Goal: Task Accomplishment & Management: Manage account settings

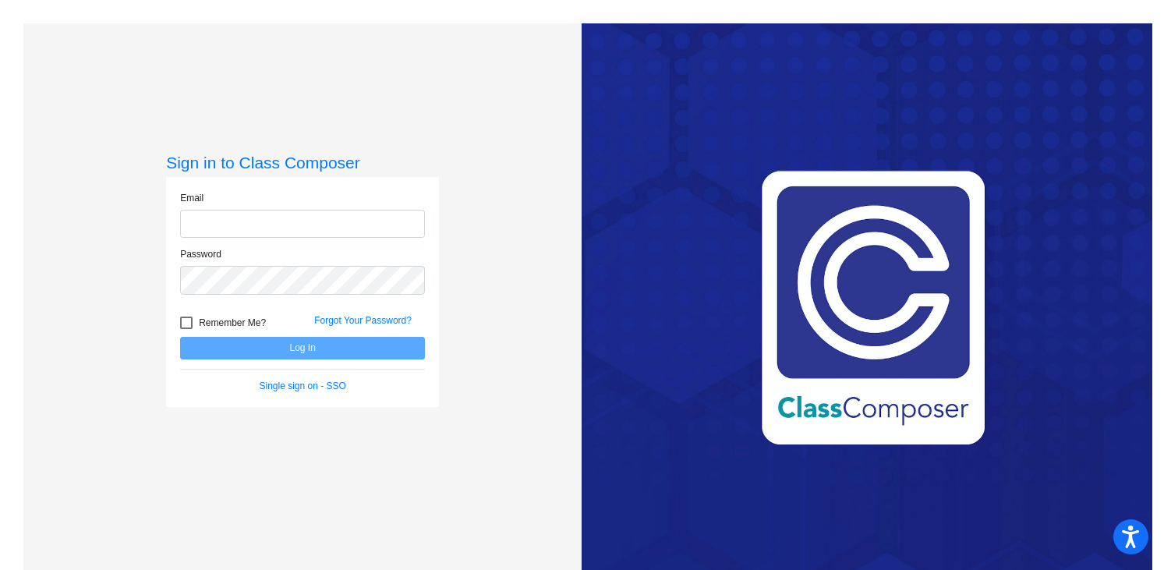
type input "julie.morgan@smusd.org"
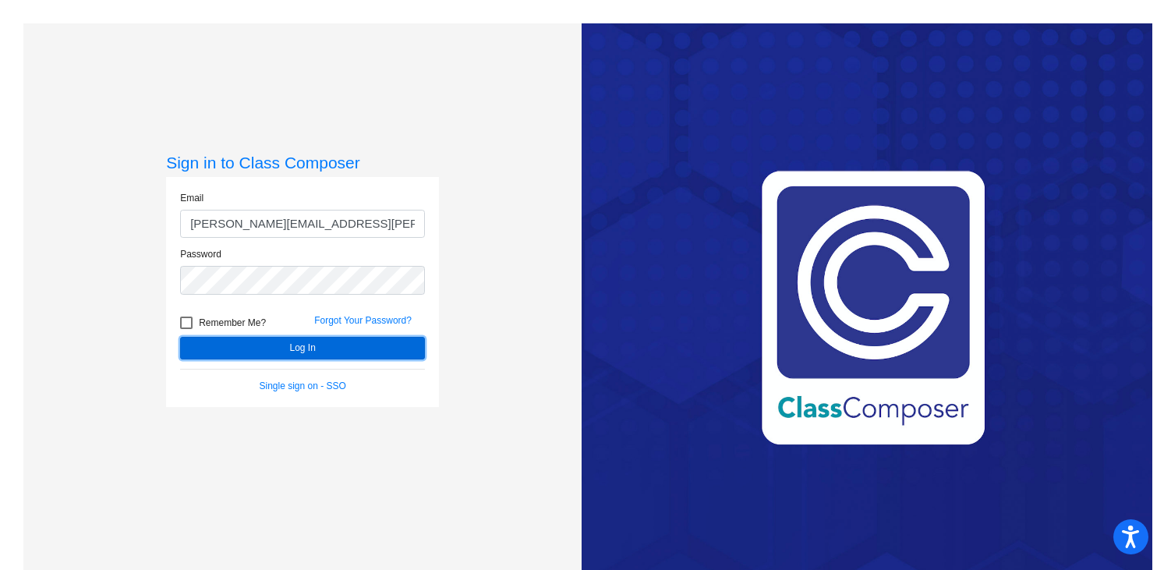
click at [315, 343] on button "Log In" at bounding box center [302, 348] width 245 height 23
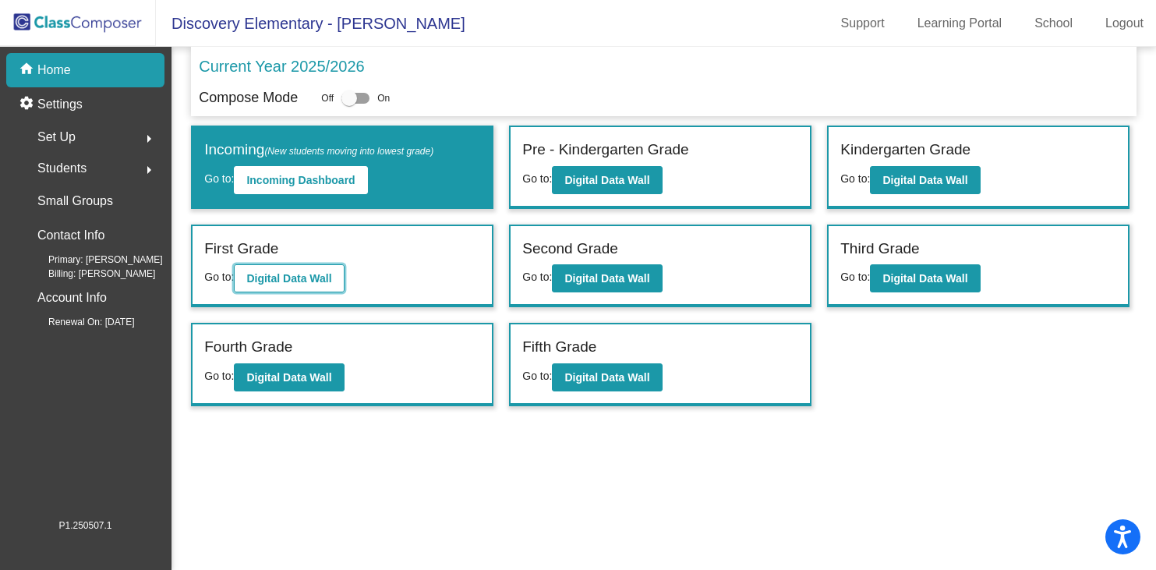
click at [287, 283] on b "Digital Data Wall" at bounding box center [288, 278] width 85 height 12
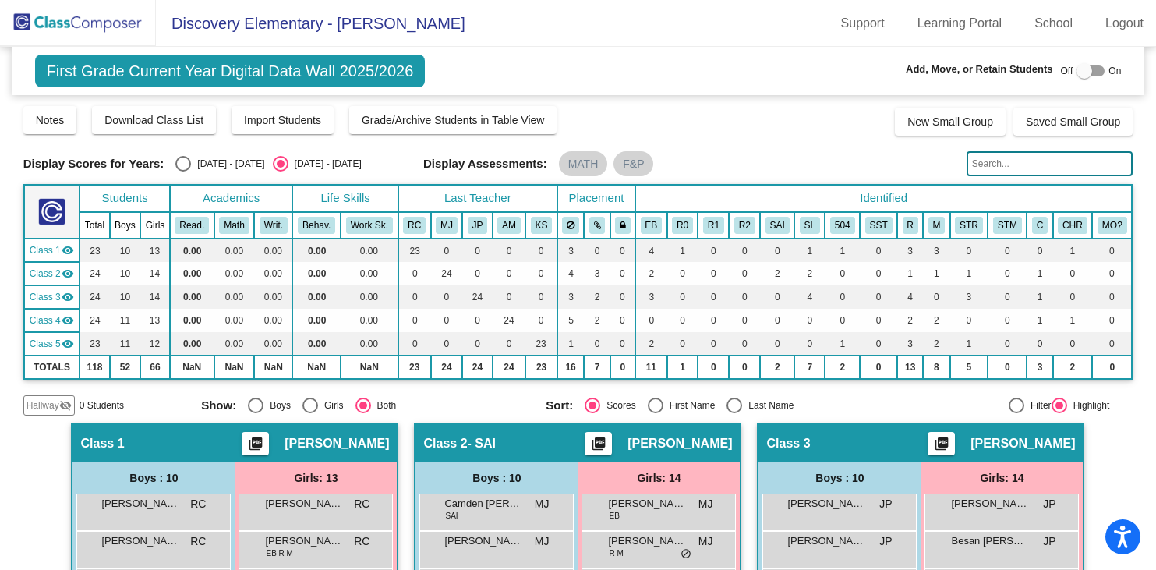
click at [186, 162] on div "Select an option" at bounding box center [183, 164] width 16 height 16
click at [183, 171] on input "[DATE] - [DATE]" at bounding box center [182, 171] width 1 height 1
radio input "true"
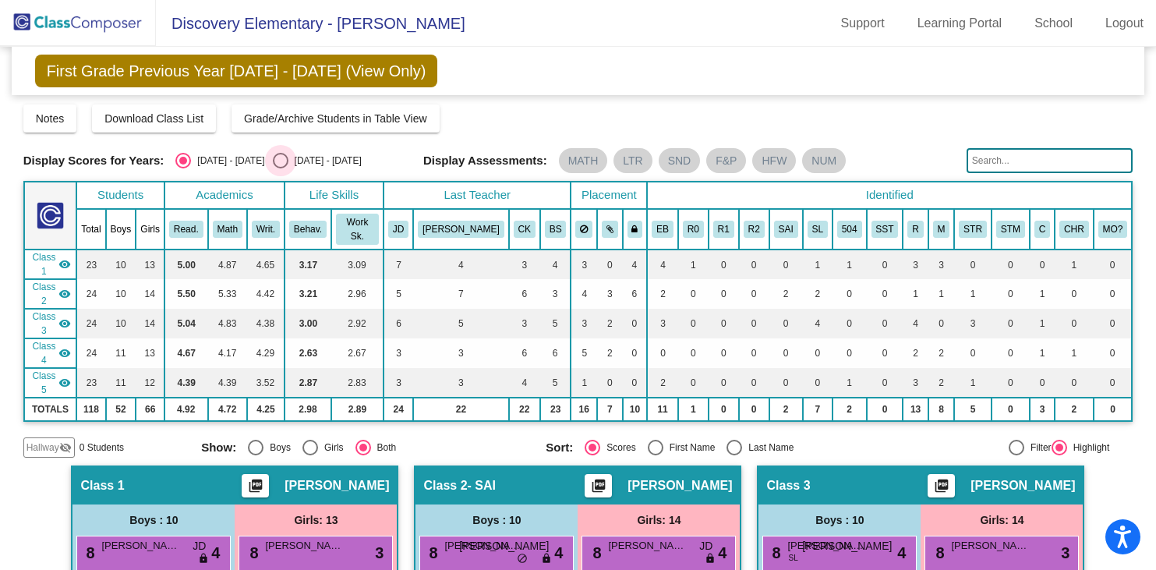
click at [273, 159] on div "Select an option" at bounding box center [281, 161] width 16 height 16
click at [280, 168] on input "[DATE] - [DATE]" at bounding box center [280, 168] width 1 height 1
radio input "true"
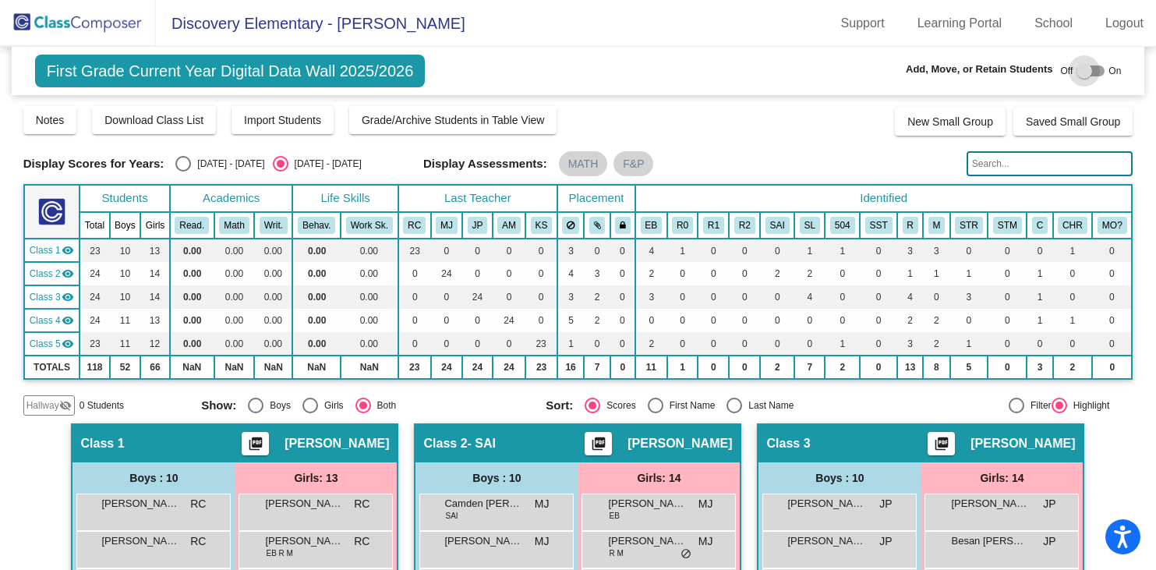
click at [1078, 73] on div at bounding box center [1084, 71] width 16 height 16
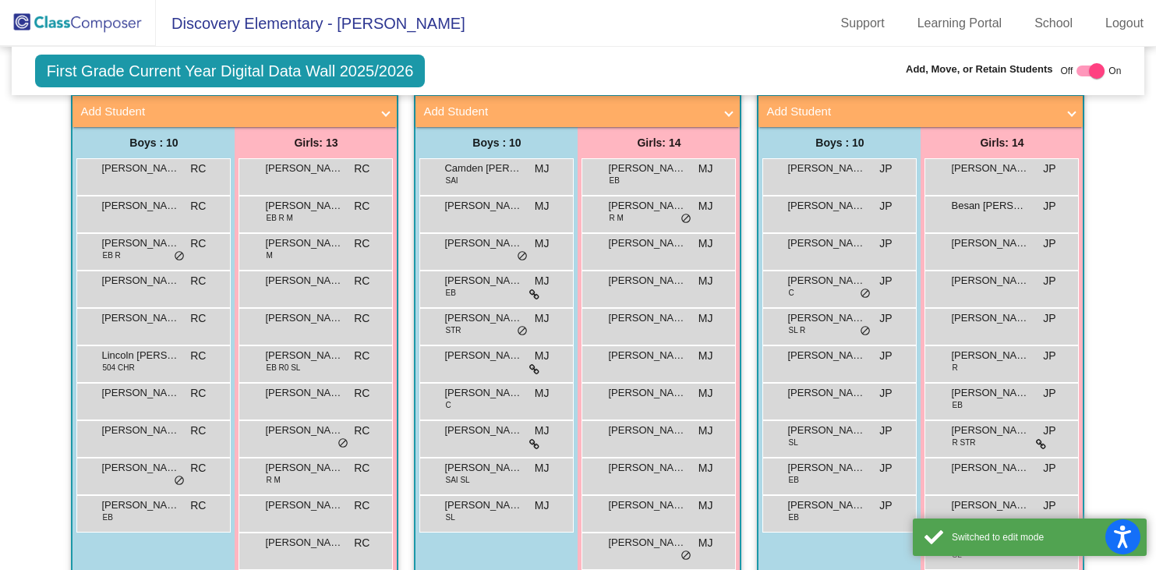
scroll to position [371, 0]
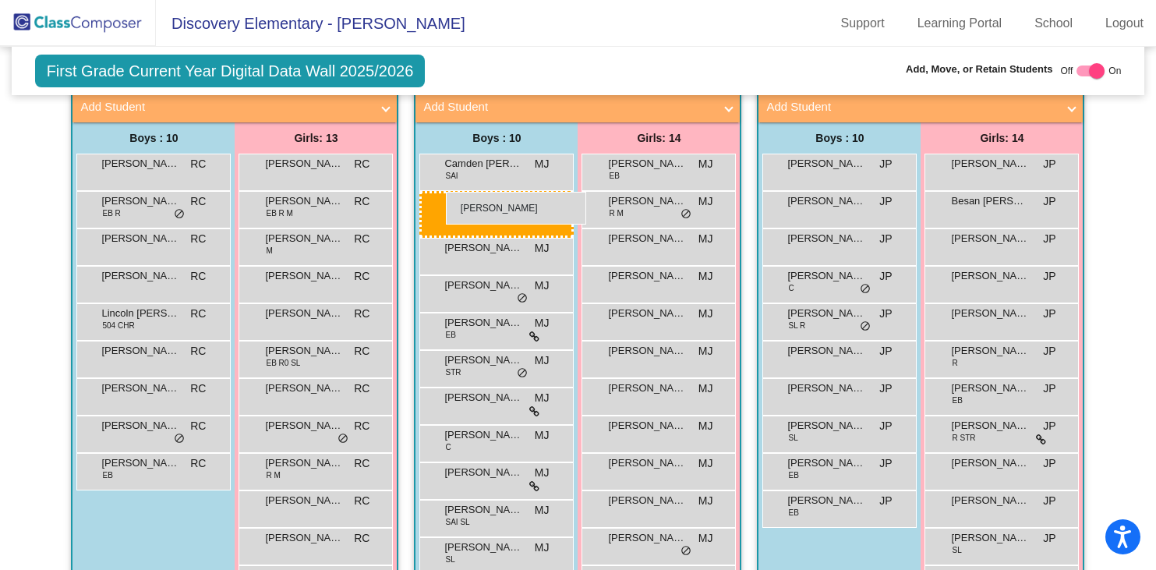
drag, startPoint x: 150, startPoint y: 208, endPoint x: 446, endPoint y: 192, distance: 296.7
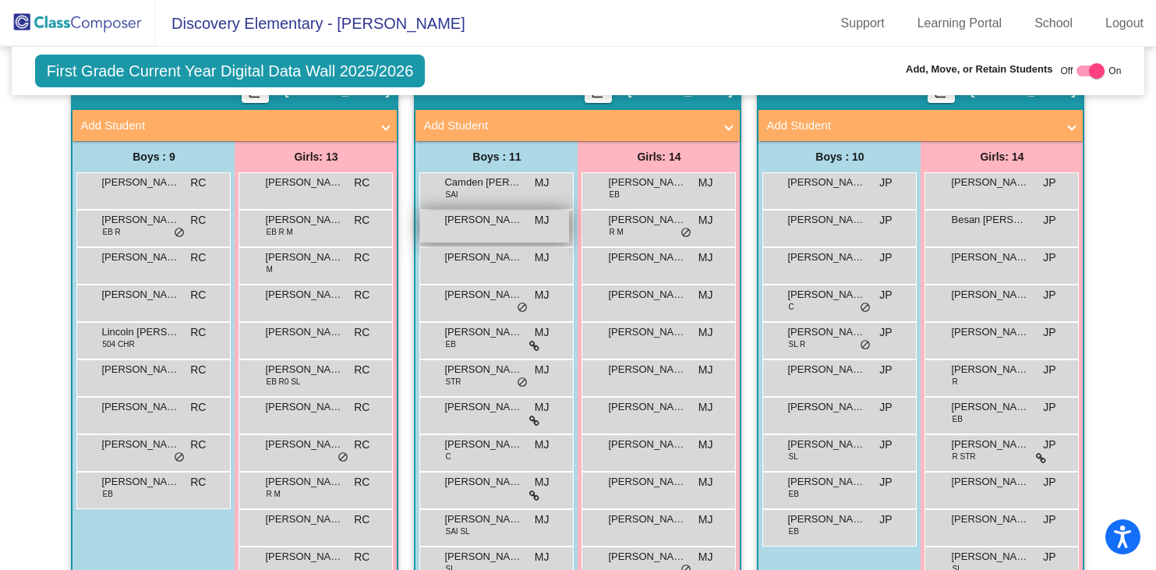
scroll to position [360, 0]
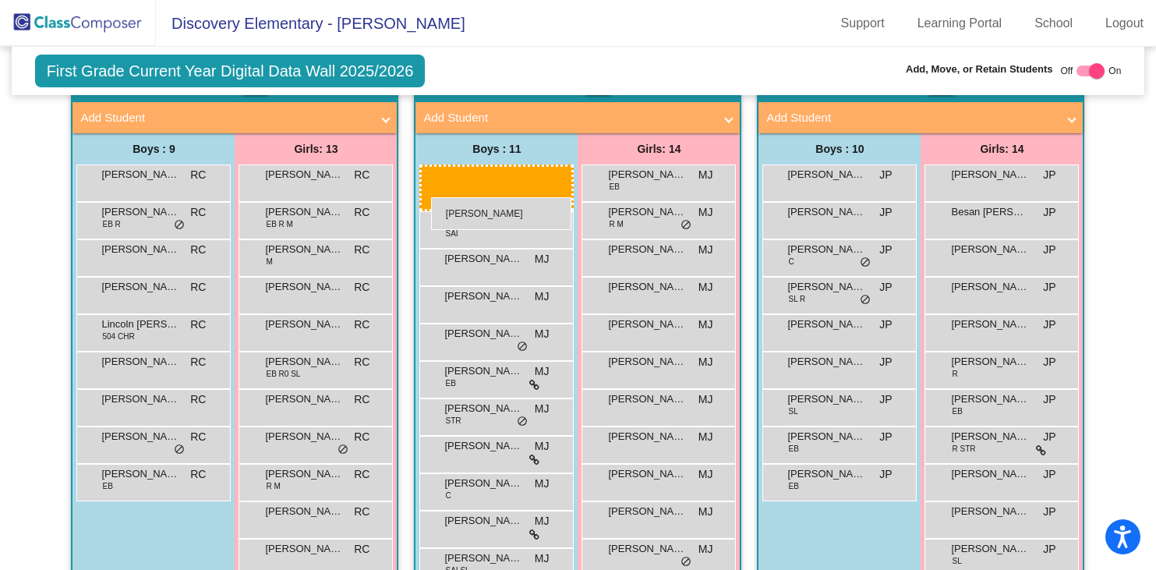
drag, startPoint x: 815, startPoint y: 218, endPoint x: 431, endPoint y: 196, distance: 384.1
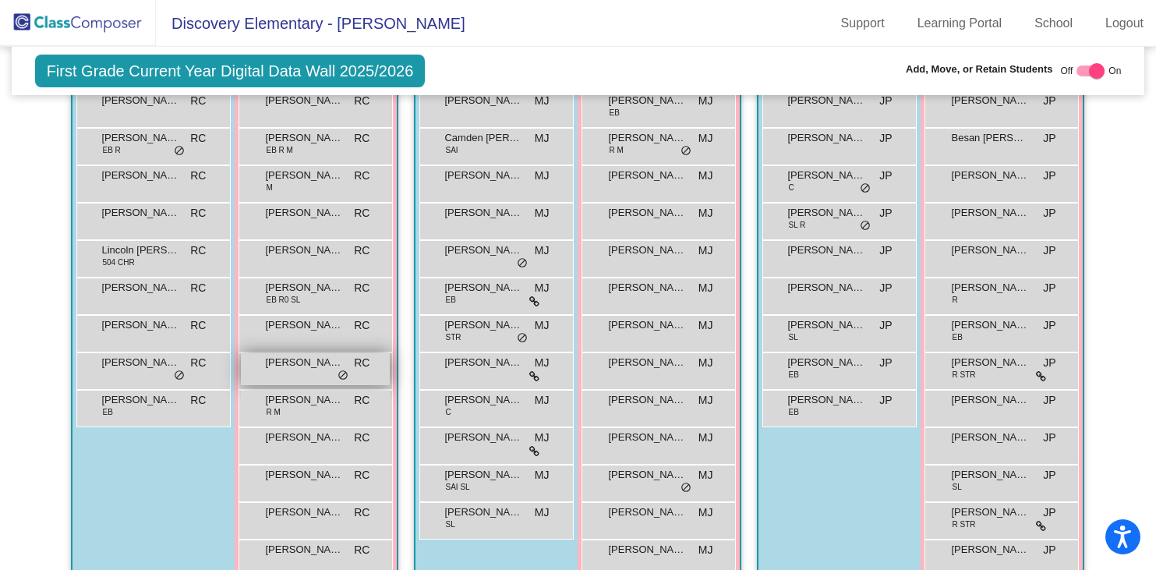
scroll to position [463, 0]
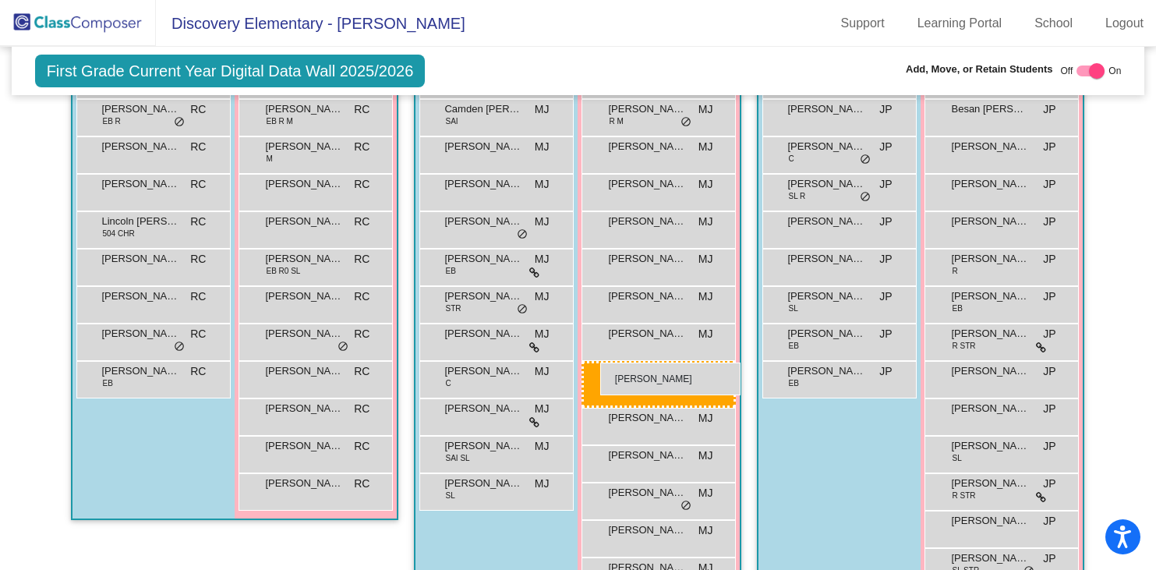
drag, startPoint x: 302, startPoint y: 378, endPoint x: 599, endPoint y: 359, distance: 297.6
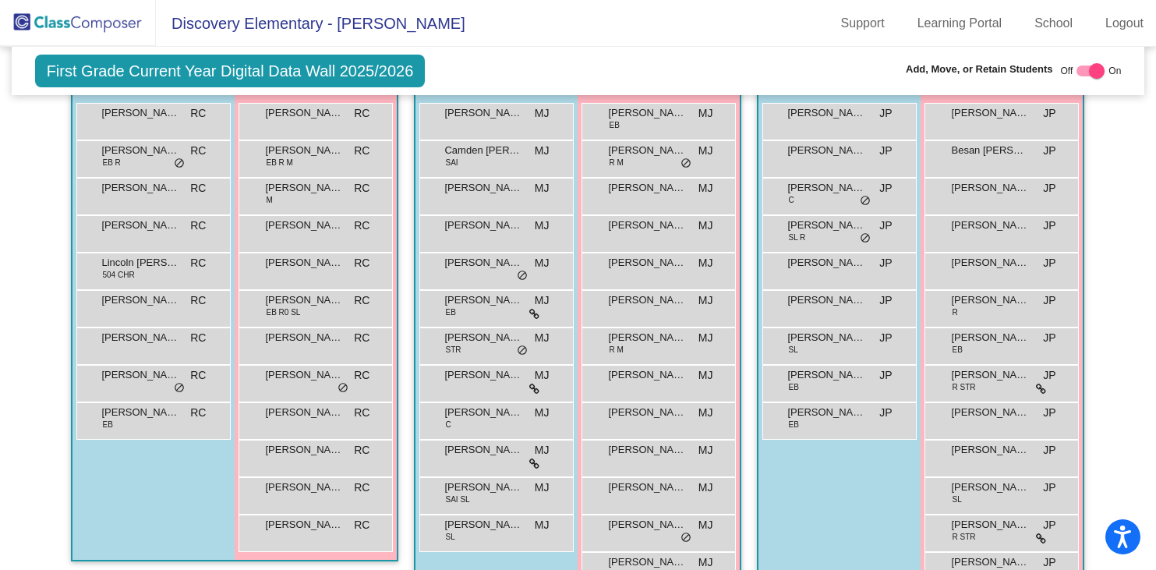
scroll to position [454, 0]
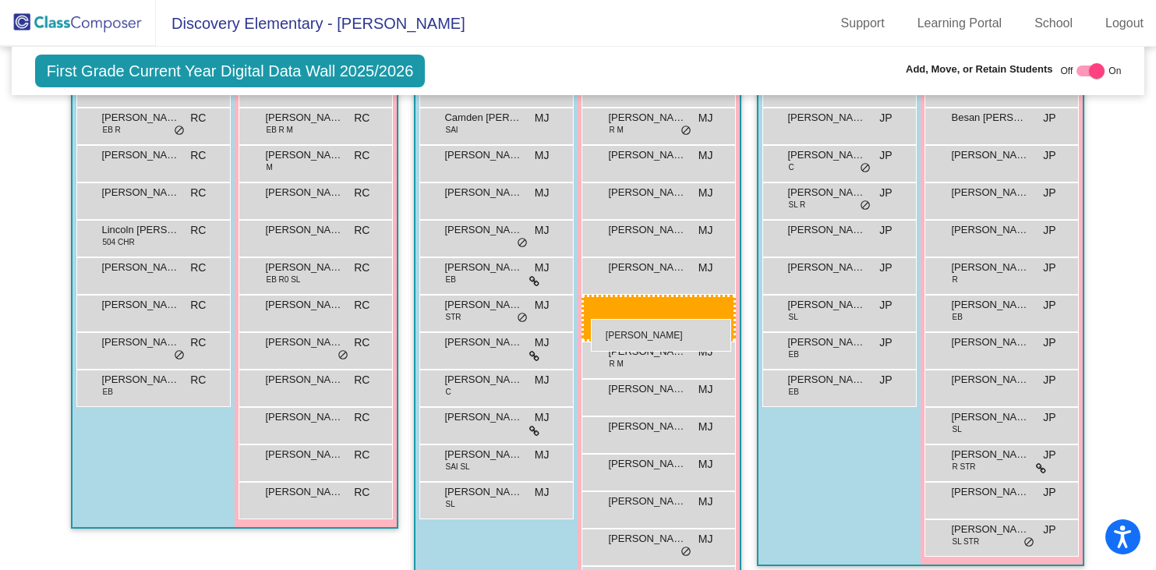
drag, startPoint x: 975, startPoint y: 346, endPoint x: 591, endPoint y: 317, distance: 385.4
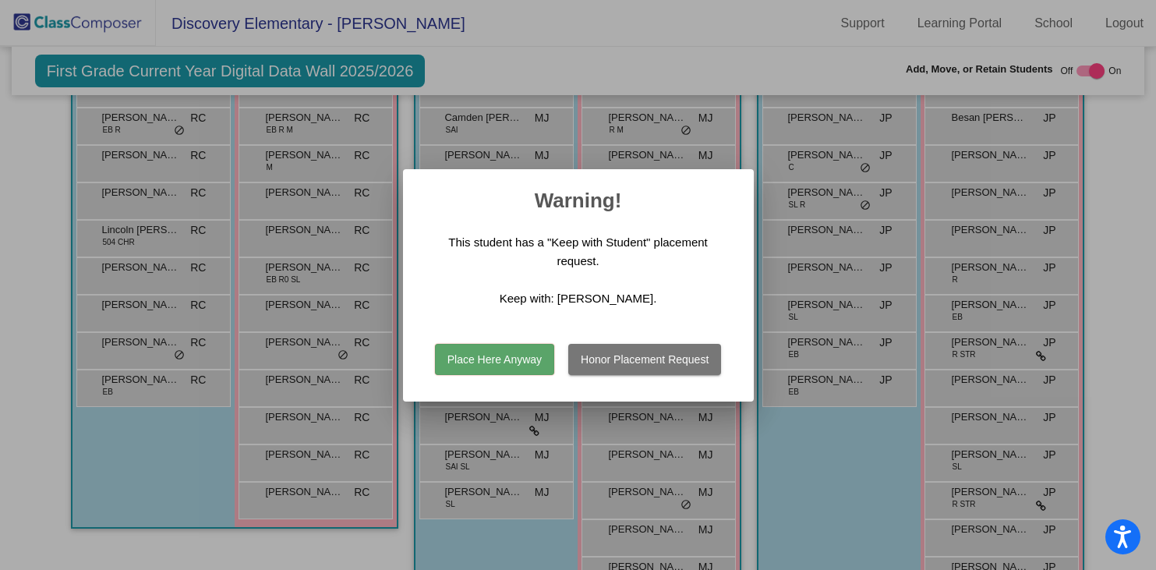
click at [511, 359] on button "Place Here Anyway" at bounding box center [494, 359] width 119 height 31
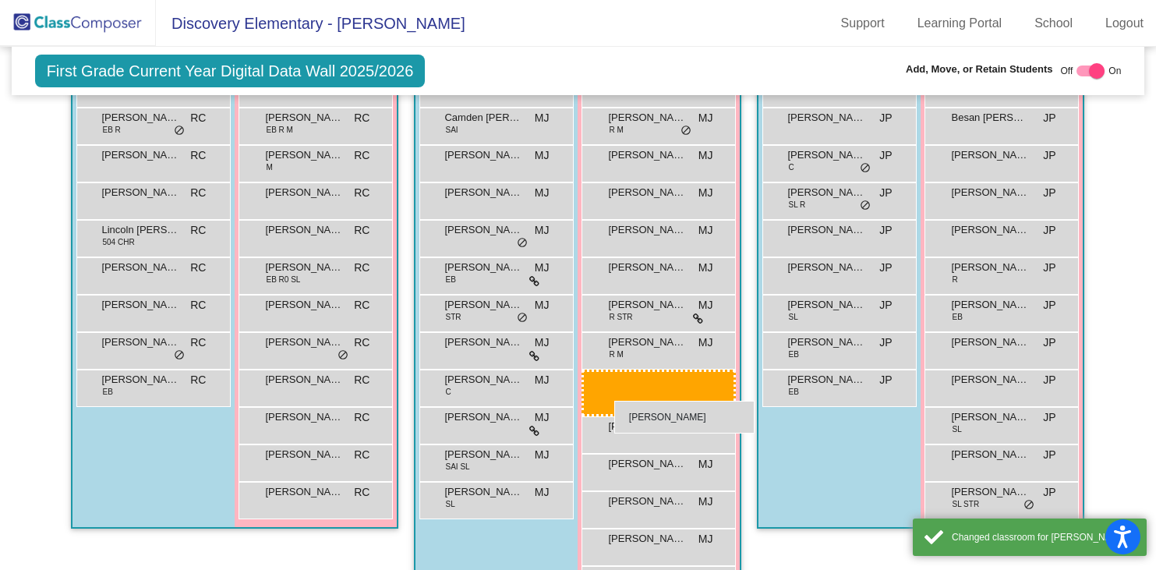
drag, startPoint x: 1006, startPoint y: 456, endPoint x: 614, endPoint y: 401, distance: 396.0
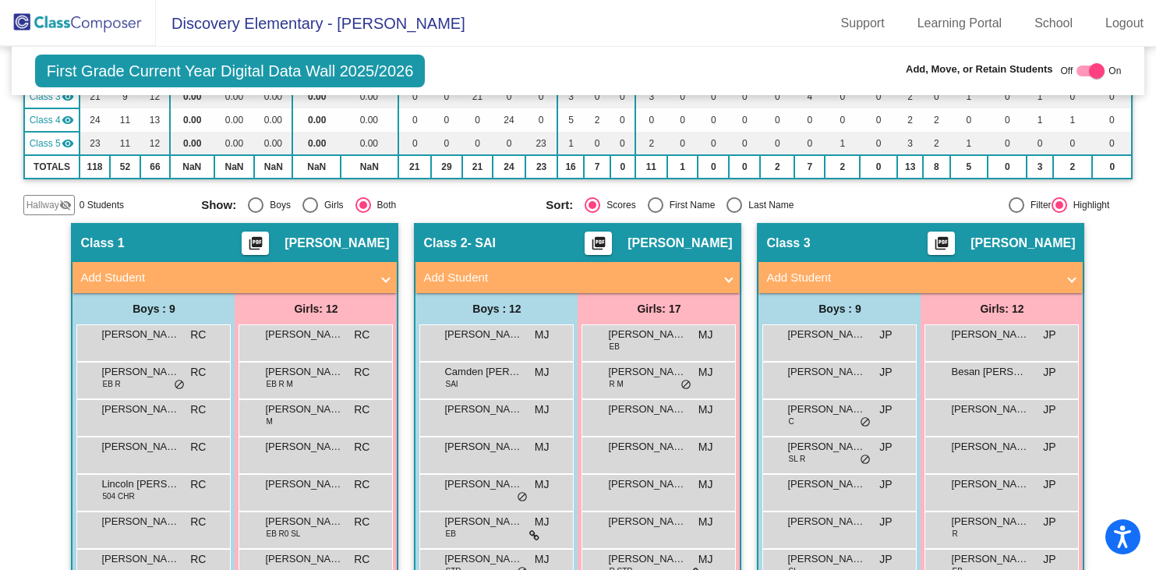
scroll to position [0, 0]
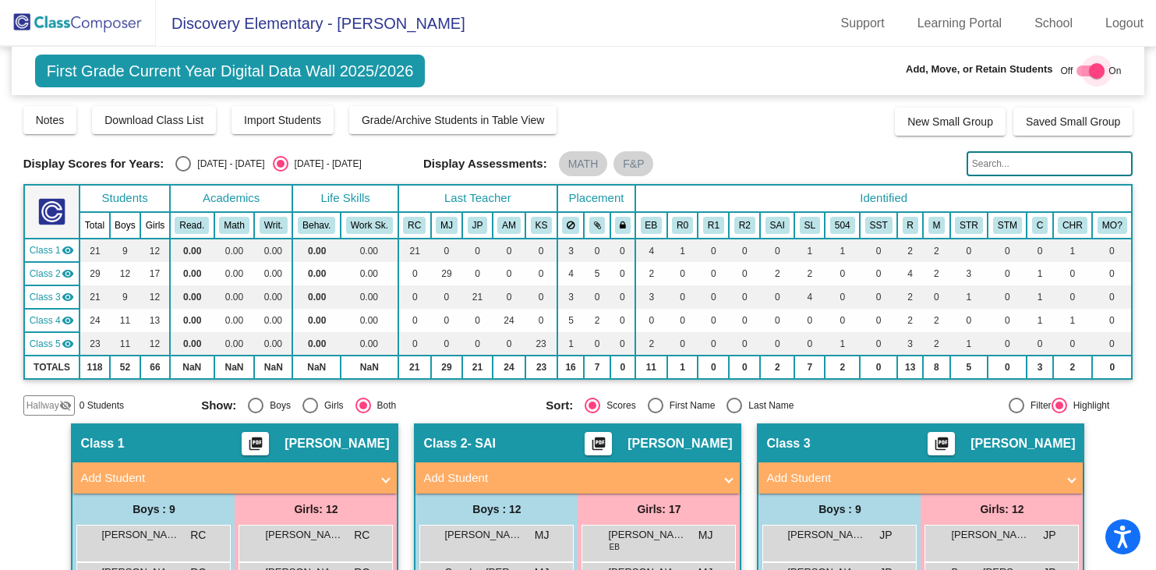
click at [1089, 71] on div at bounding box center [1097, 71] width 16 height 16
checkbox input "false"
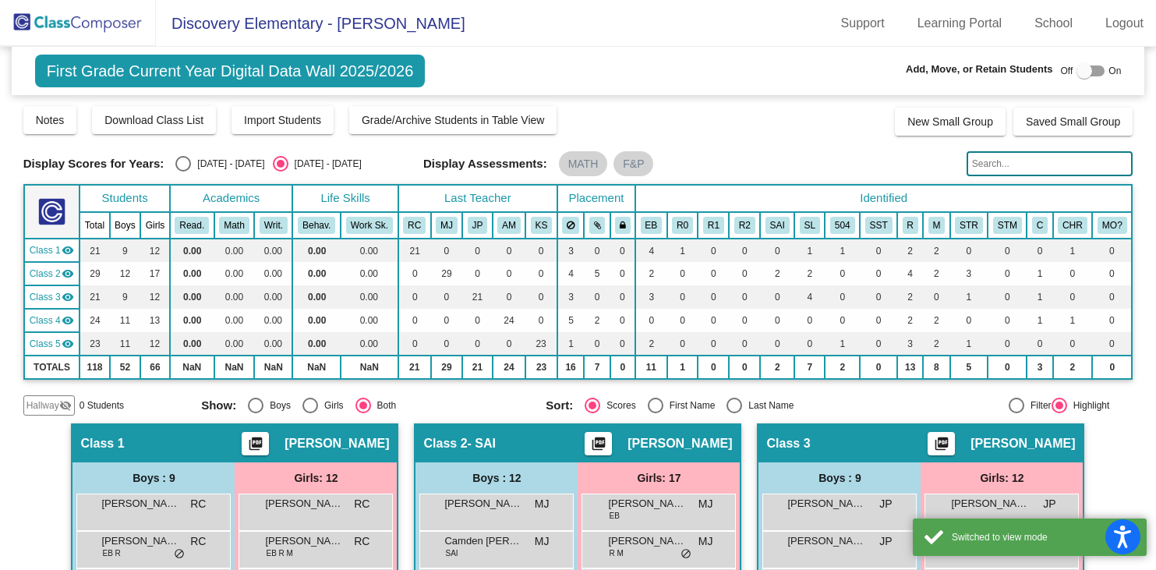
click at [184, 159] on div "Select an option" at bounding box center [183, 164] width 16 height 16
click at [183, 171] on input "[DATE] - [DATE]" at bounding box center [182, 171] width 1 height 1
radio input "true"
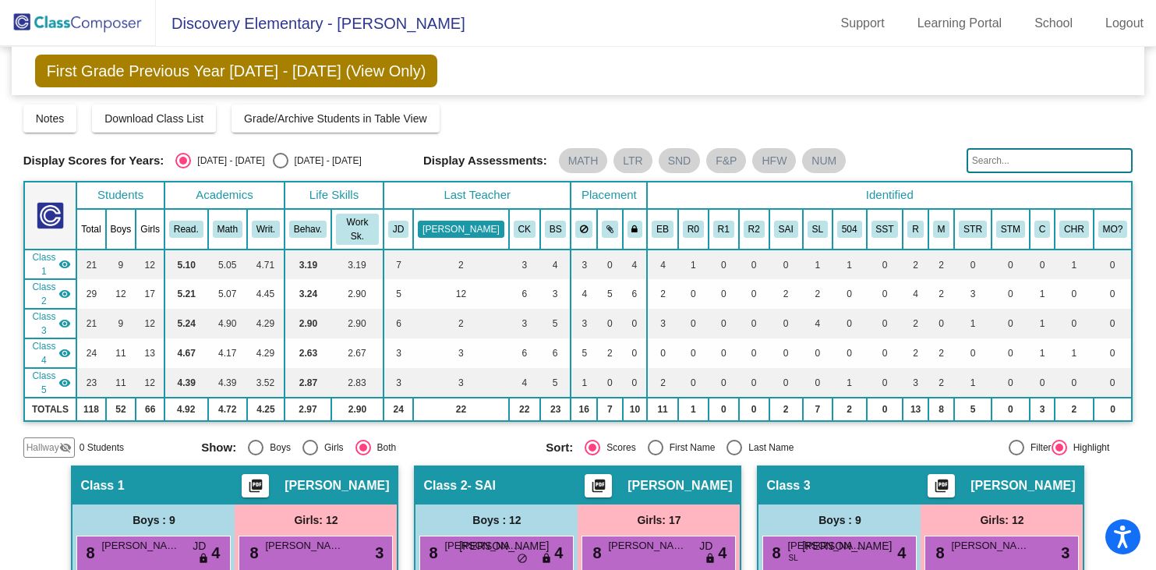
click at [451, 224] on button "[PERSON_NAME]" at bounding box center [461, 229] width 86 height 17
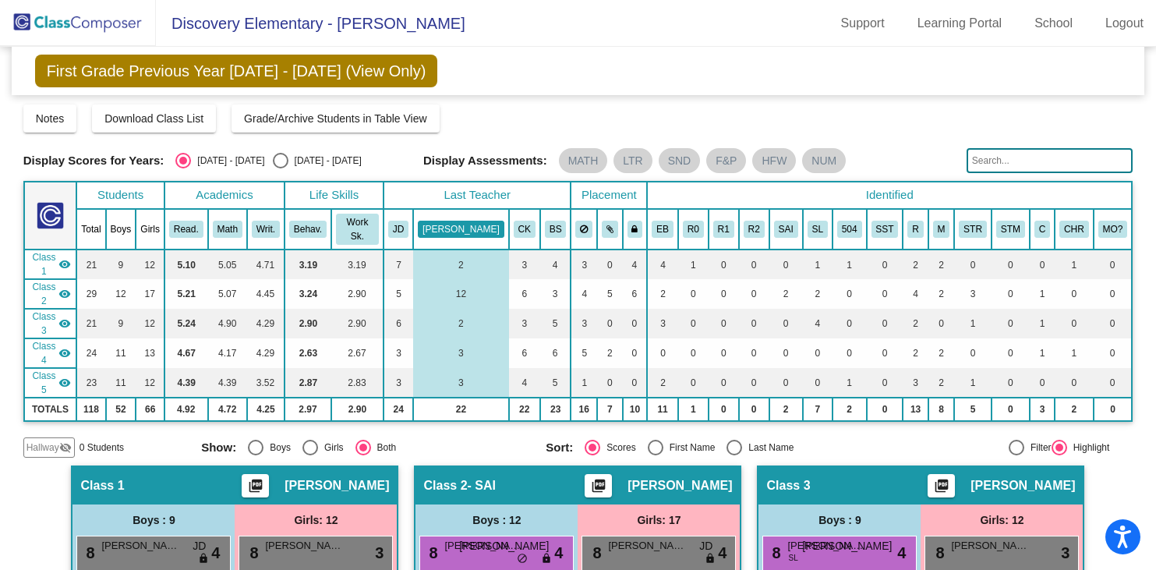
click at [458, 221] on button "[PERSON_NAME]" at bounding box center [461, 229] width 86 height 17
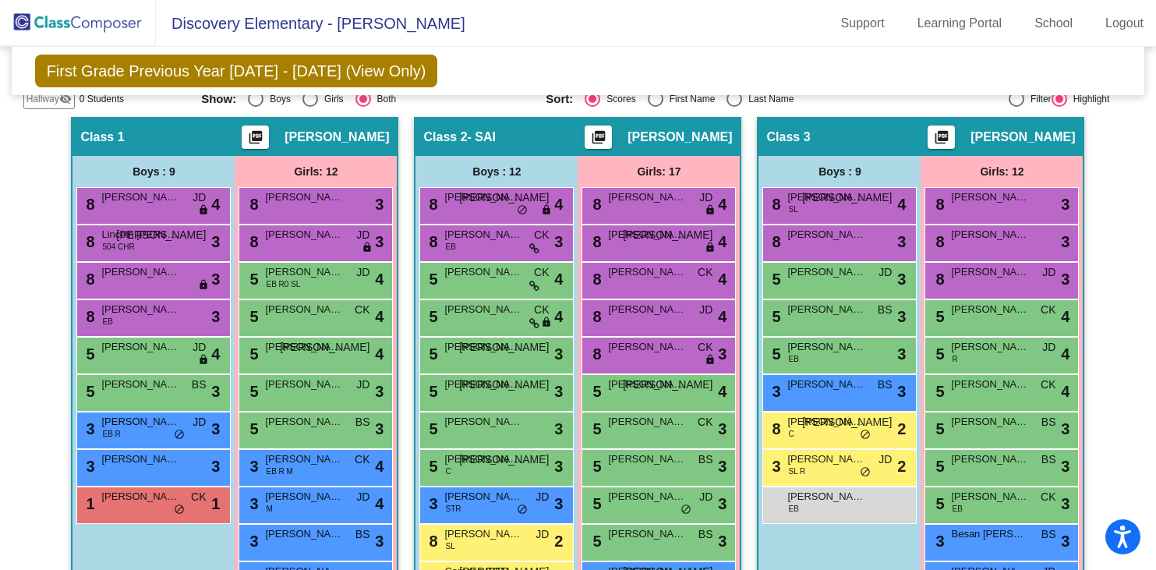
scroll to position [365, 0]
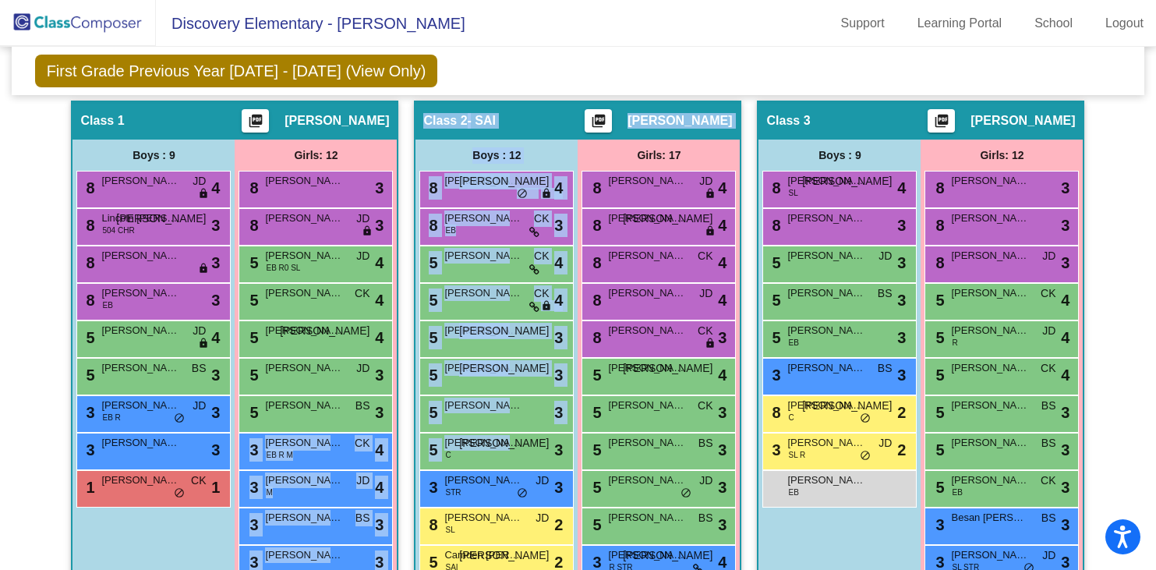
drag, startPoint x: 504, startPoint y: 403, endPoint x: 398, endPoint y: 389, distance: 106.9
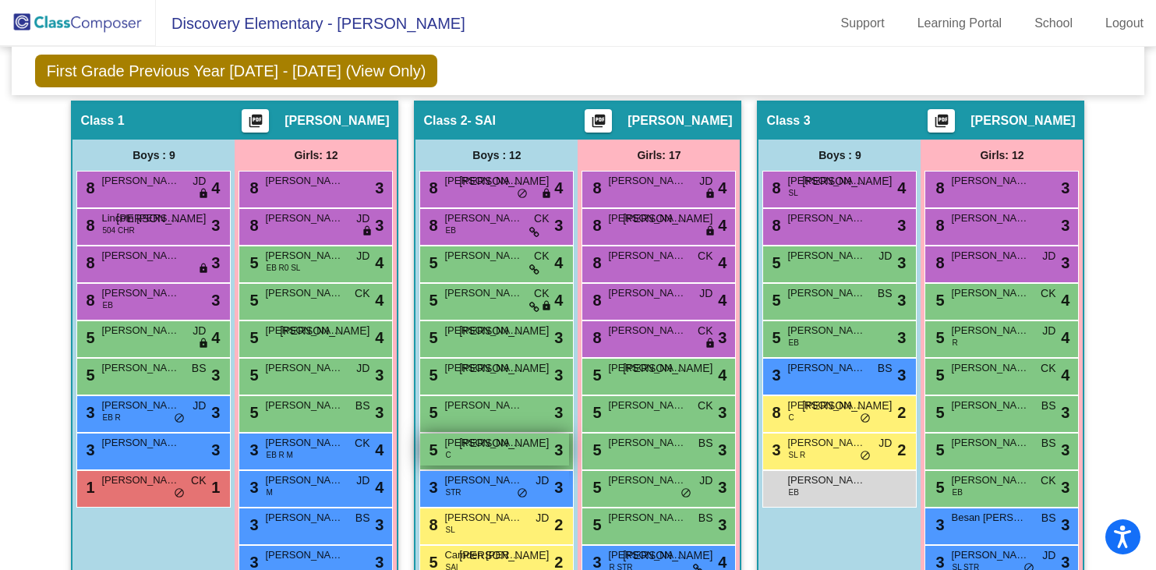
click at [483, 433] on div "5 Kaiden B. Ernst C JO lock do_not_disturb_alt 3" at bounding box center [494, 449] width 149 height 32
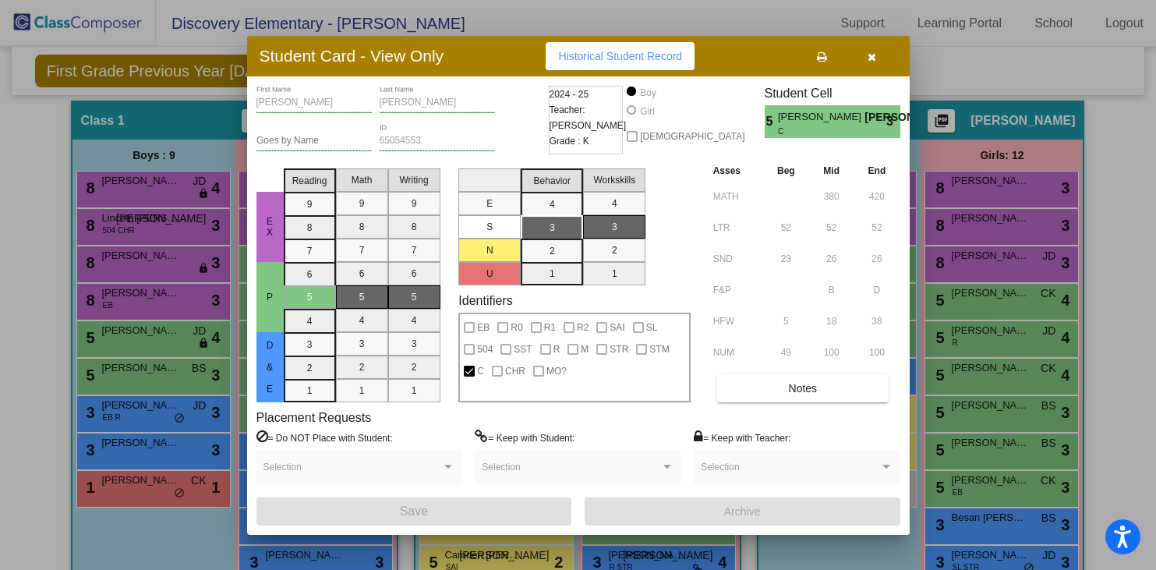
click at [870, 53] on icon "button" at bounding box center [872, 56] width 9 height 11
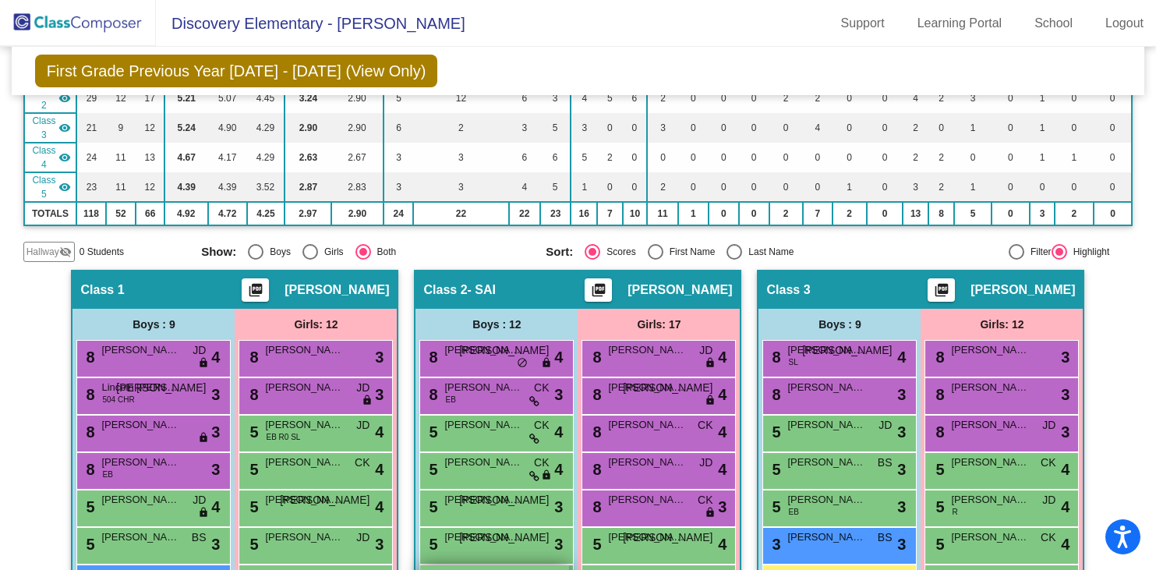
scroll to position [0, 0]
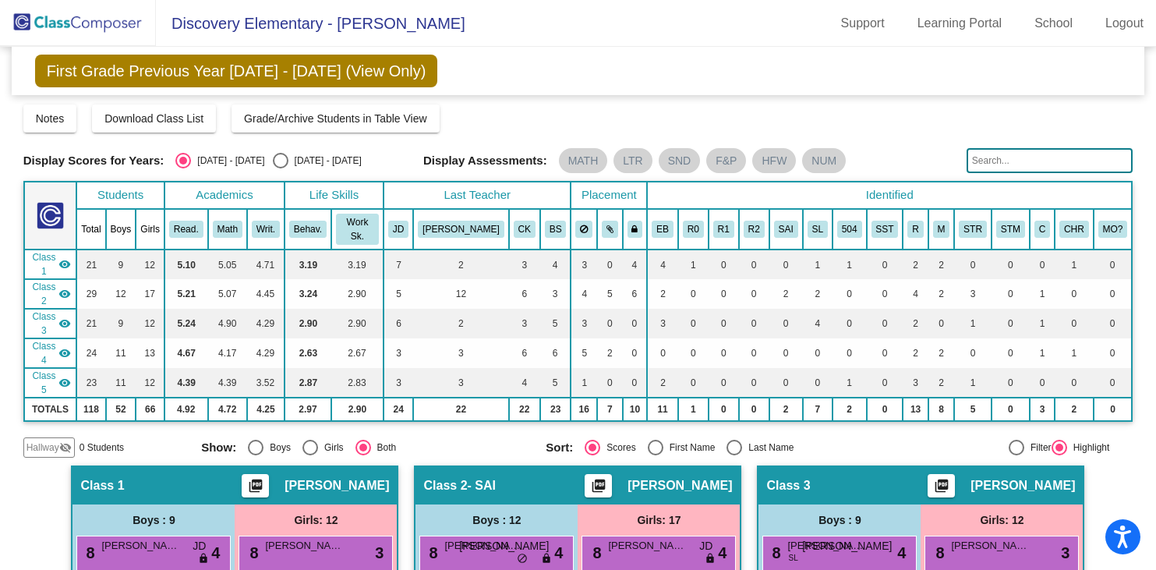
click at [273, 159] on div "Select an option" at bounding box center [281, 161] width 16 height 16
click at [280, 168] on input "[DATE] - [DATE]" at bounding box center [280, 168] width 1 height 1
radio input "true"
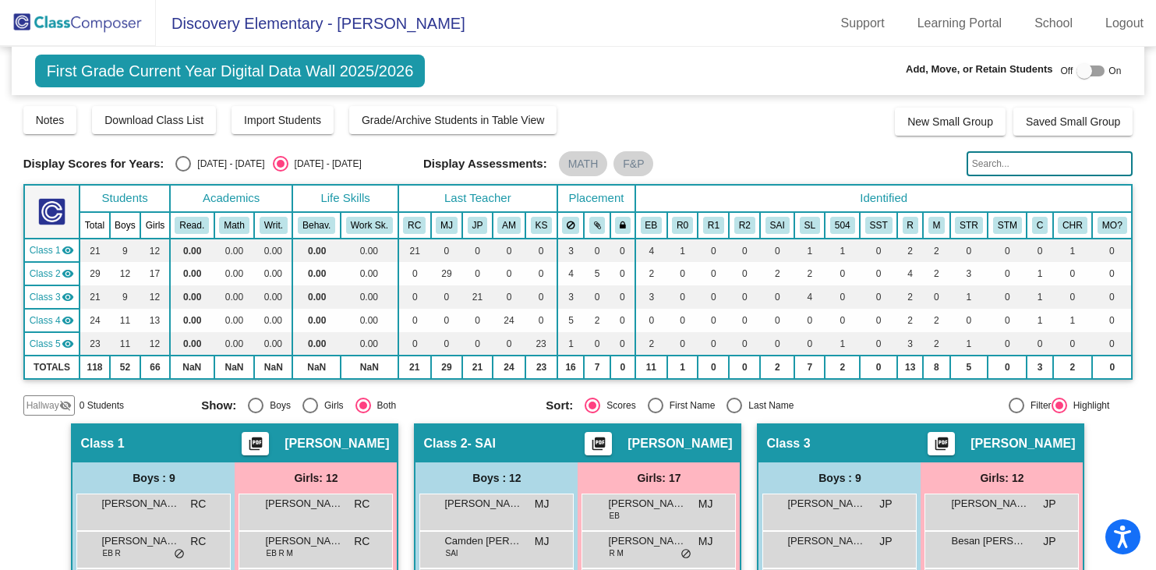
click at [1079, 67] on div at bounding box center [1084, 71] width 16 height 16
checkbox input "true"
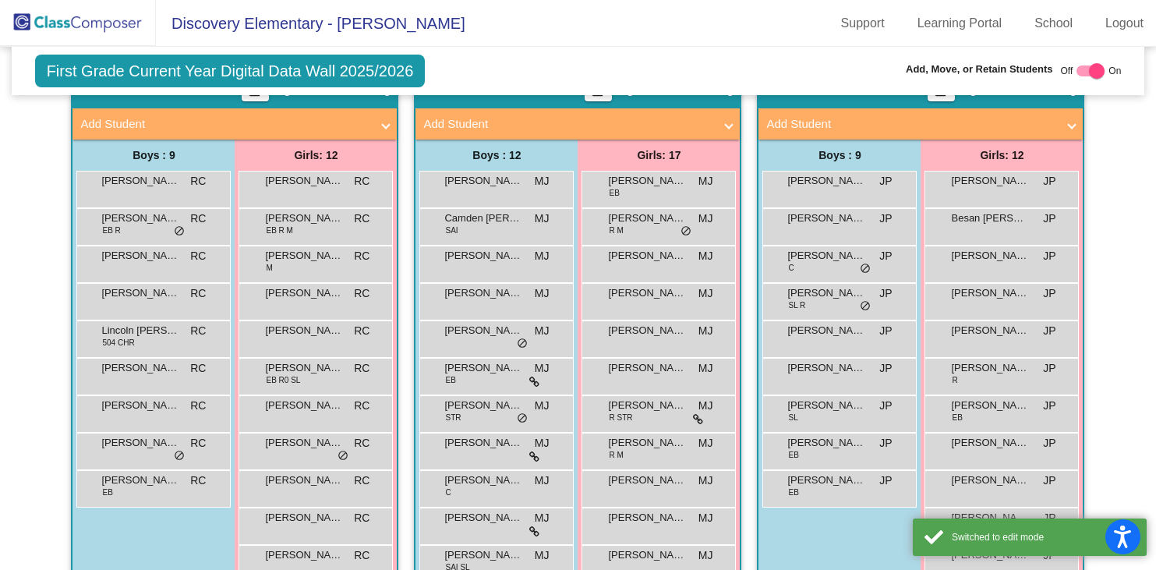
scroll to position [365, 0]
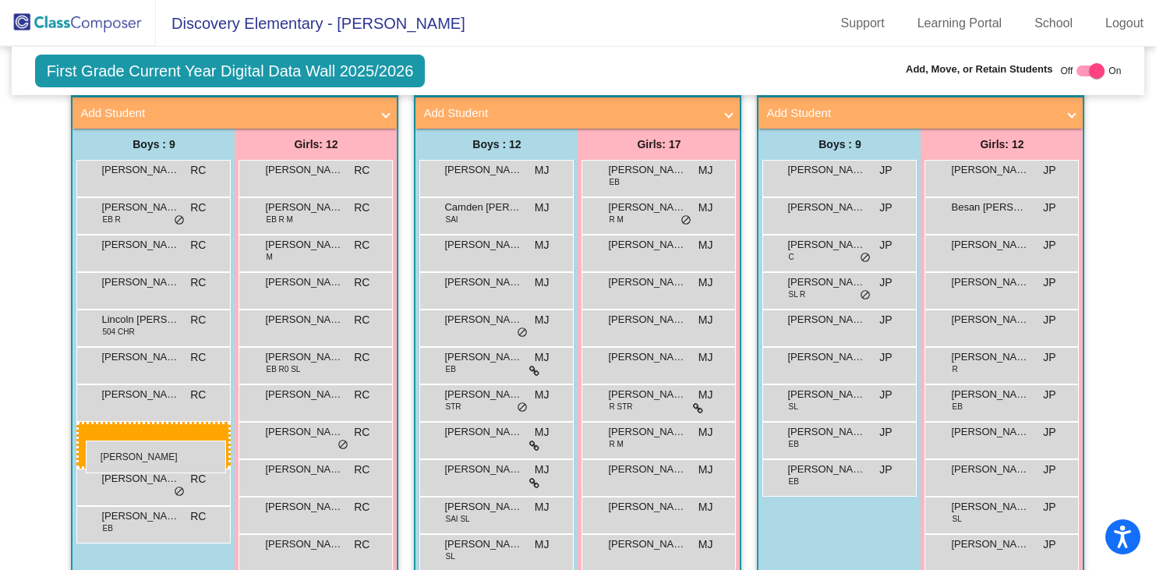
drag, startPoint x: 467, startPoint y: 472, endPoint x: 86, endPoint y: 440, distance: 382.5
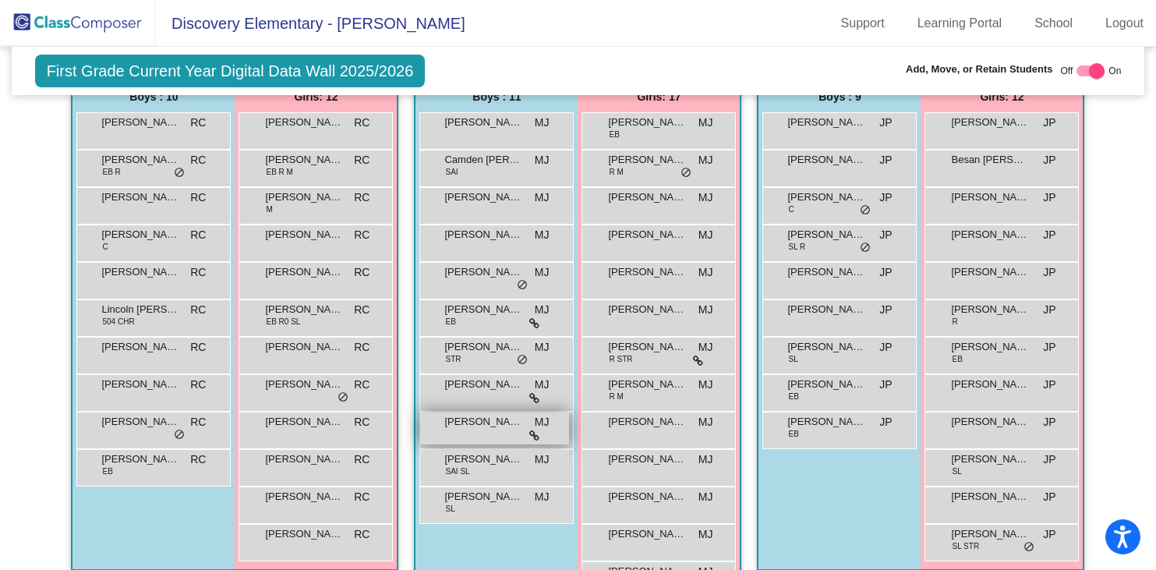
scroll to position [410, 0]
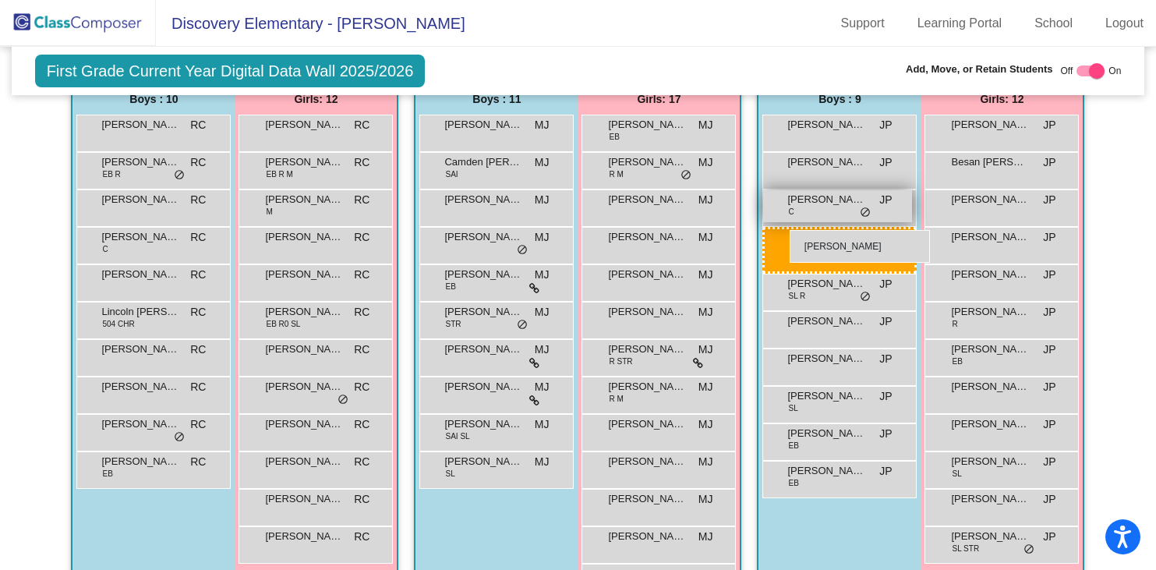
drag, startPoint x: 479, startPoint y: 245, endPoint x: 780, endPoint y: 228, distance: 302.1
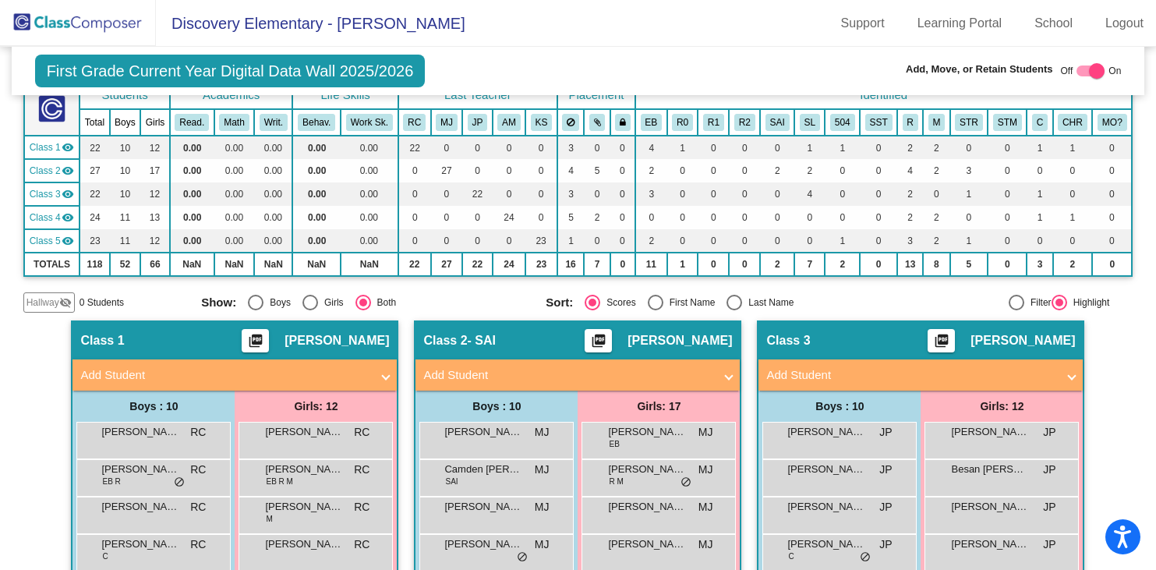
scroll to position [0, 0]
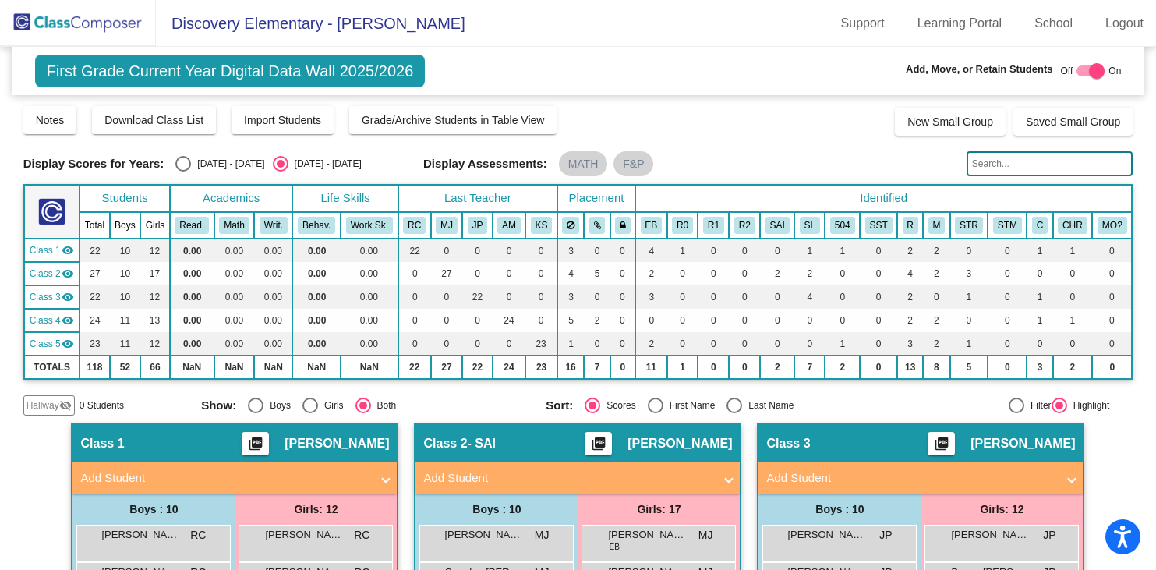
click at [186, 161] on div "Select an option" at bounding box center [183, 164] width 16 height 16
click at [183, 171] on input "[DATE] - [DATE]" at bounding box center [182, 171] width 1 height 1
radio input "true"
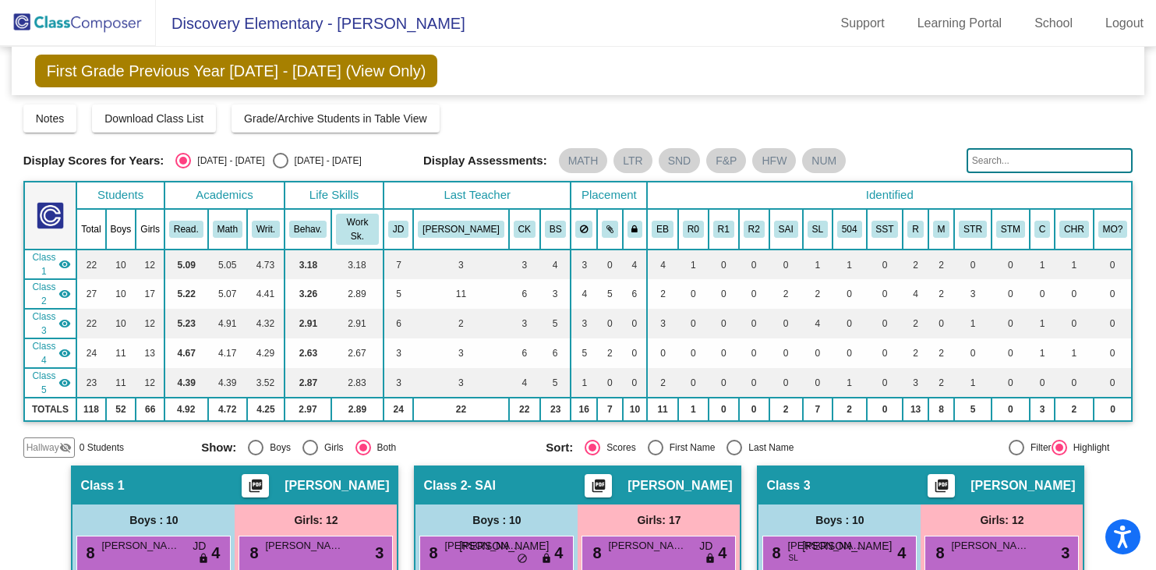
click at [273, 161] on div "Select an option" at bounding box center [281, 161] width 16 height 16
click at [280, 168] on input "[DATE] - [DATE]" at bounding box center [280, 168] width 1 height 1
radio input "true"
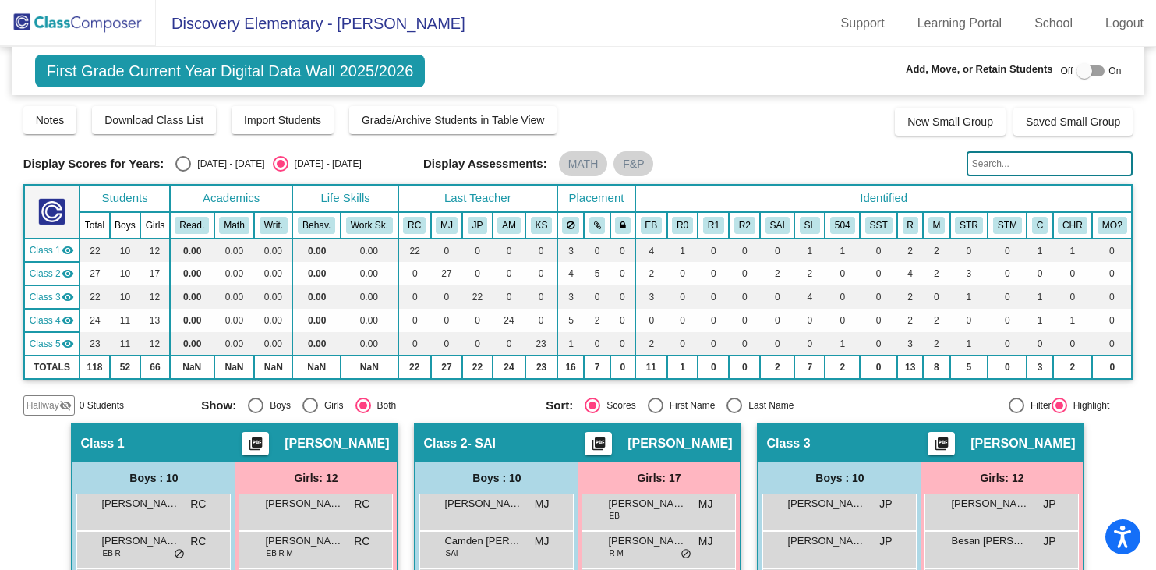
click at [1082, 71] on div at bounding box center [1084, 71] width 16 height 16
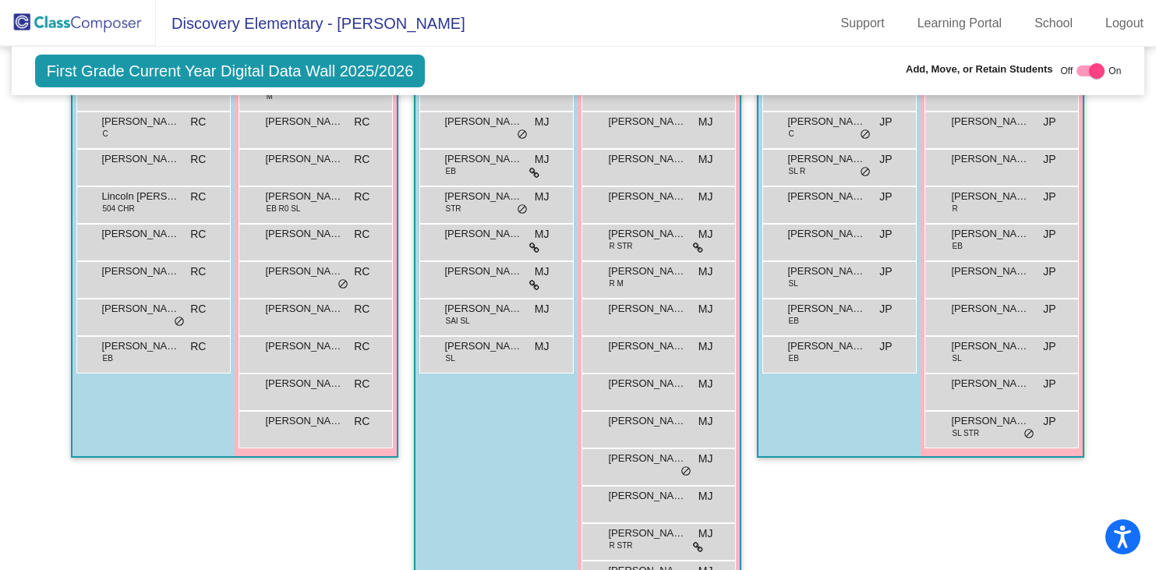
scroll to position [493, 0]
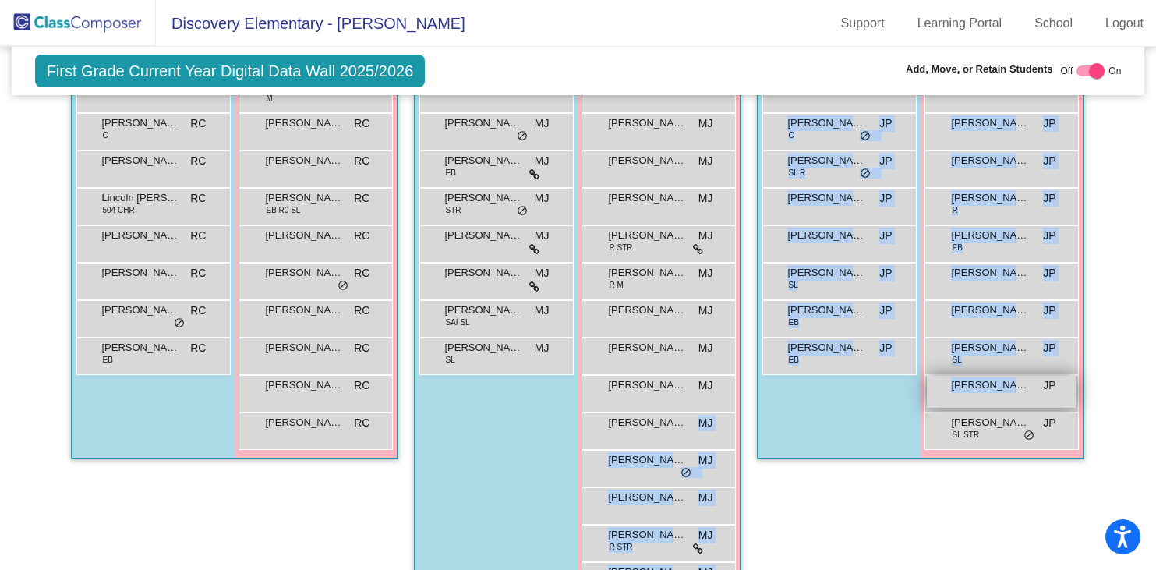
drag, startPoint x: 660, startPoint y: 422, endPoint x: 999, endPoint y: 383, distance: 341.4
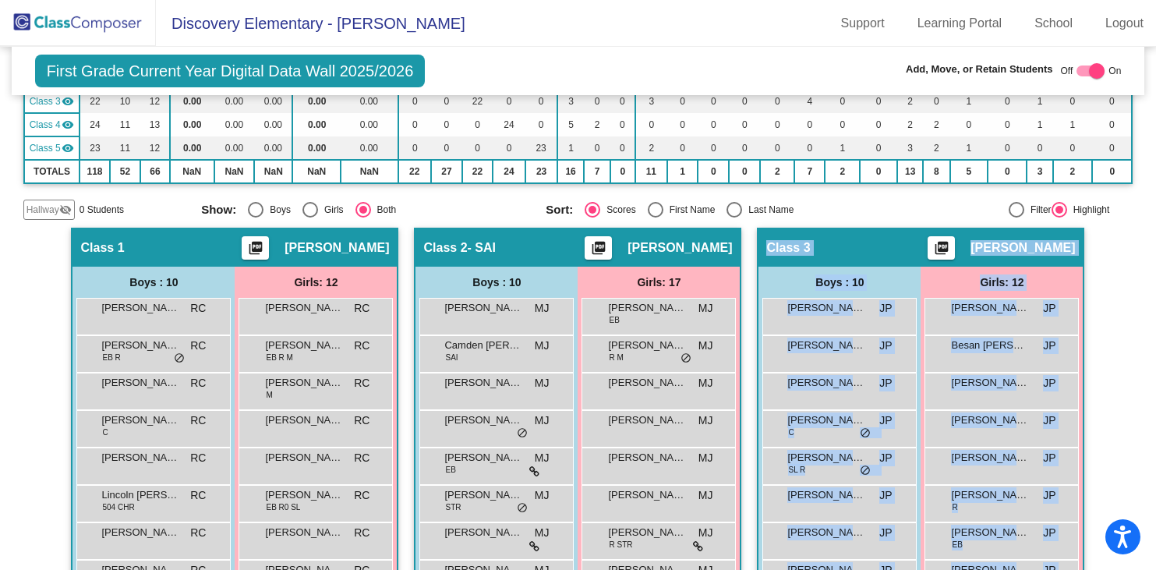
scroll to position [0, 0]
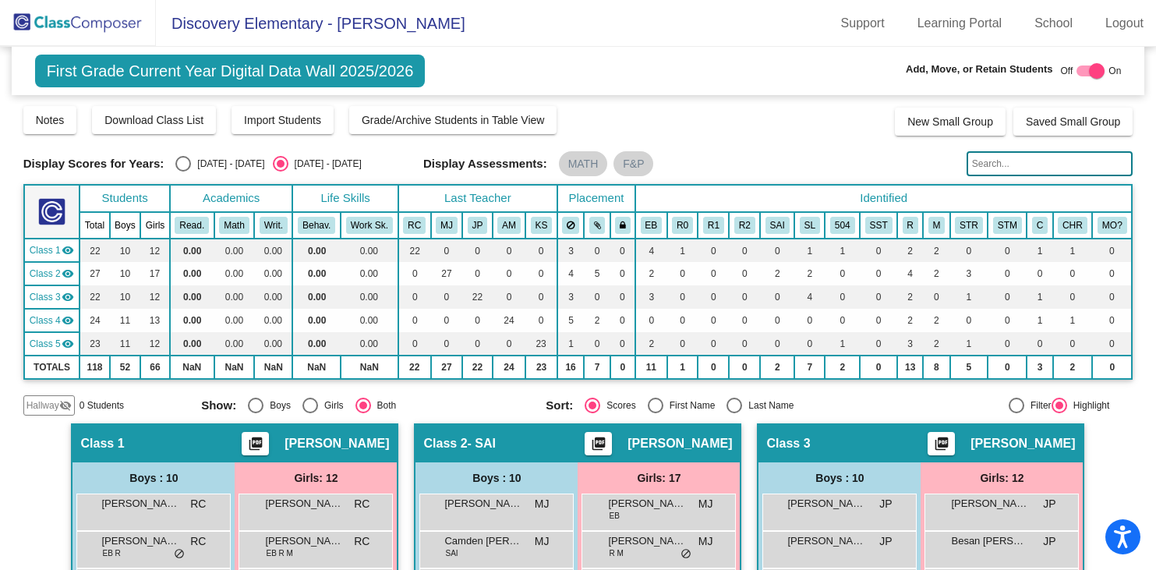
click at [1089, 70] on div at bounding box center [1097, 71] width 16 height 16
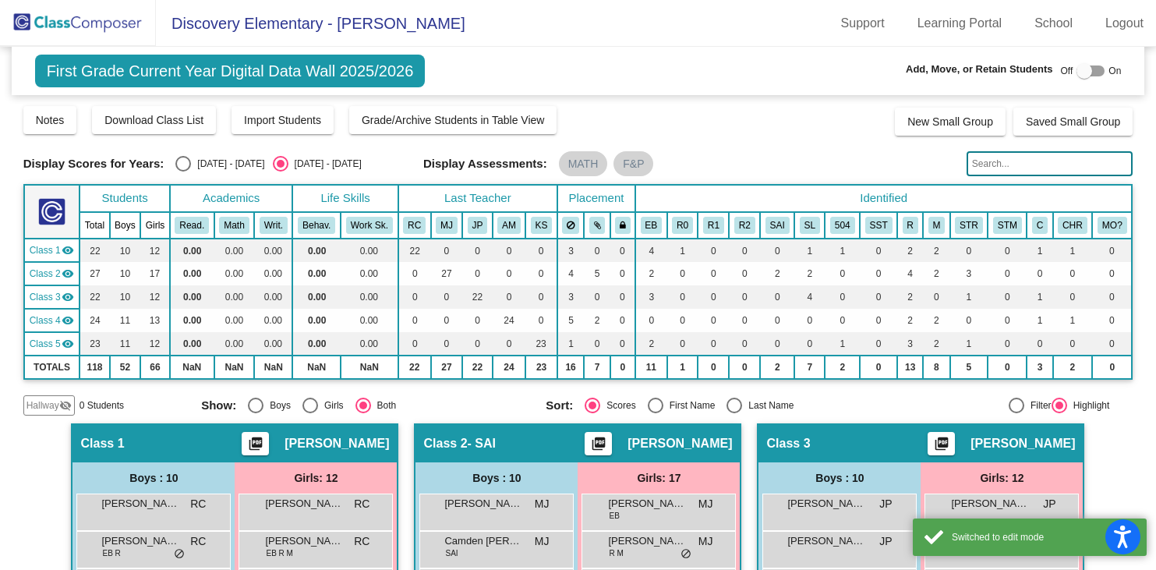
click at [1087, 69] on div at bounding box center [1090, 70] width 28 height 11
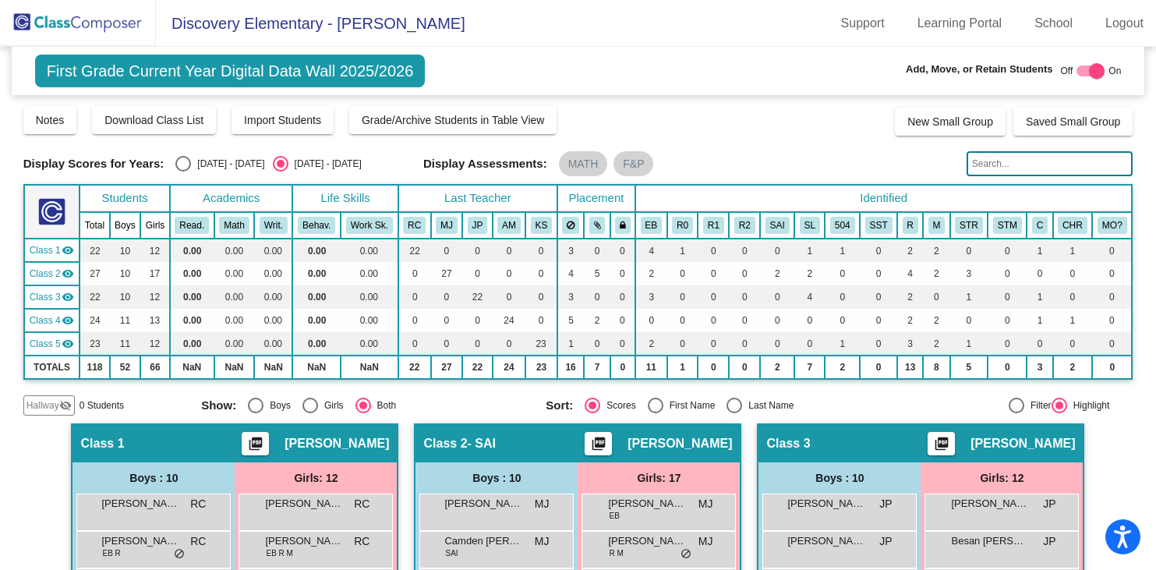
click at [1089, 65] on div at bounding box center [1097, 71] width 16 height 16
checkbox input "false"
click at [1079, 72] on div at bounding box center [1084, 71] width 16 height 16
checkbox input "true"
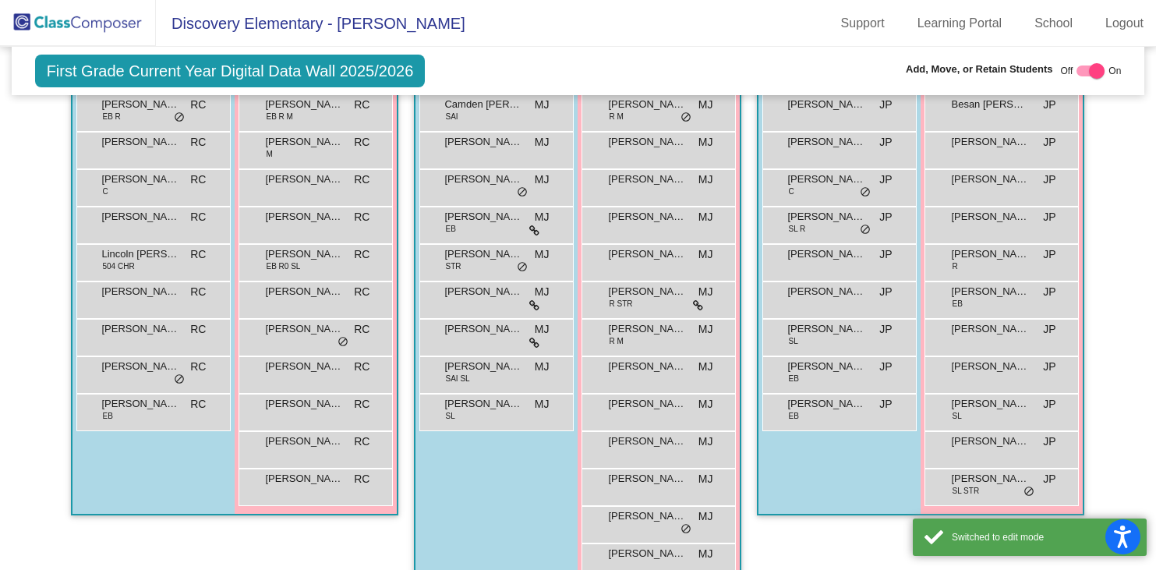
scroll to position [470, 0]
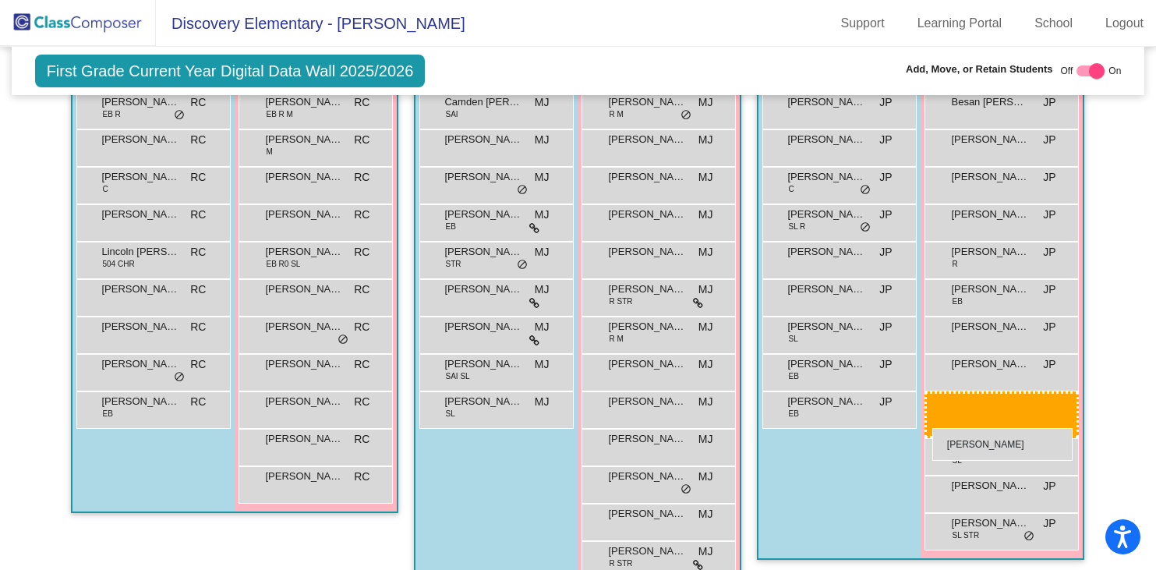
drag, startPoint x: 642, startPoint y: 483, endPoint x: 932, endPoint y: 428, distance: 296.0
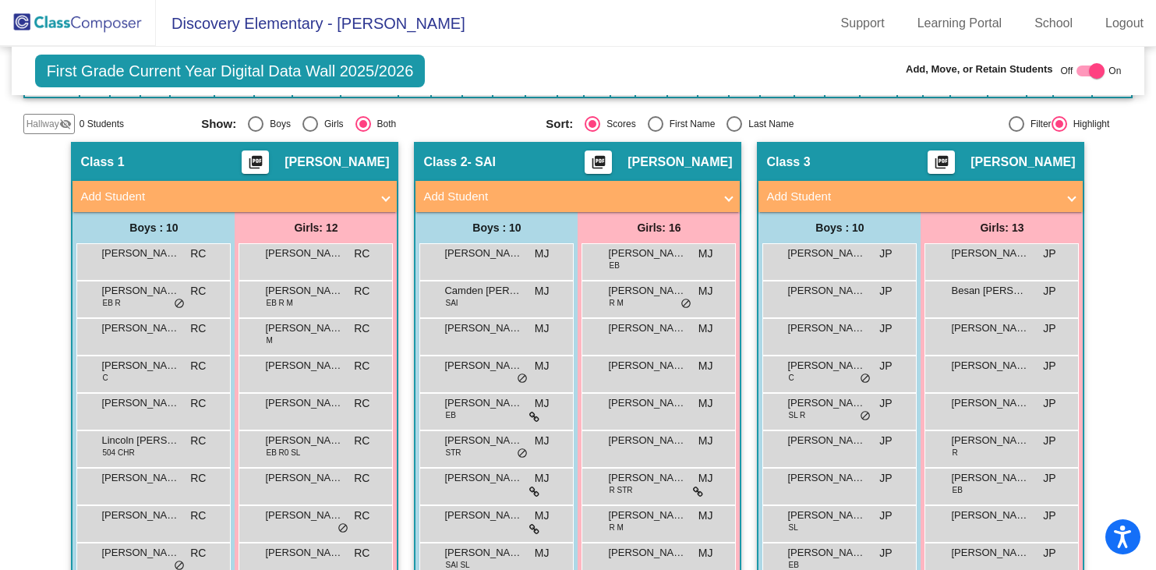
scroll to position [267, 0]
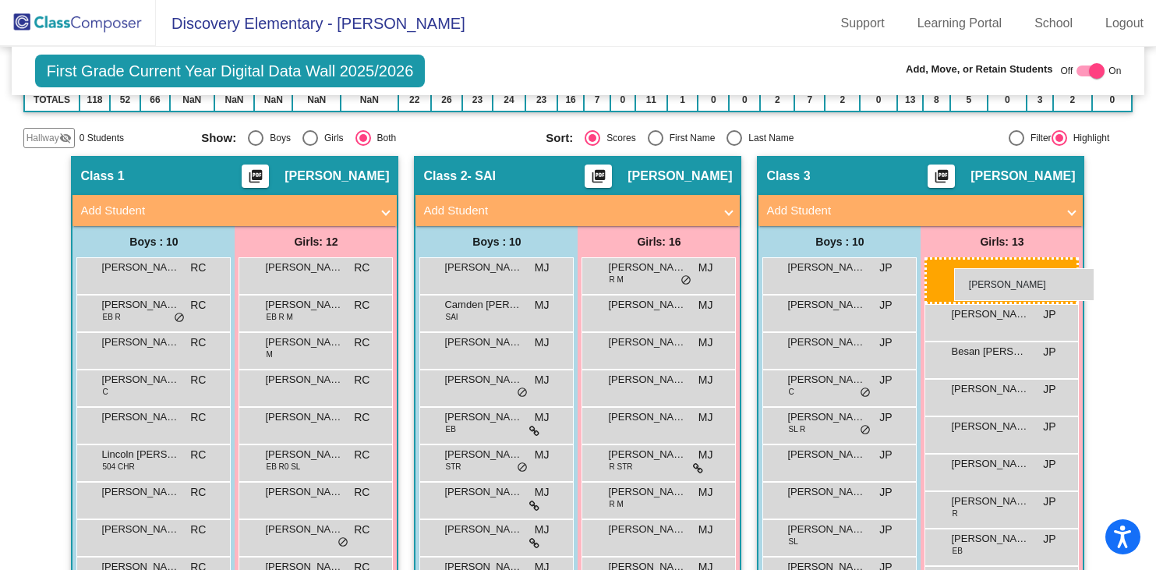
drag, startPoint x: 655, startPoint y: 270, endPoint x: 954, endPoint y: 268, distance: 299.3
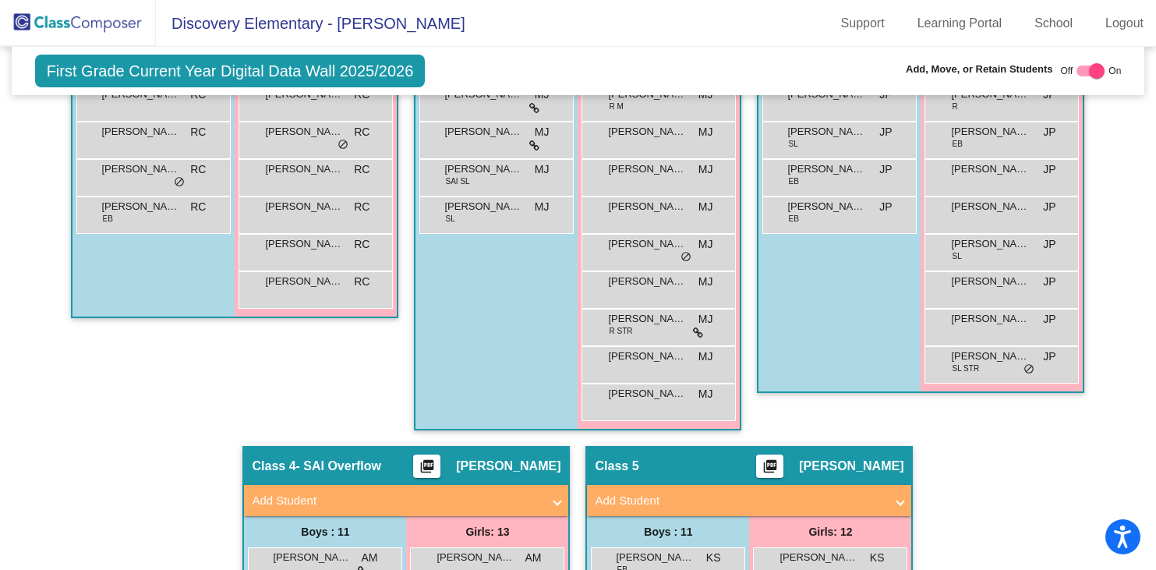
scroll to position [0, 0]
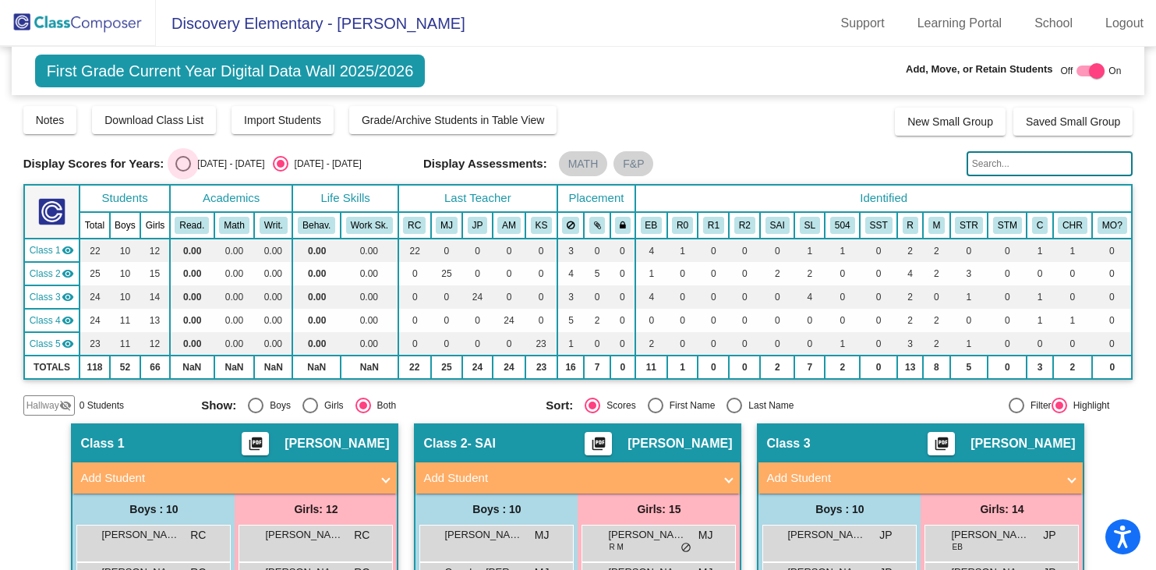
click at [185, 159] on div "Select an option" at bounding box center [183, 164] width 16 height 16
click at [183, 171] on input "[DATE] - [DATE]" at bounding box center [182, 171] width 1 height 1
radio input "true"
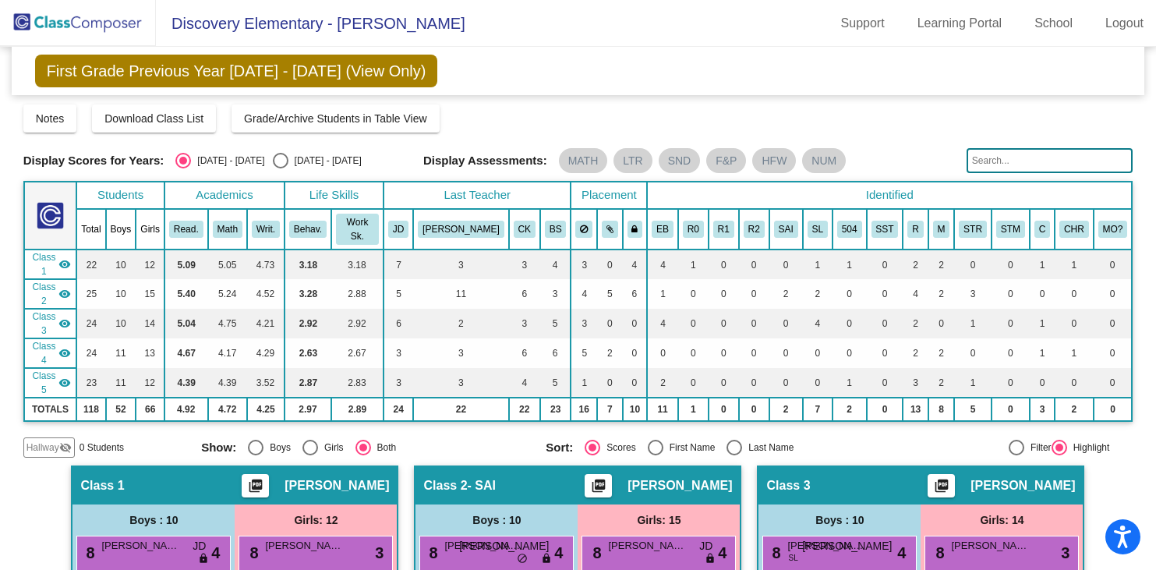
click at [273, 160] on div "Select an option" at bounding box center [281, 161] width 16 height 16
click at [280, 168] on input "[DATE] - [DATE]" at bounding box center [280, 168] width 1 height 1
radio input "true"
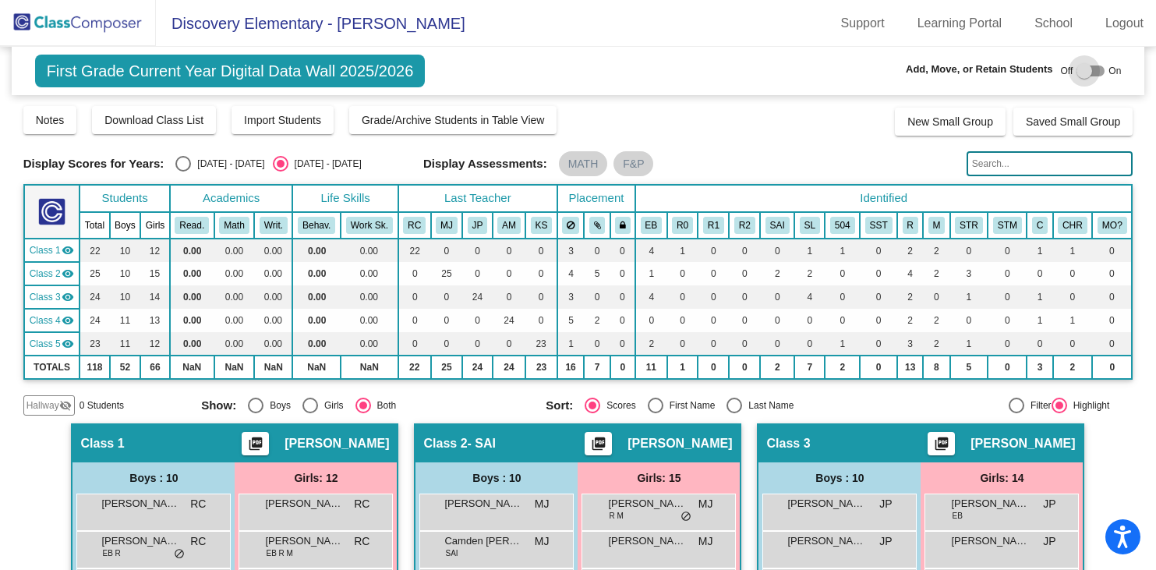
click at [1076, 72] on div at bounding box center [1084, 71] width 16 height 16
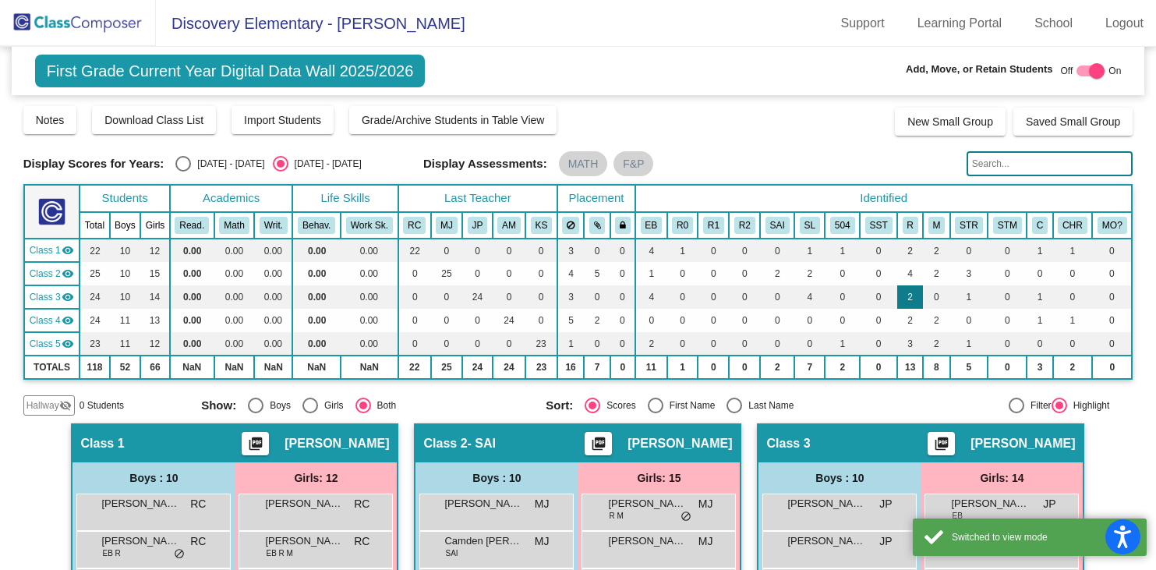
scroll to position [38, 0]
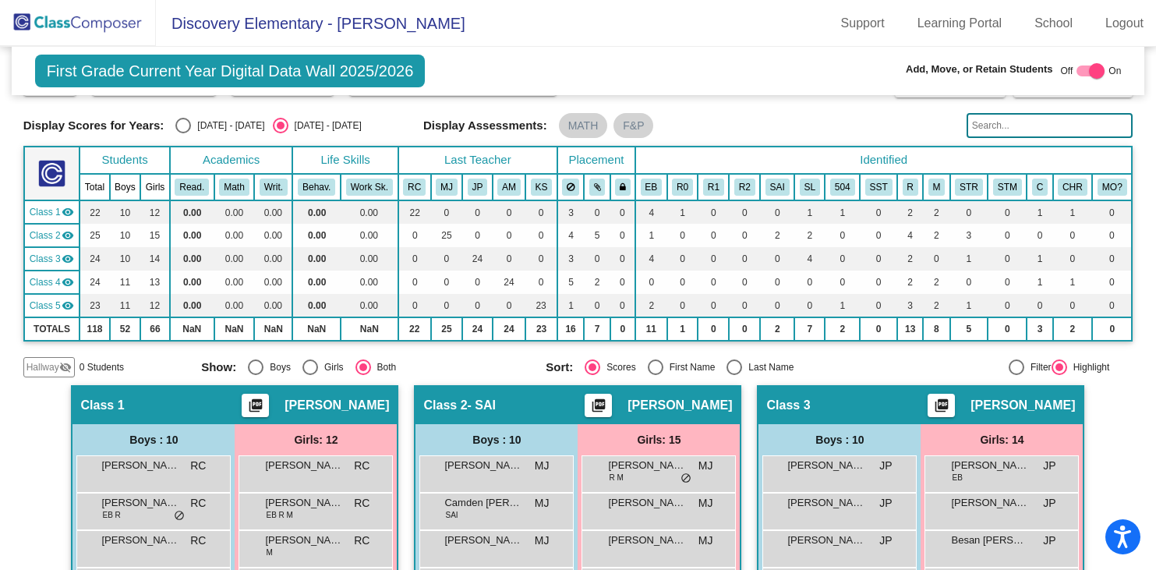
click at [1092, 68] on div at bounding box center [1097, 71] width 16 height 16
click at [1076, 69] on div at bounding box center [1084, 71] width 16 height 16
checkbox input "true"
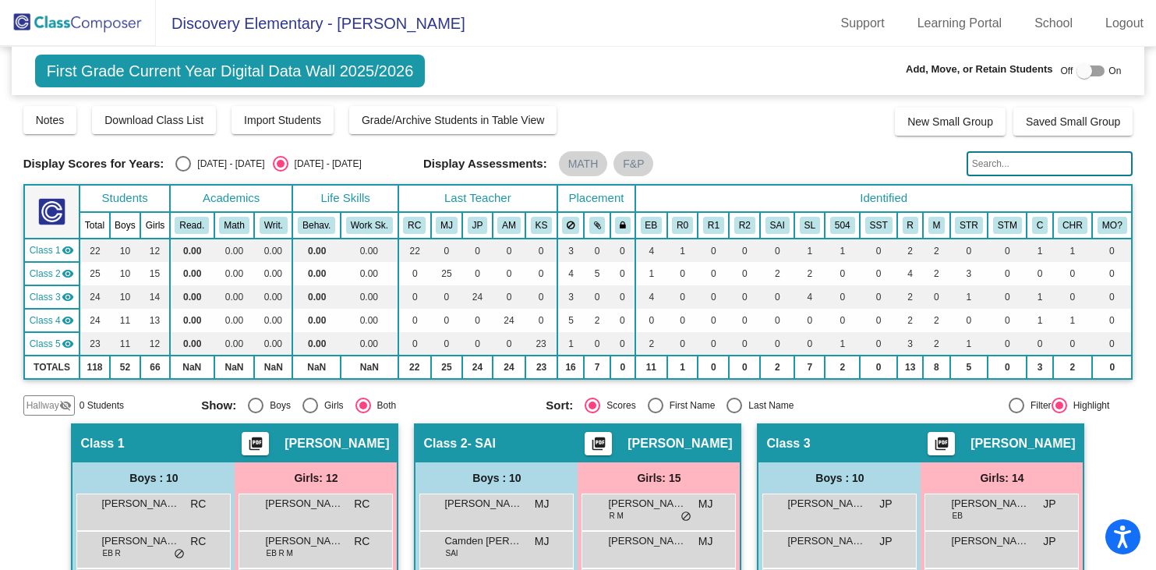
click at [1082, 71] on div at bounding box center [1084, 71] width 16 height 16
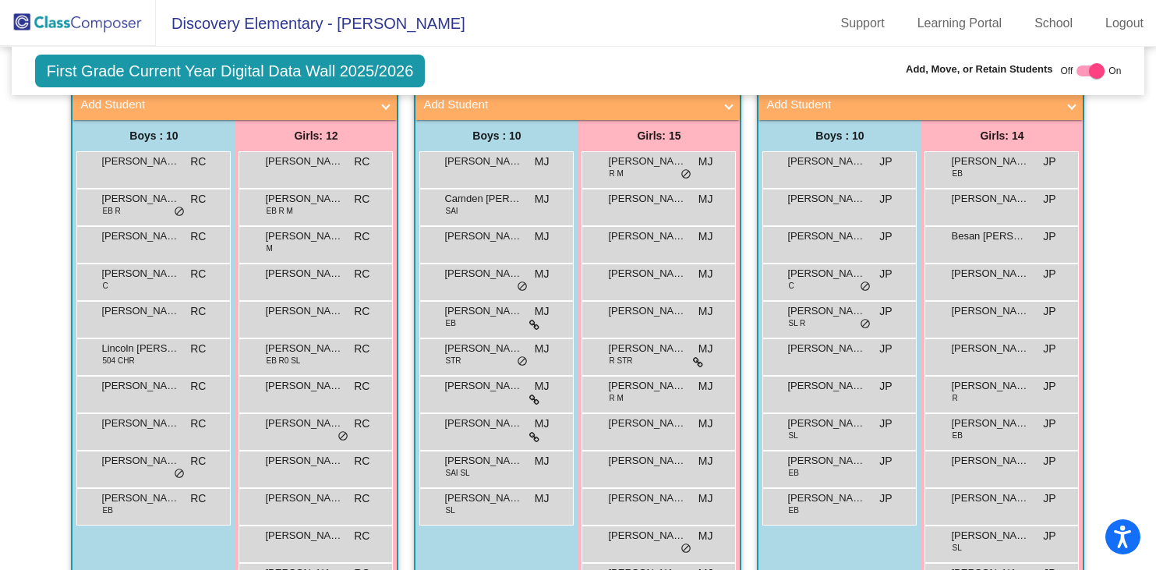
scroll to position [373, 0]
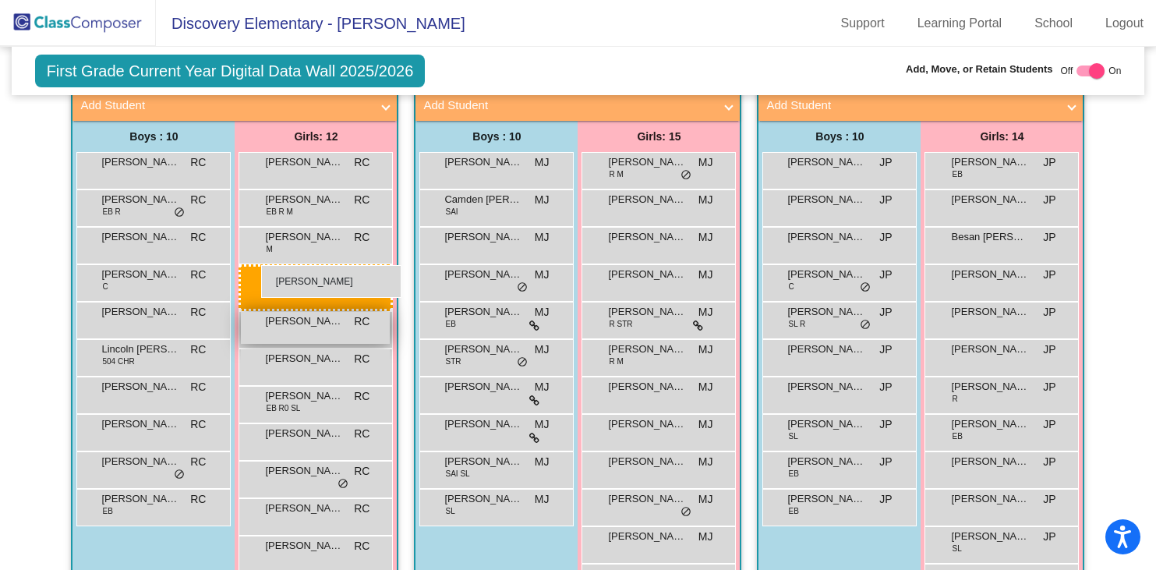
drag, startPoint x: 677, startPoint y: 281, endPoint x: 263, endPoint y: 265, distance: 414.2
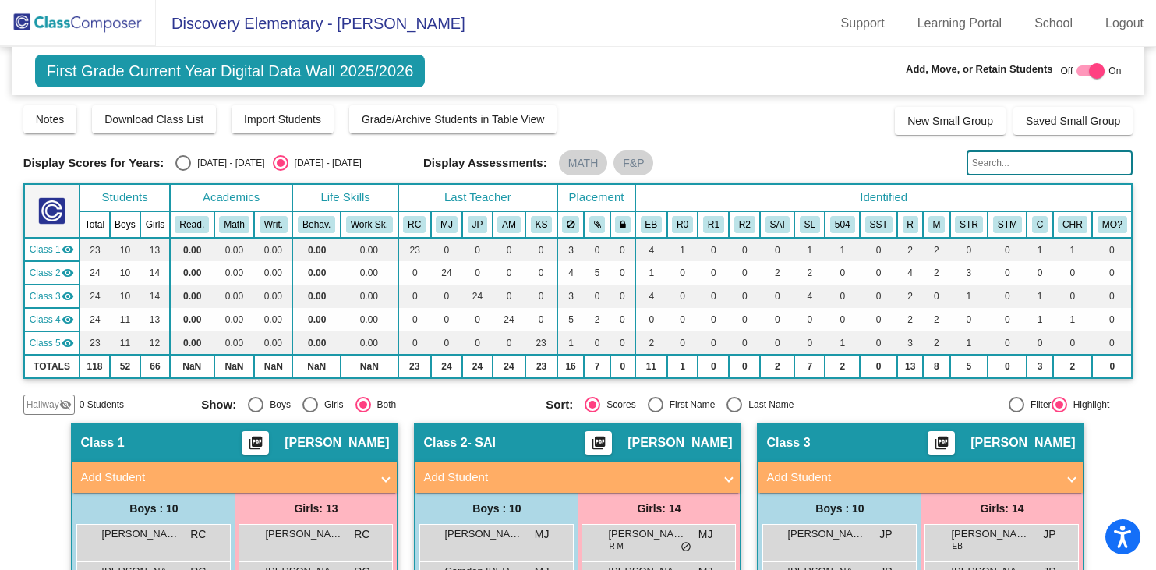
scroll to position [0, 0]
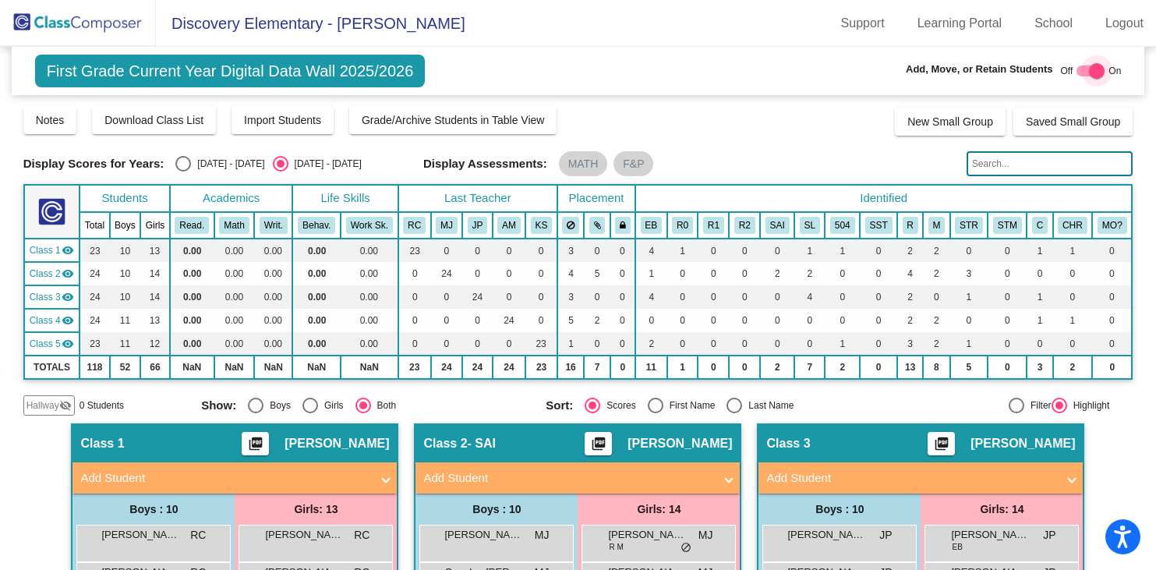
click at [1089, 72] on div at bounding box center [1097, 71] width 16 height 16
checkbox input "false"
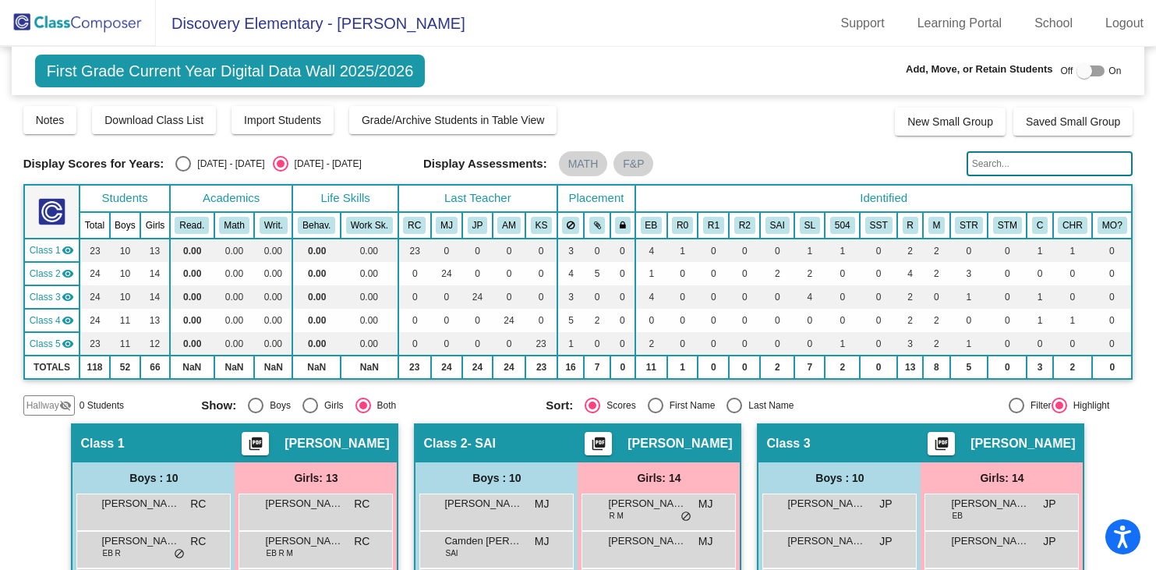
click at [183, 161] on div "Select an option" at bounding box center [183, 164] width 16 height 16
click at [183, 171] on input "[DATE] - [DATE]" at bounding box center [182, 171] width 1 height 1
radio input "true"
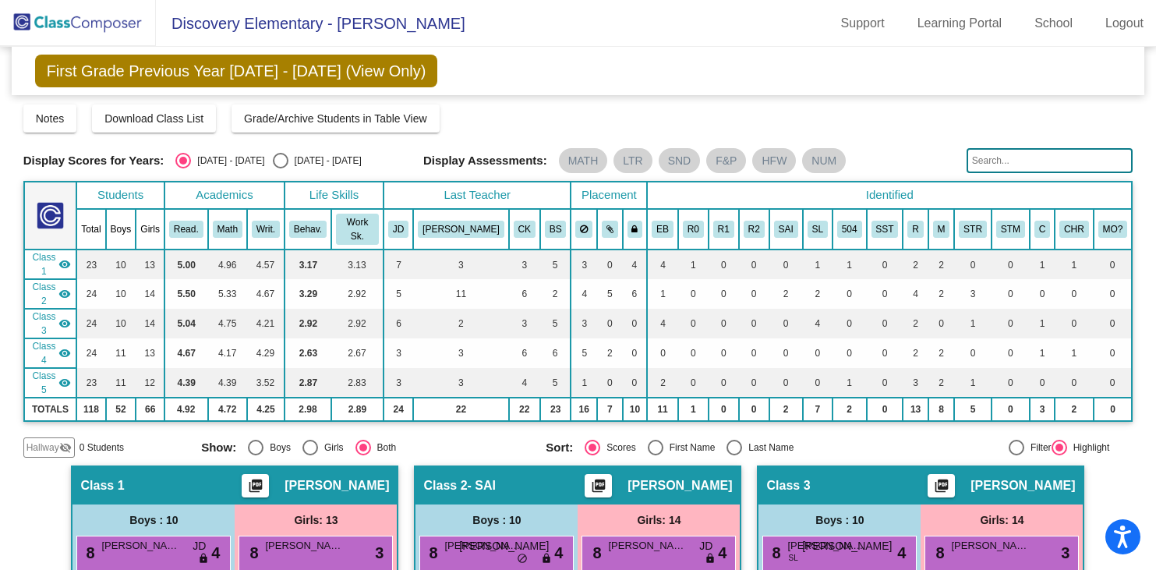
click at [90, 26] on img at bounding box center [78, 23] width 156 height 46
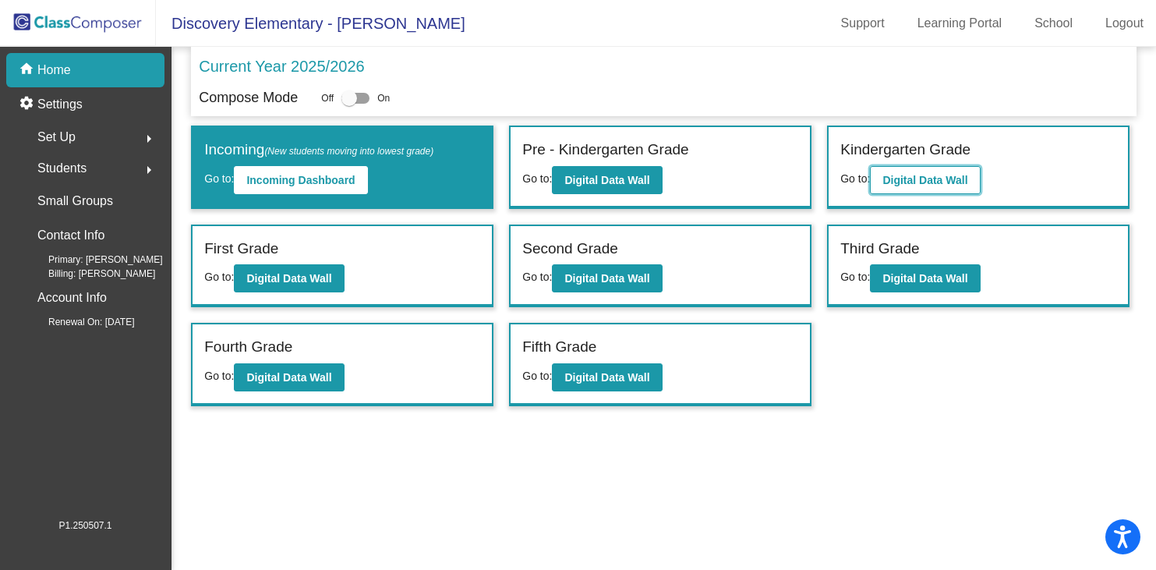
click at [926, 181] on b "Digital Data Wall" at bounding box center [924, 180] width 85 height 12
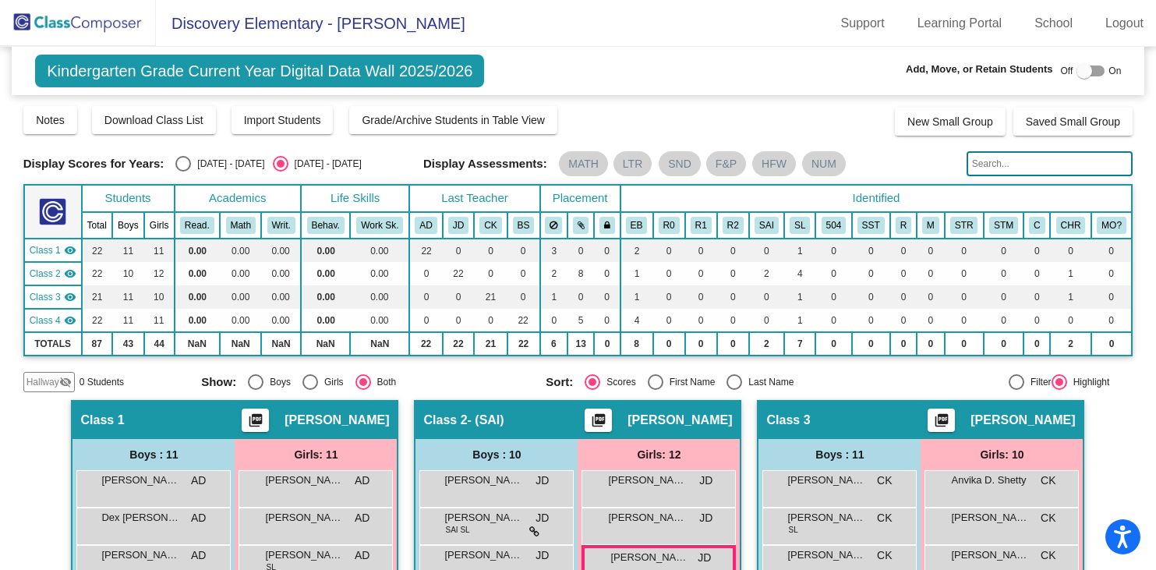
click at [106, 30] on img at bounding box center [78, 23] width 156 height 46
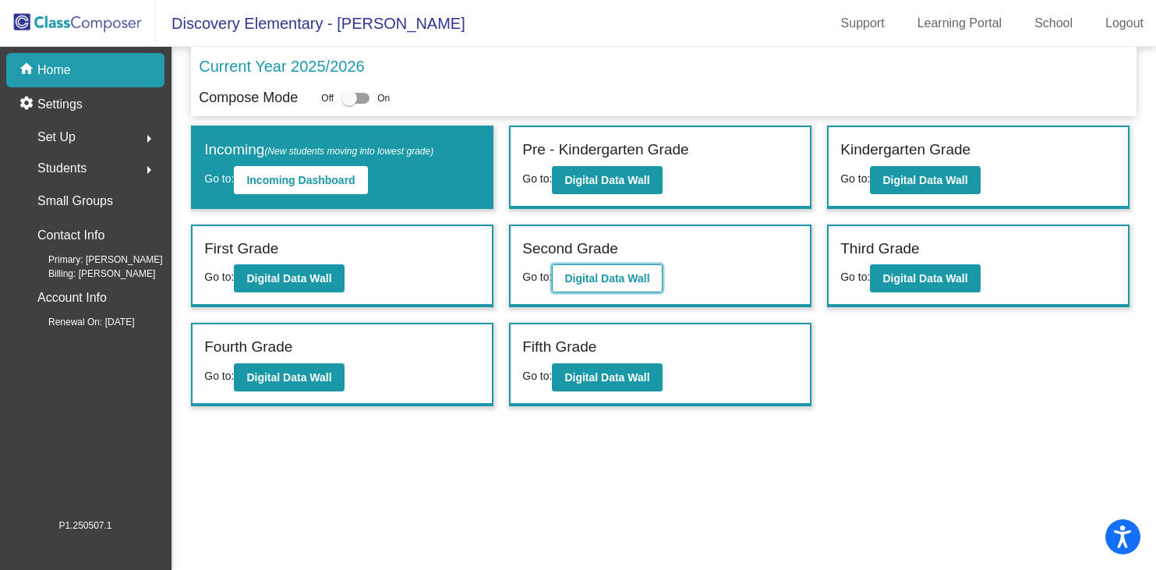
click at [631, 275] on b "Digital Data Wall" at bounding box center [606, 278] width 85 height 12
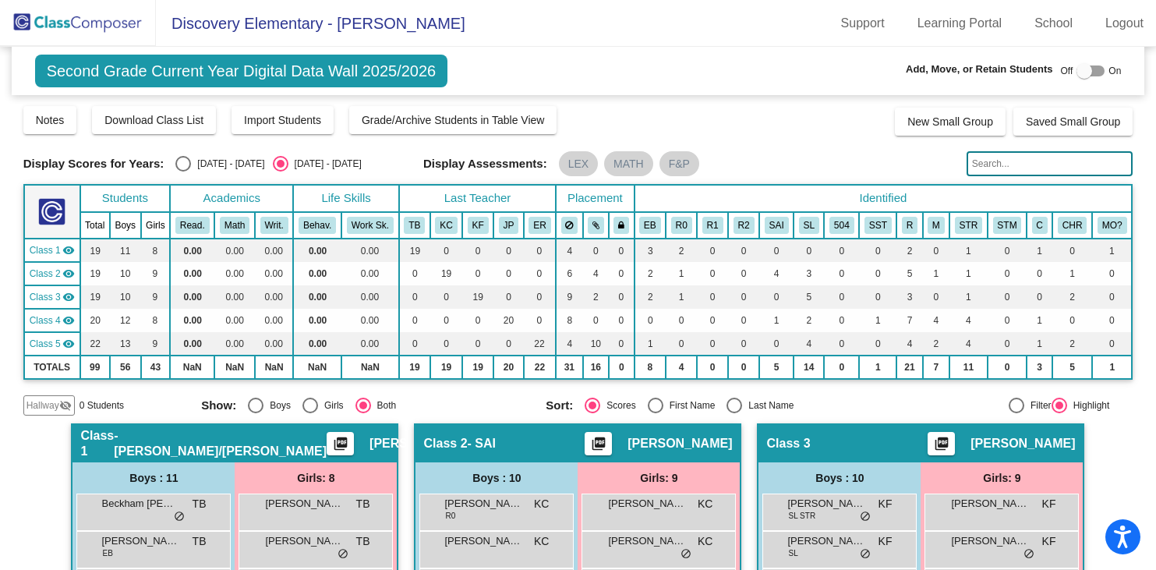
click at [184, 163] on div "Select an option" at bounding box center [183, 164] width 16 height 16
click at [183, 171] on input "[DATE] - [DATE]" at bounding box center [182, 171] width 1 height 1
radio input "true"
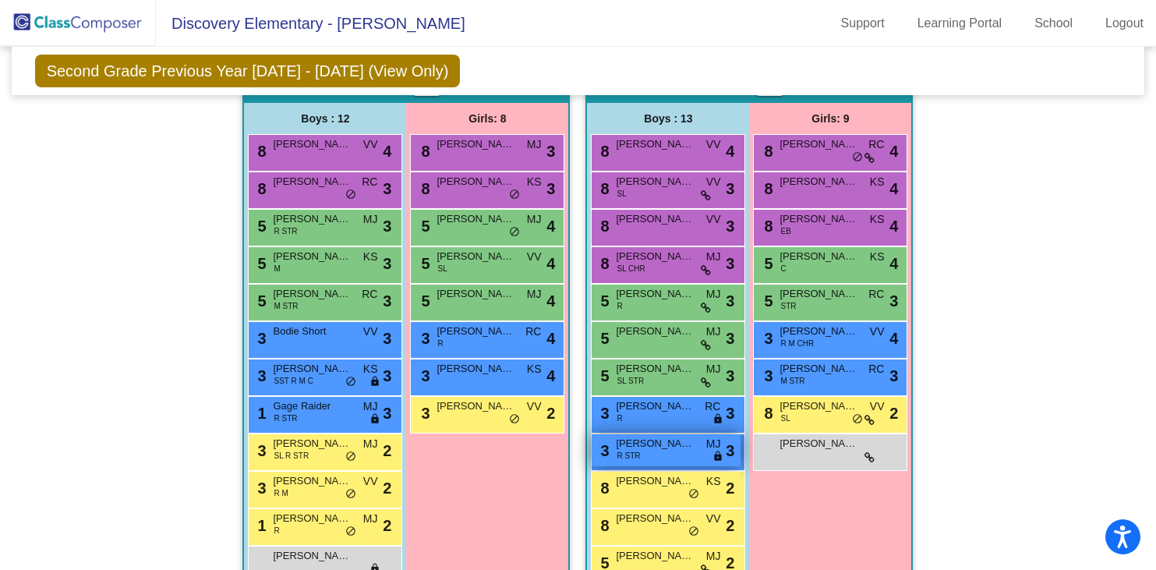
scroll to position [938, 0]
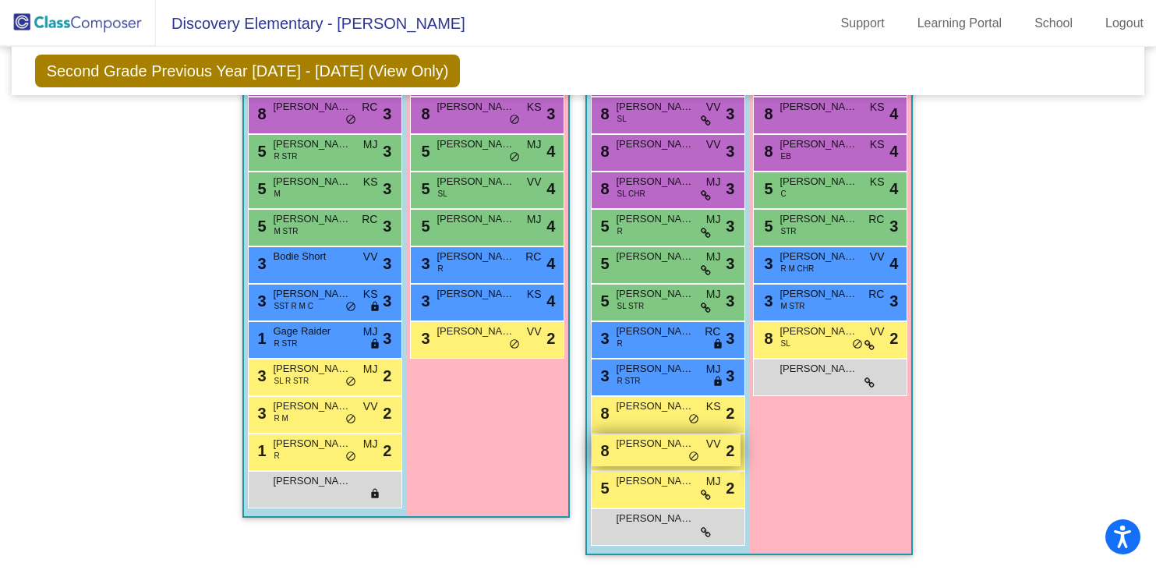
click at [663, 440] on span "[PERSON_NAME]" at bounding box center [655, 444] width 78 height 16
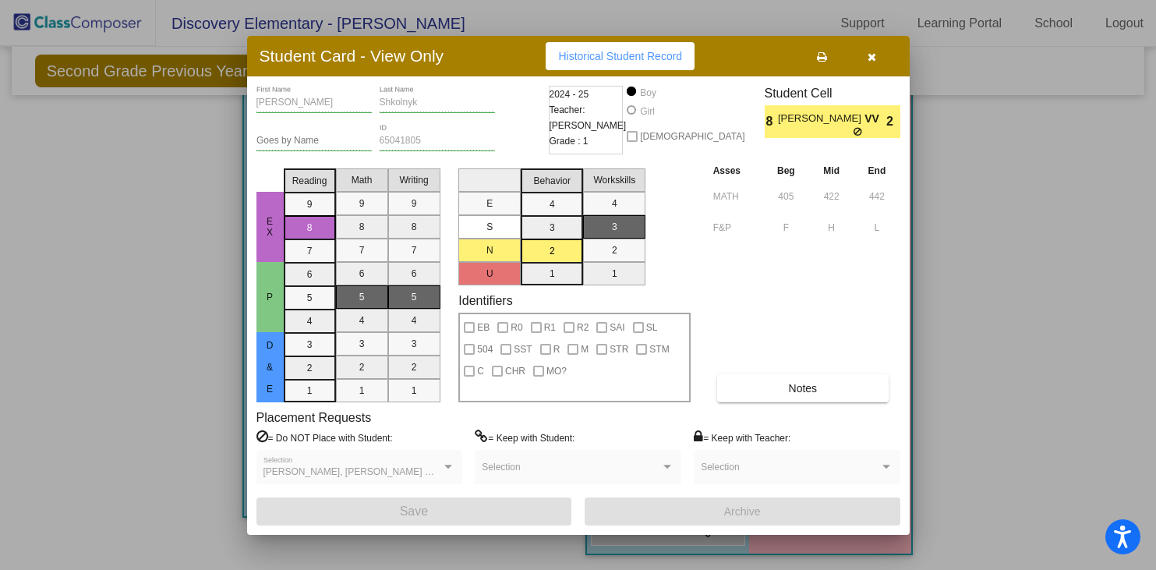
click at [871, 58] on icon "button" at bounding box center [872, 56] width 9 height 11
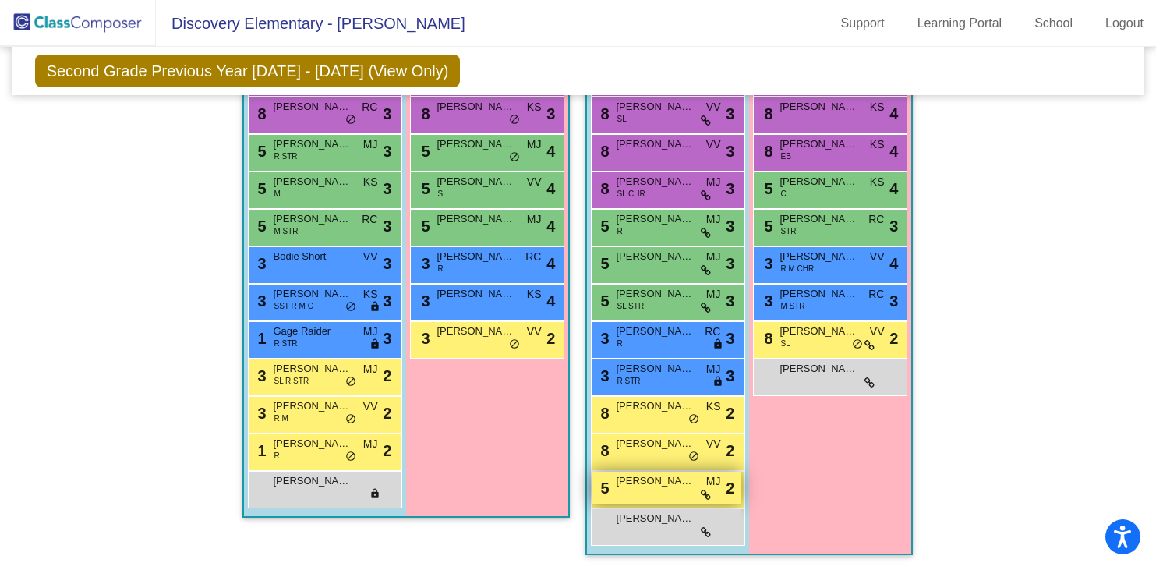
click at [652, 486] on span "[PERSON_NAME]" at bounding box center [655, 481] width 78 height 16
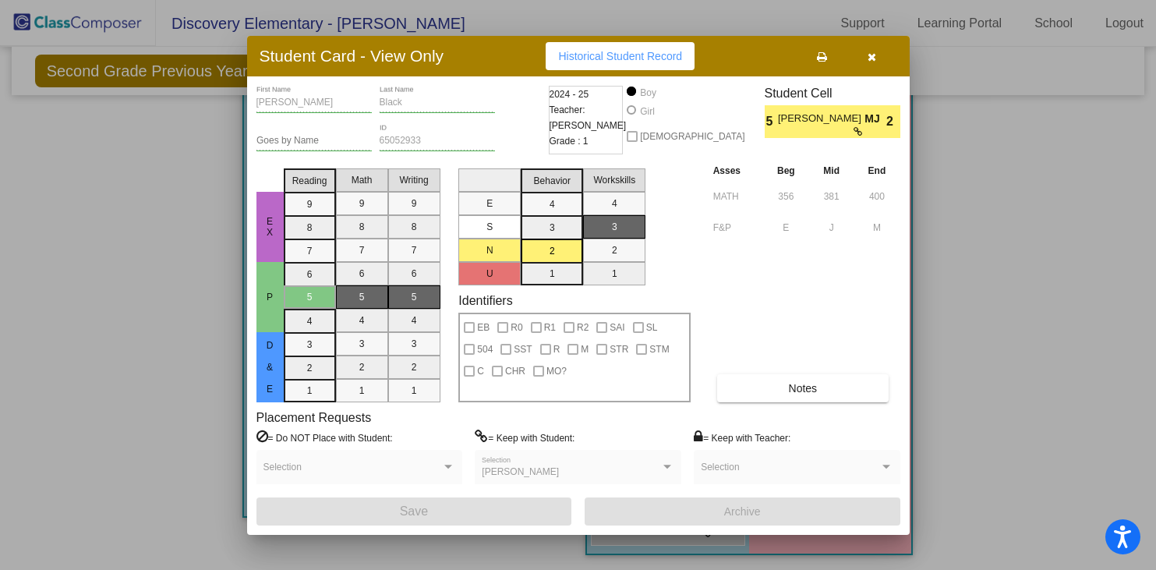
click at [871, 51] on icon "button" at bounding box center [872, 56] width 9 height 11
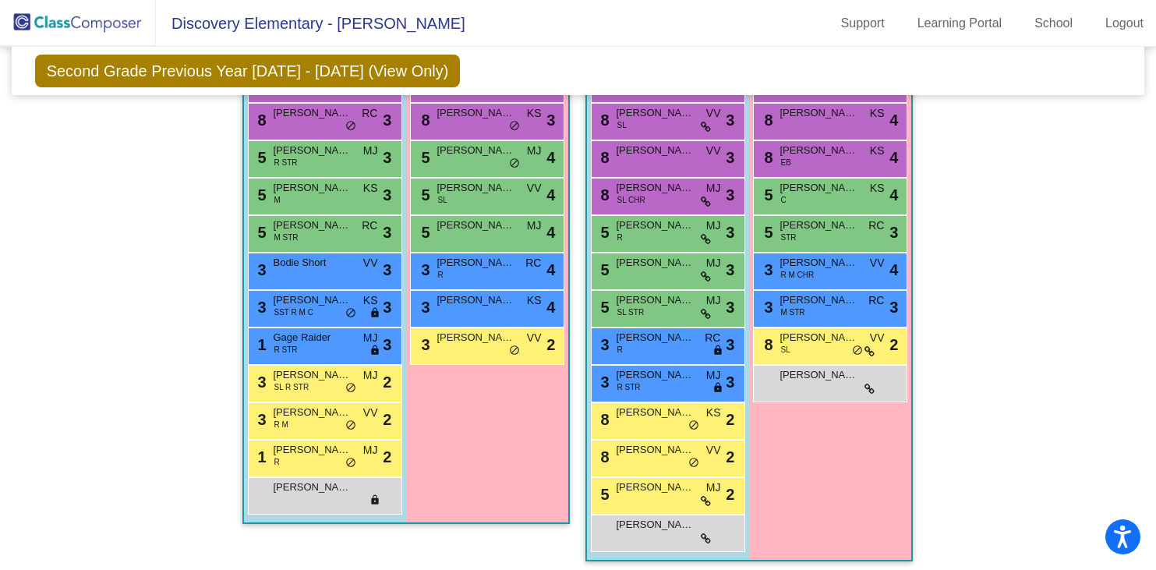
scroll to position [925, 0]
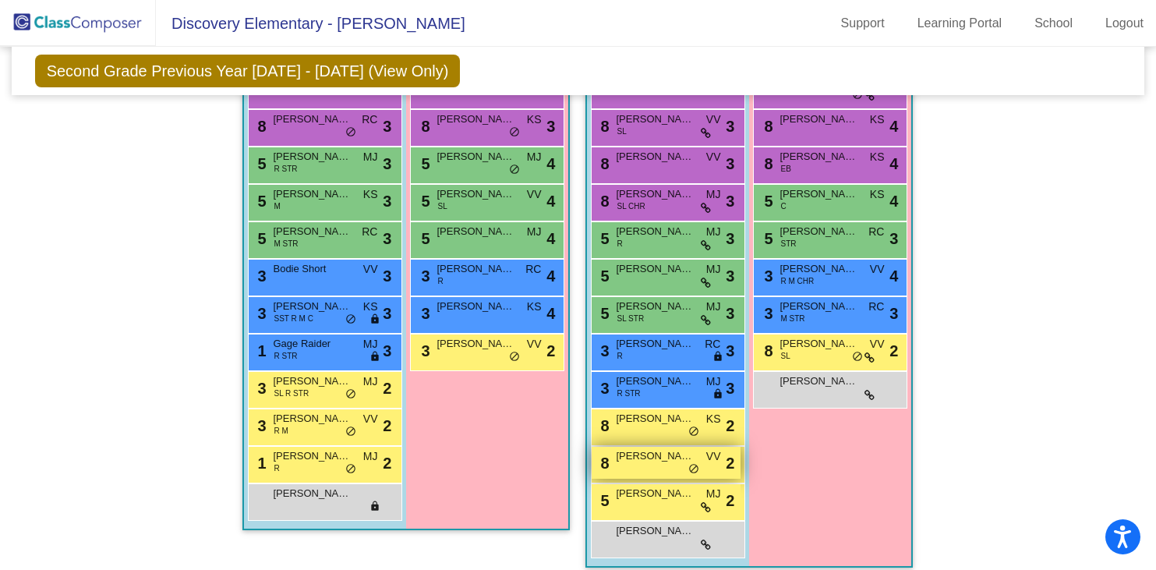
click at [649, 455] on span "[PERSON_NAME]" at bounding box center [655, 456] width 78 height 16
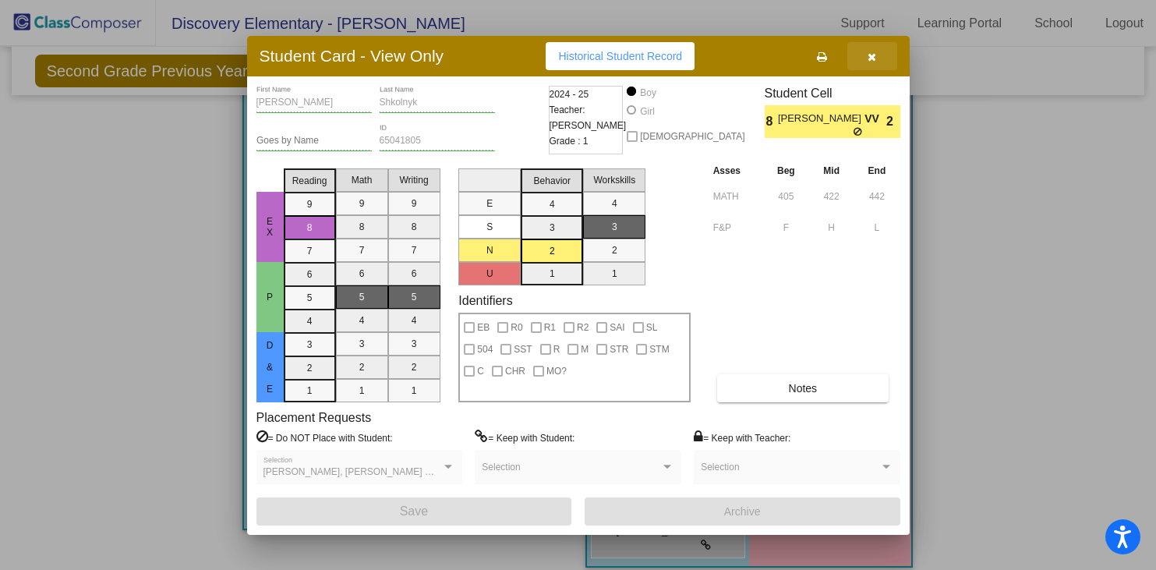
click at [870, 52] on icon "button" at bounding box center [872, 56] width 9 height 11
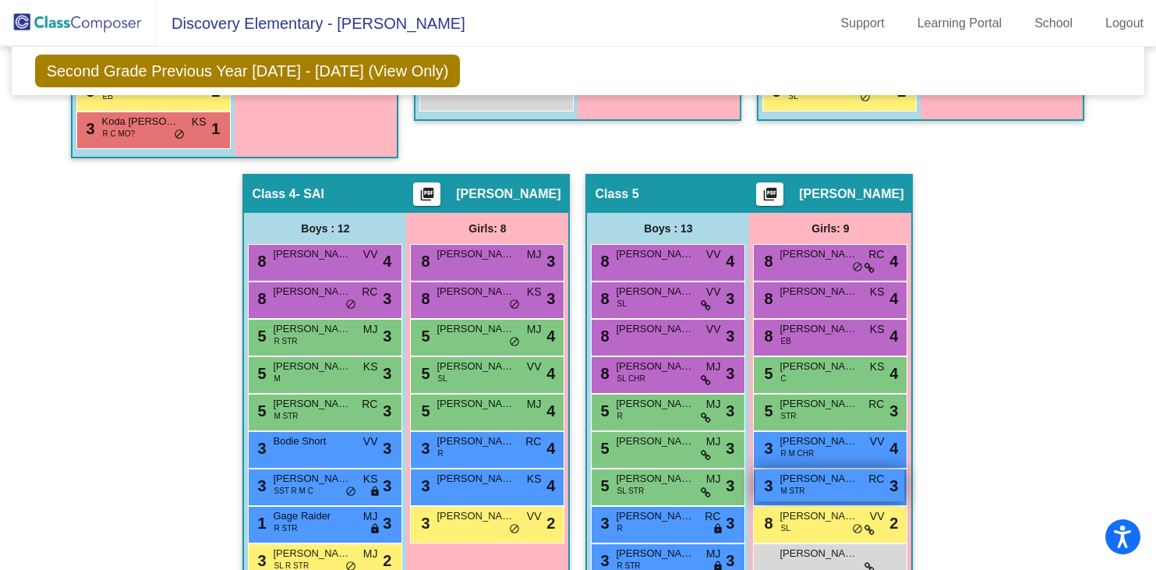
scroll to position [938, 0]
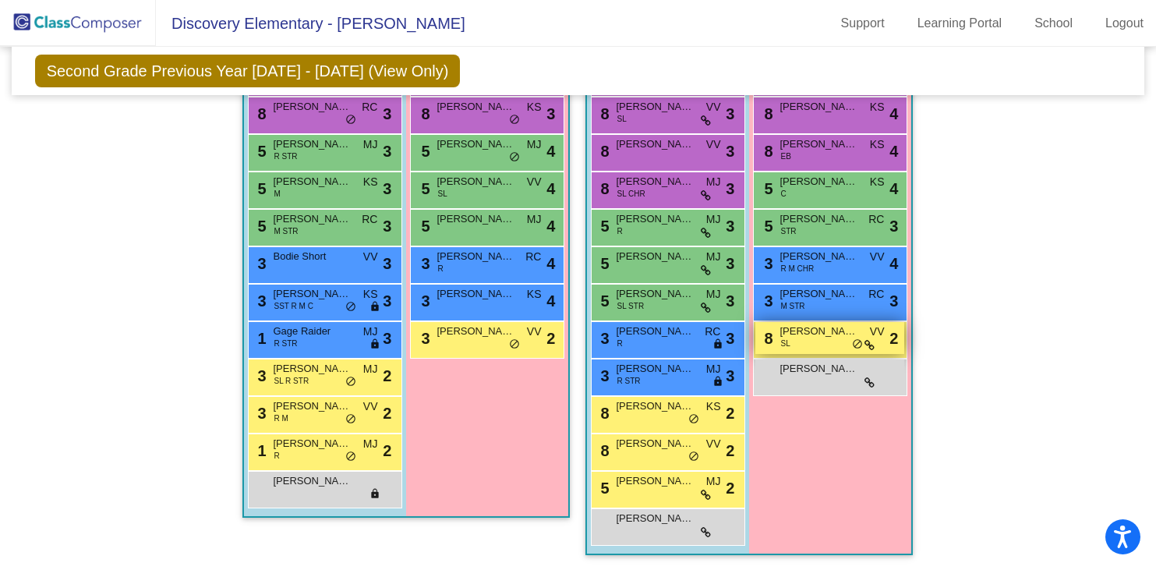
click at [831, 341] on div "8 Goldie Flinn SL VV lock do_not_disturb_alt 2" at bounding box center [829, 338] width 149 height 32
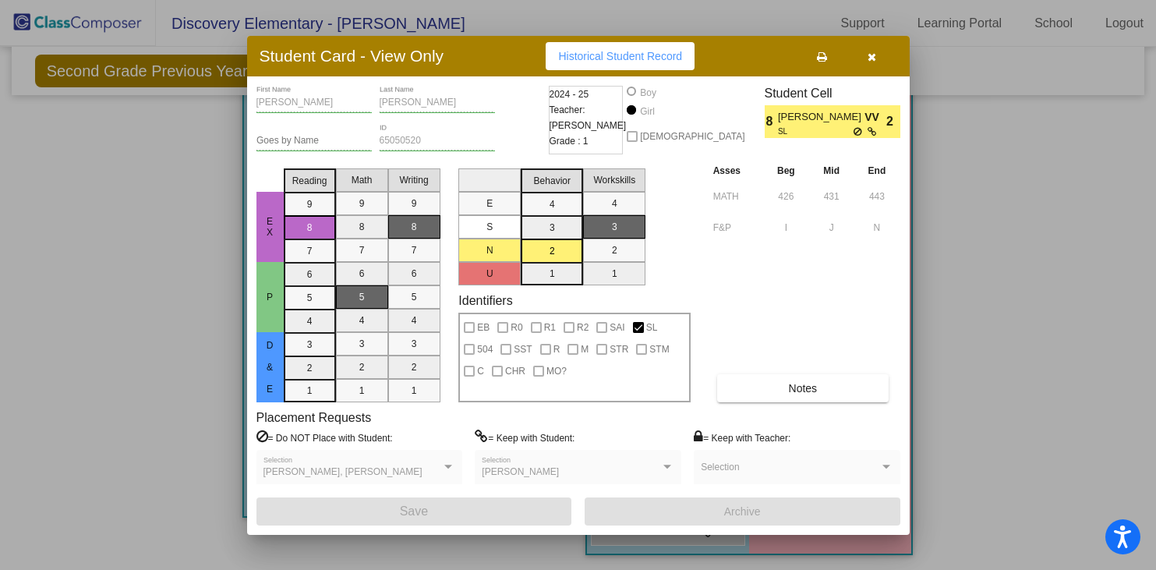
click at [871, 55] on icon "button" at bounding box center [872, 56] width 9 height 11
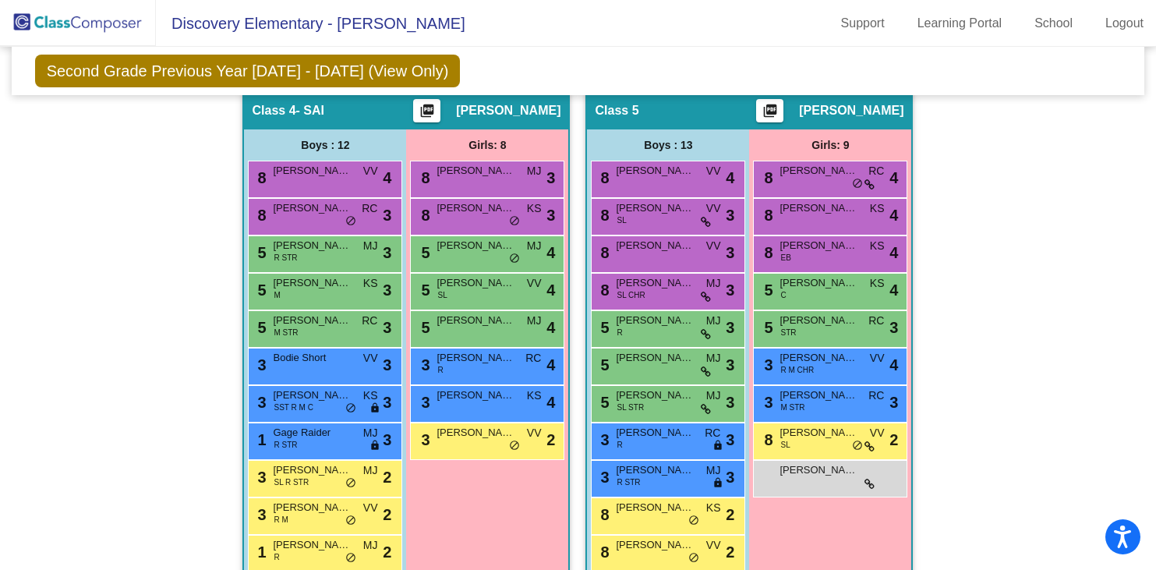
scroll to position [832, 0]
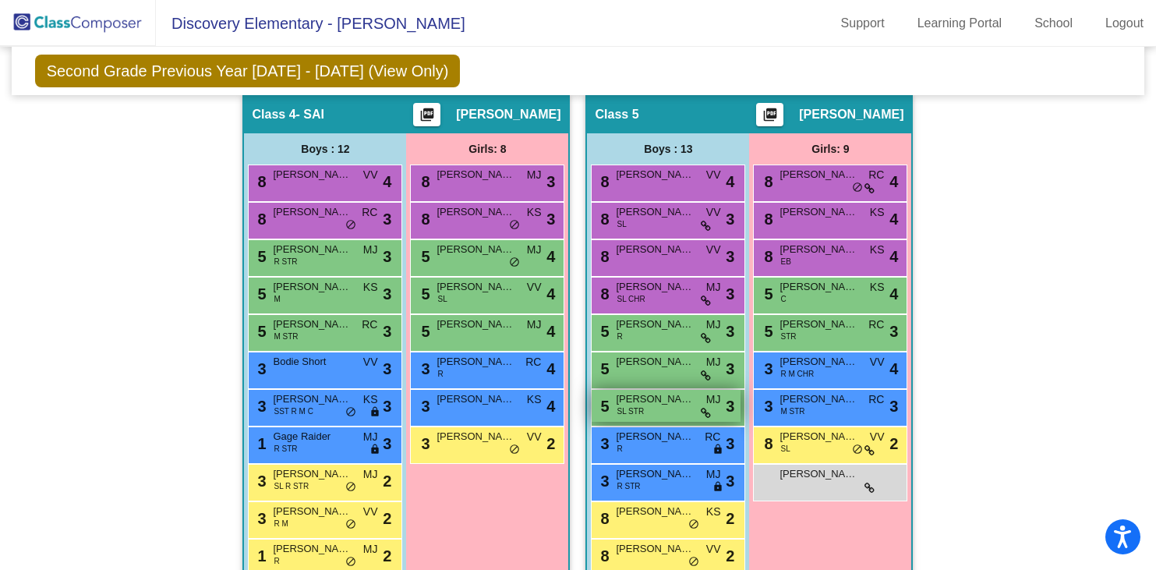
click at [679, 401] on span "[PERSON_NAME]" at bounding box center [655, 399] width 78 height 16
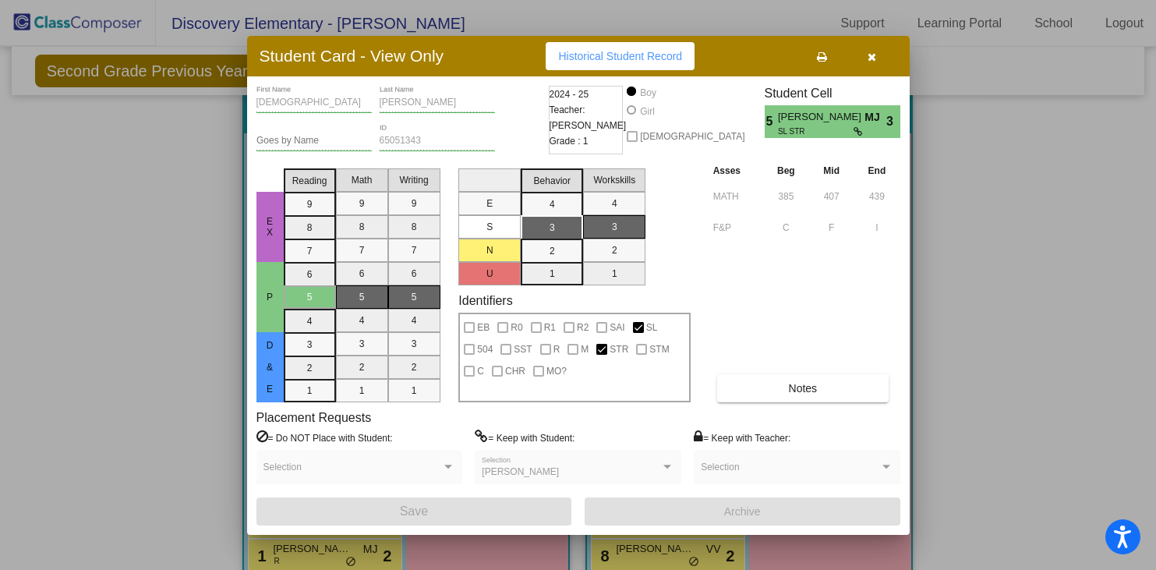
click at [878, 54] on button "button" at bounding box center [872, 56] width 50 height 28
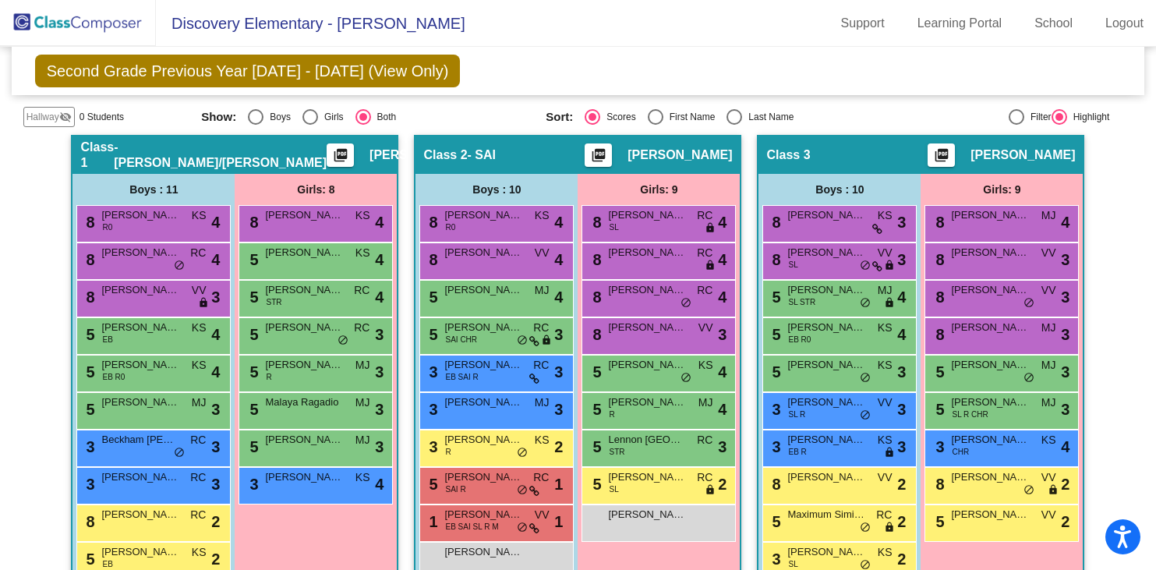
scroll to position [143, 0]
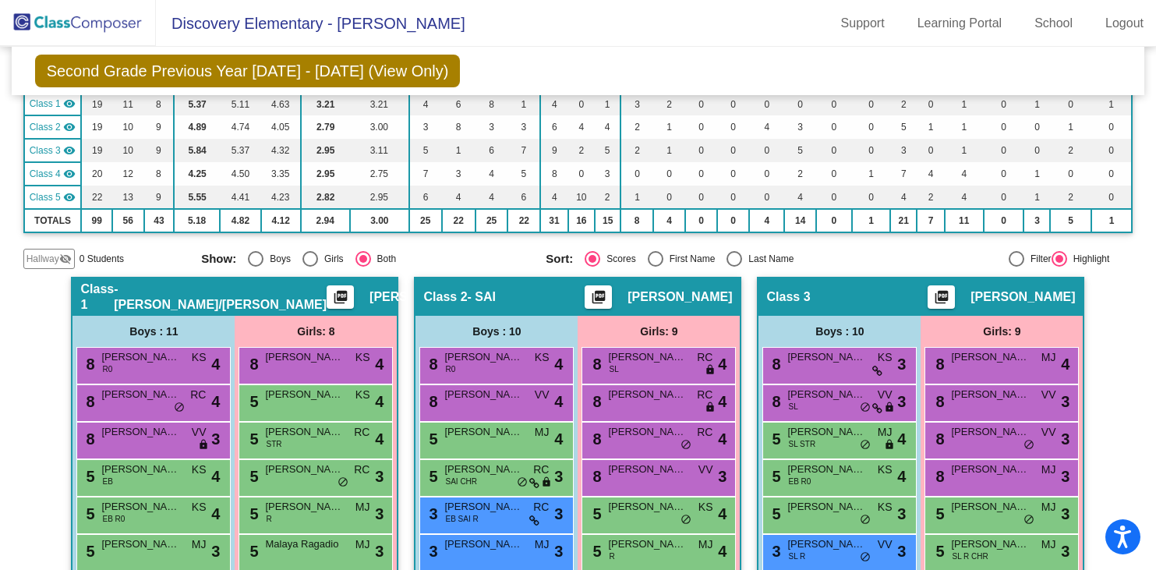
click at [94, 23] on img at bounding box center [78, 23] width 156 height 46
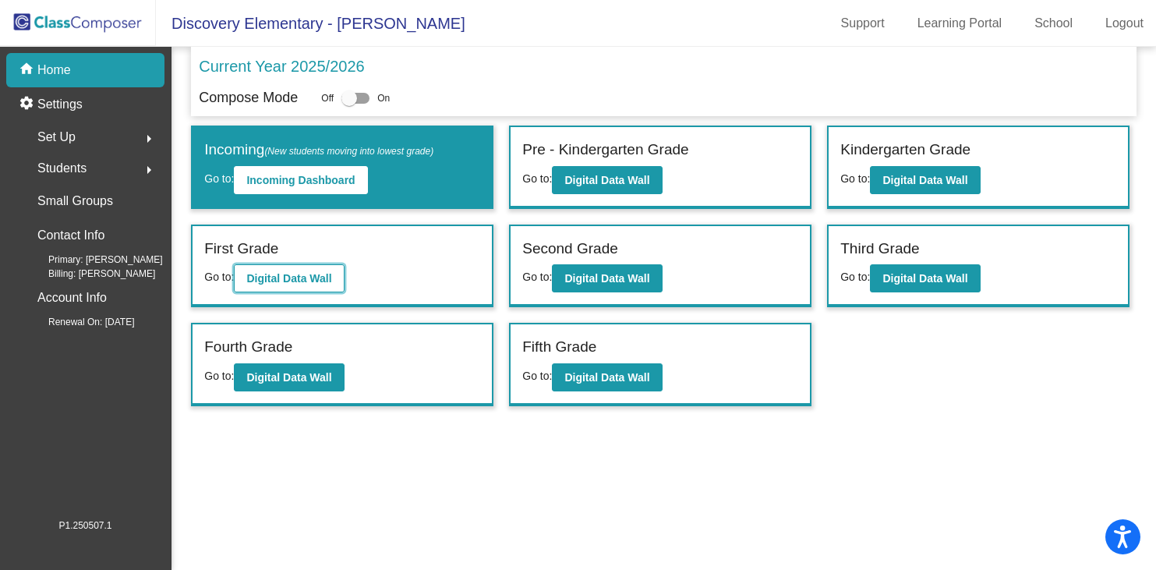
click at [312, 278] on b "Digital Data Wall" at bounding box center [288, 278] width 85 height 12
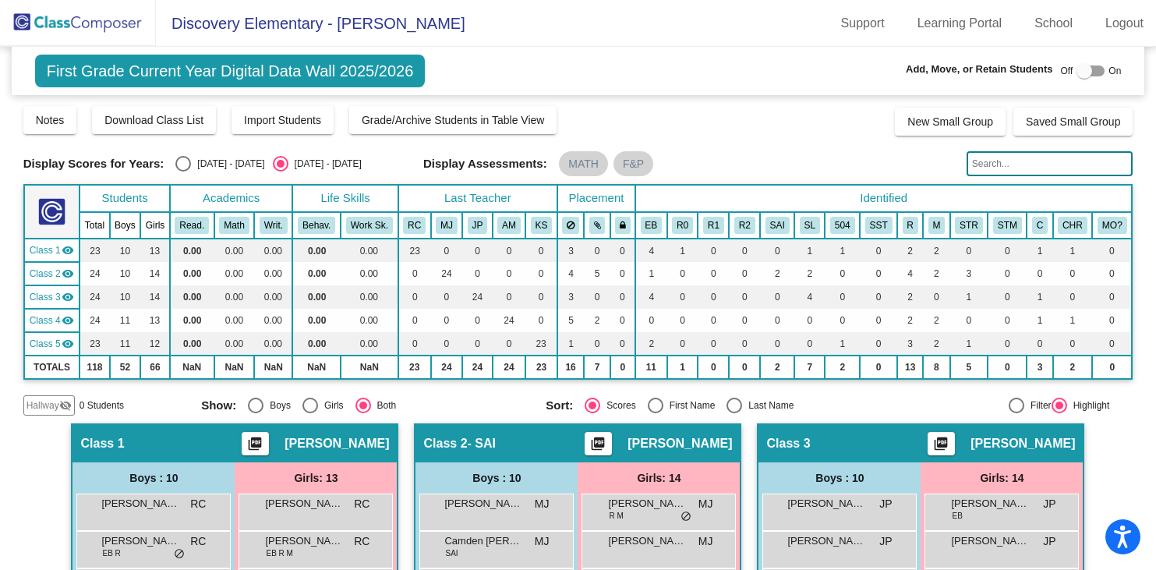
click at [1020, 167] on input "text" at bounding box center [1050, 163] width 167 height 25
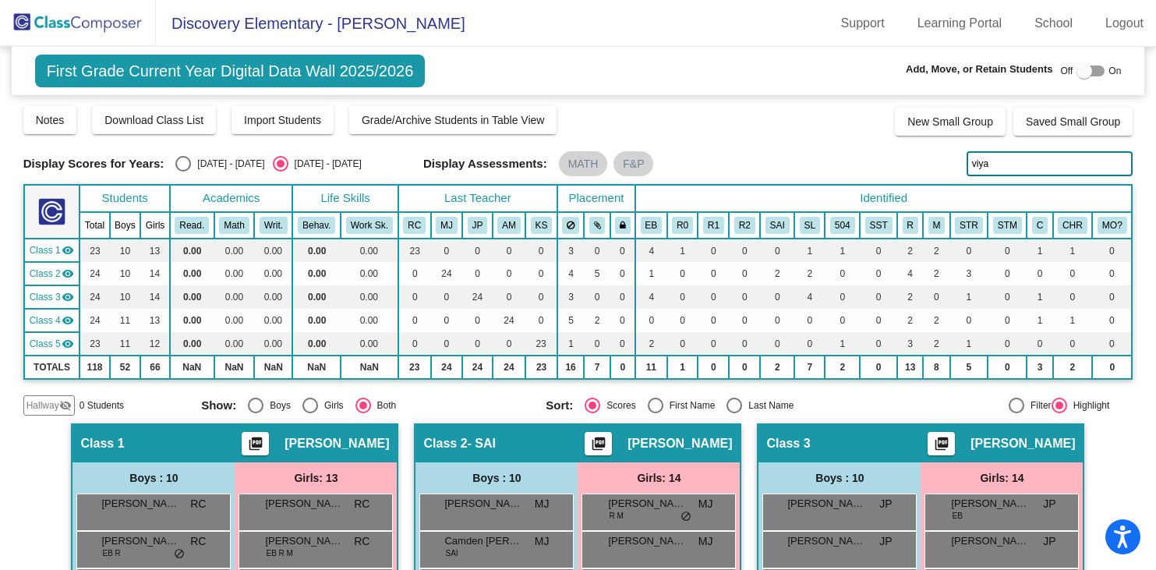
type input "viyan"
drag, startPoint x: 993, startPoint y: 161, endPoint x: 946, endPoint y: 160, distance: 47.6
click at [946, 160] on div "Display Scores for Years: 2024 - 2025 2025 - 2026 Display Assessments: MATH F&P…" at bounding box center [578, 163] width 1110 height 25
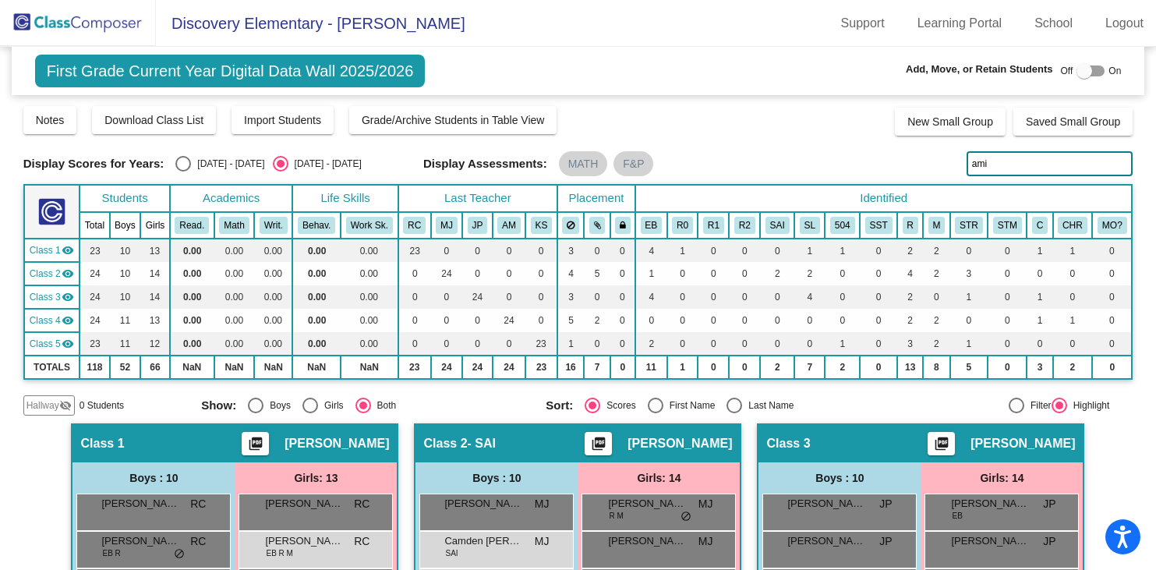
type input "amir"
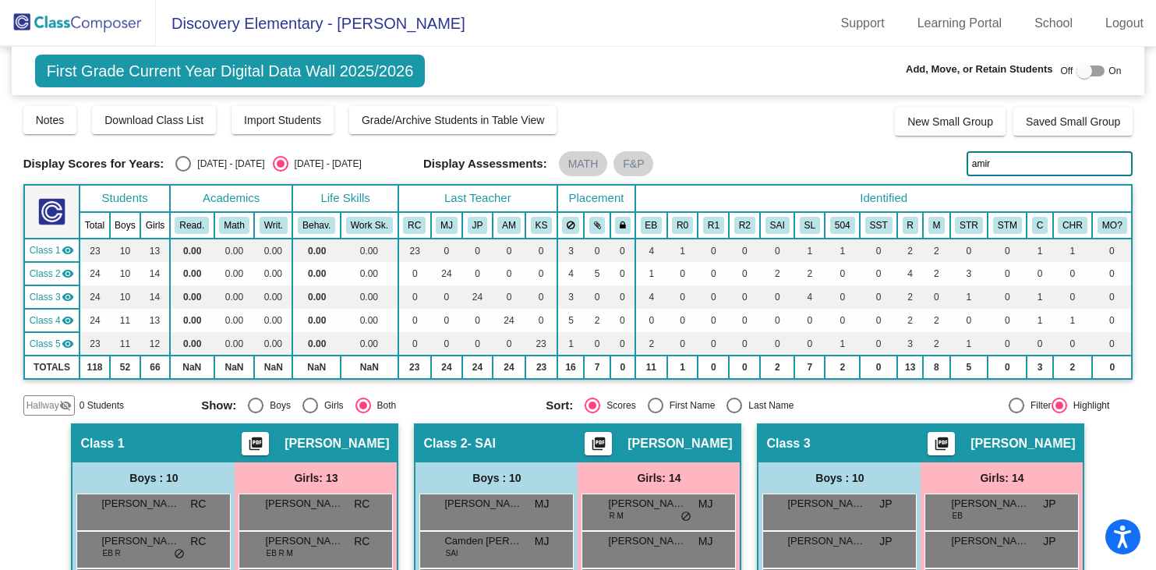
drag, startPoint x: 996, startPoint y: 165, endPoint x: 946, endPoint y: 165, distance: 50.7
click at [946, 165] on div "Display Scores for Years: 2024 - 2025 2025 - 2026 Display Assessments: MATH F&P…" at bounding box center [578, 163] width 1110 height 25
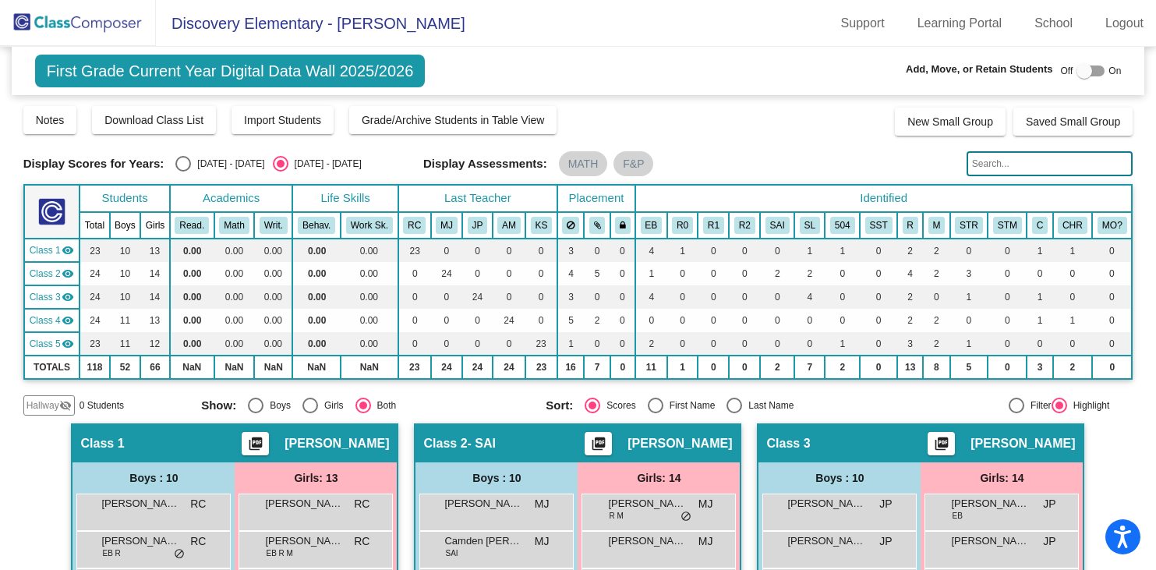
click at [1003, 161] on input "text" at bounding box center [1050, 163] width 167 height 25
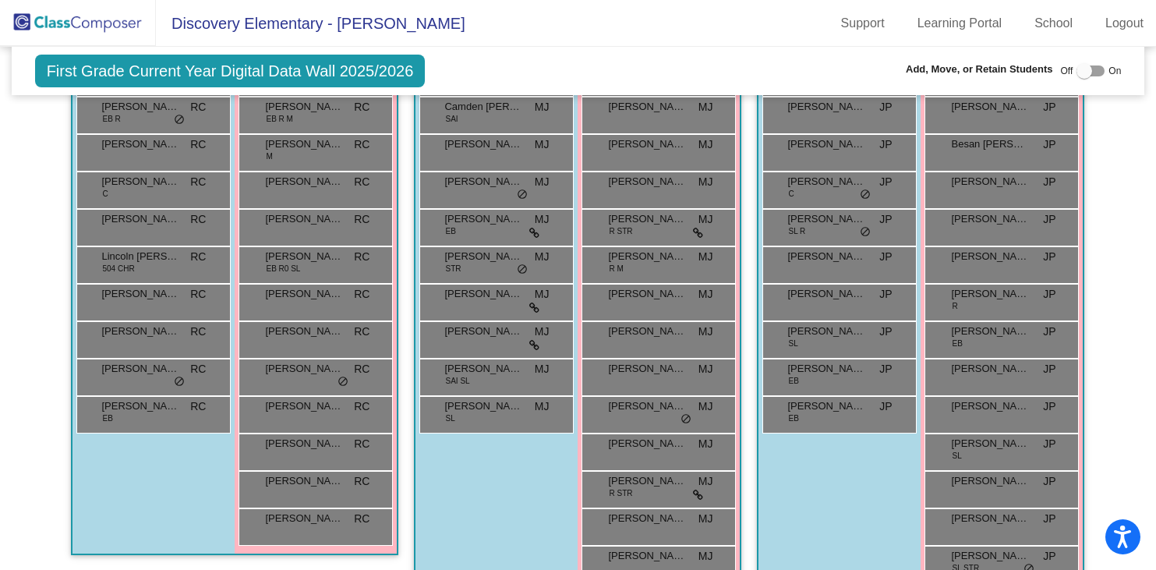
scroll to position [462, 0]
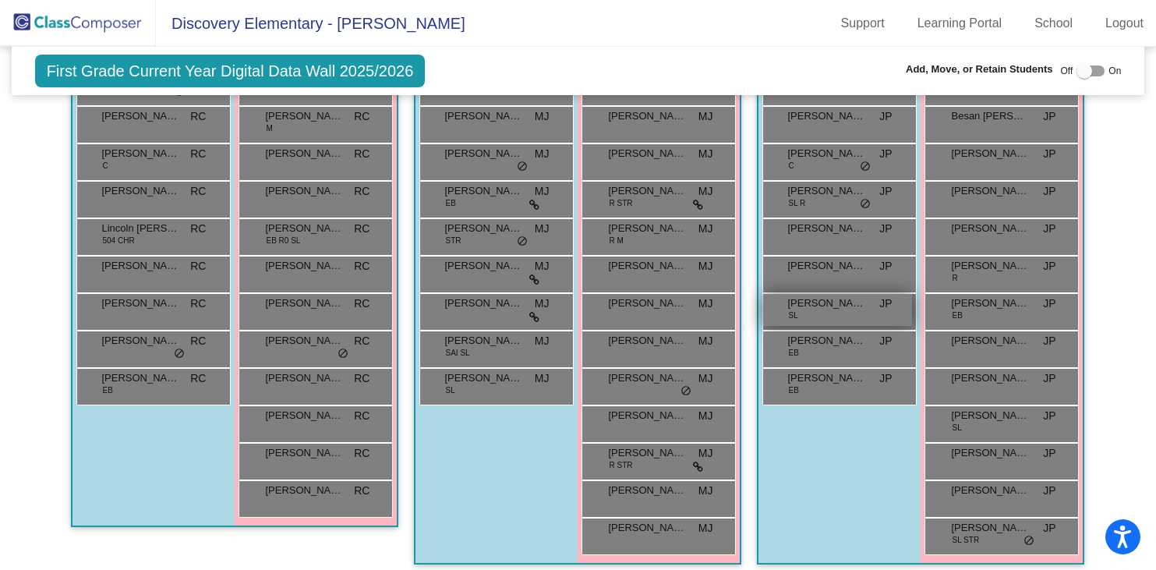
type input "gonzalez"
click at [825, 309] on span "[PERSON_NAME]" at bounding box center [826, 303] width 78 height 16
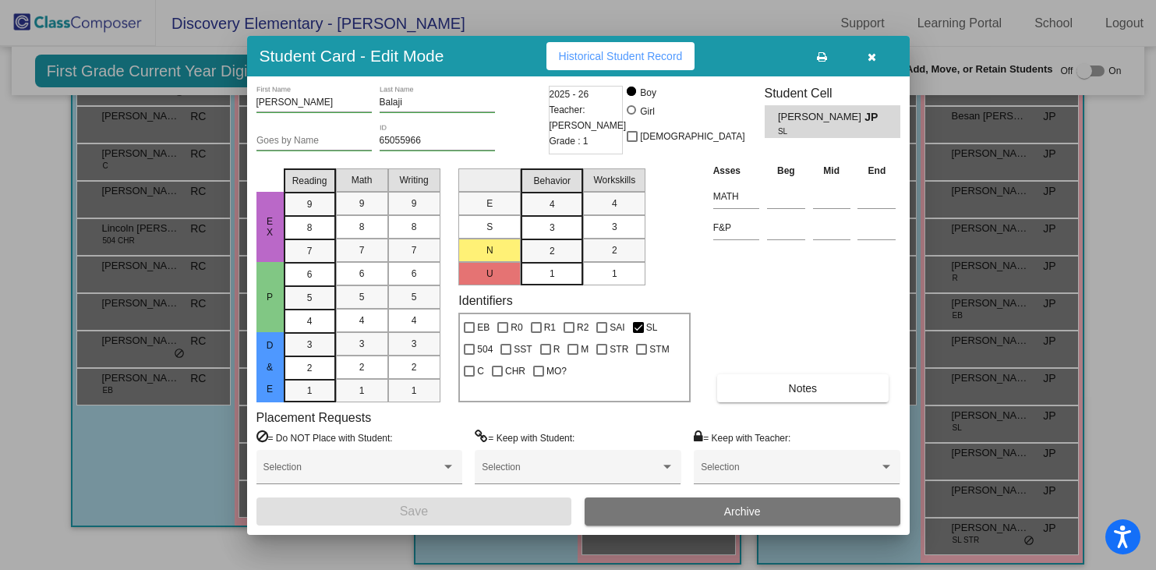
click at [873, 57] on icon "button" at bounding box center [872, 56] width 9 height 11
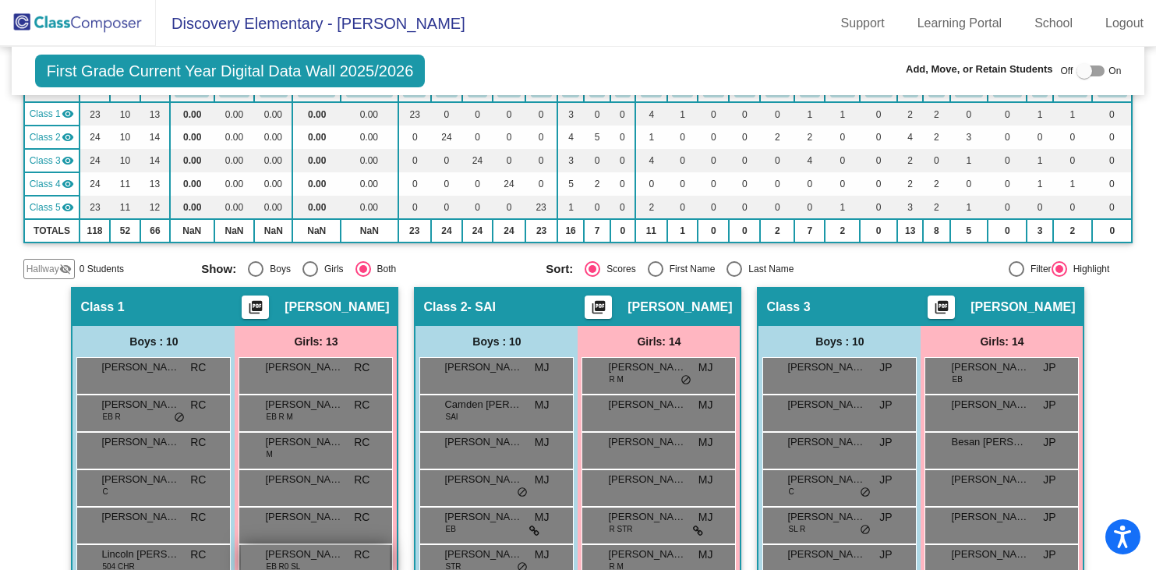
scroll to position [0, 0]
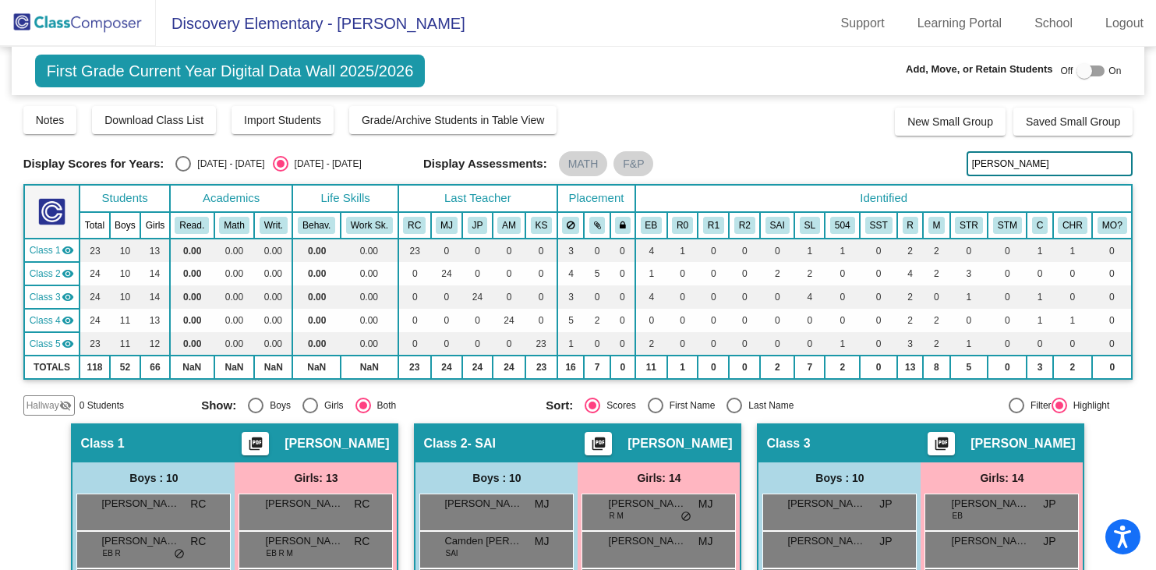
click at [183, 163] on div "Select an option" at bounding box center [183, 164] width 16 height 16
click at [183, 171] on input "[DATE] - [DATE]" at bounding box center [182, 171] width 1 height 1
radio input "true"
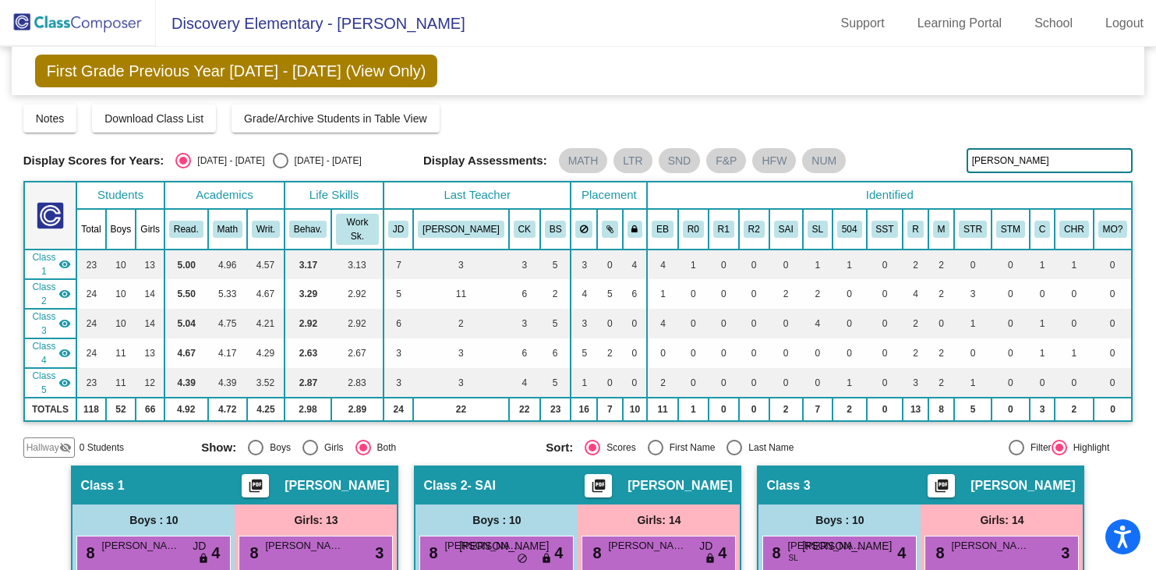
click at [273, 158] on div "Select an option" at bounding box center [281, 161] width 16 height 16
click at [280, 168] on input "[DATE] - [DATE]" at bounding box center [280, 168] width 1 height 1
radio input "true"
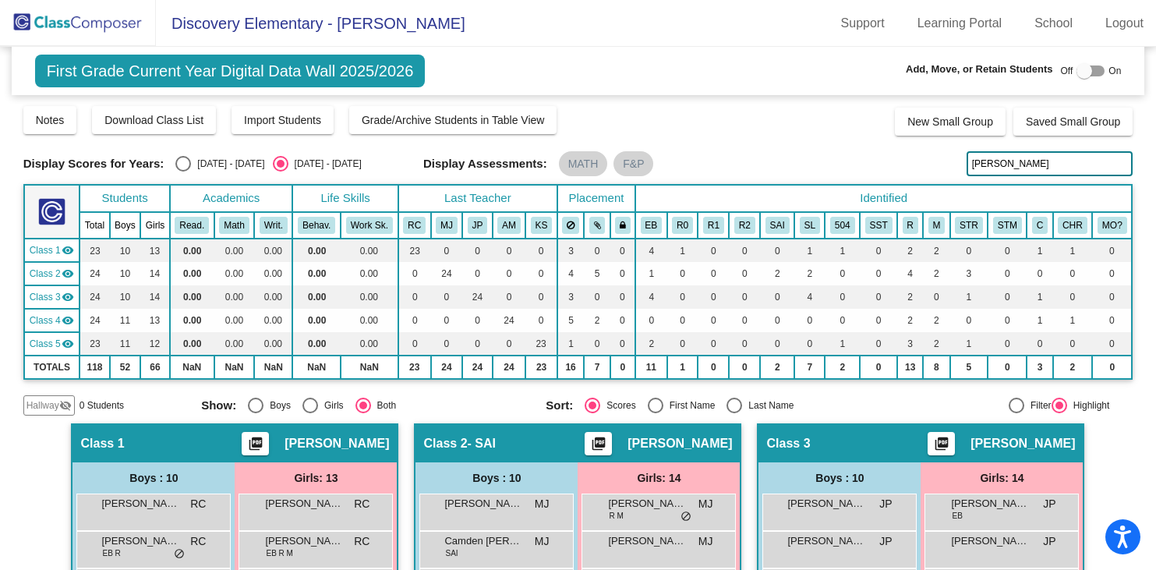
click at [1077, 70] on div at bounding box center [1084, 71] width 16 height 16
checkbox input "true"
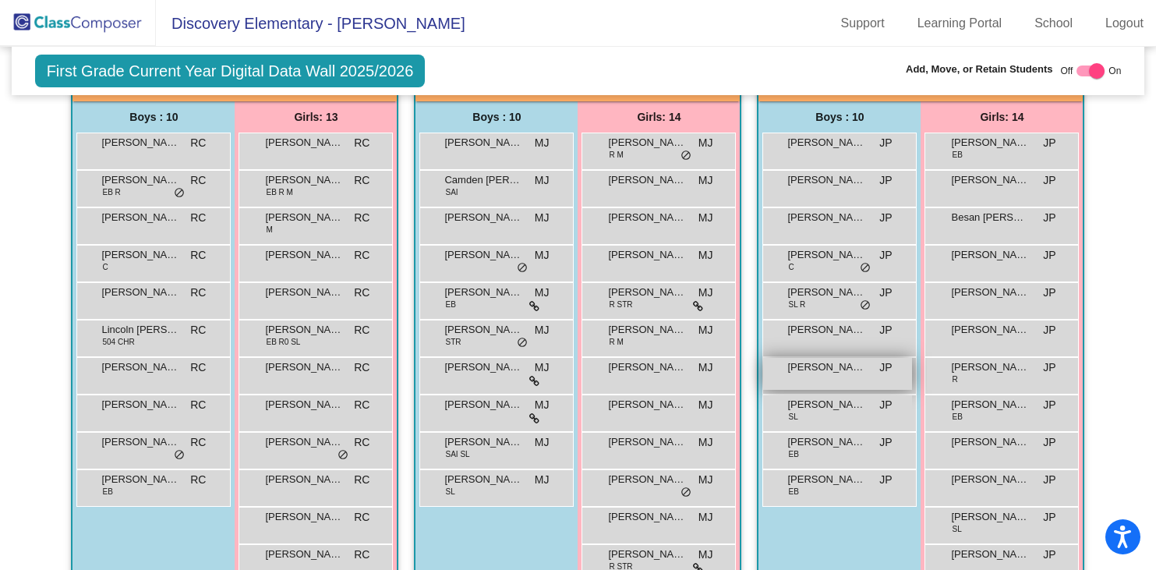
scroll to position [398, 0]
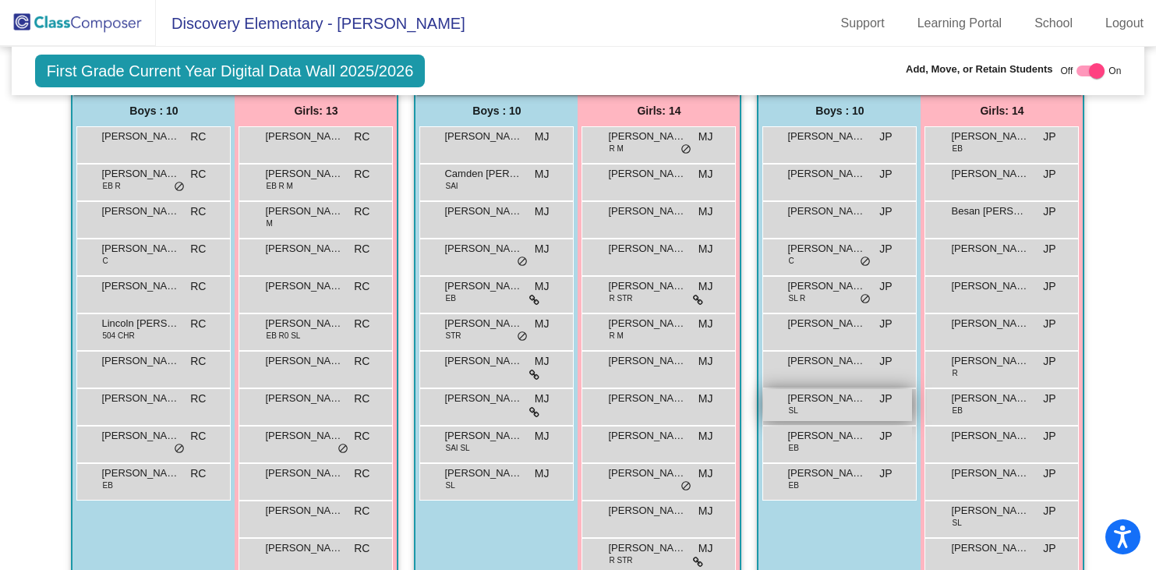
click at [825, 405] on div "Vijan Balaji SL JP lock do_not_disturb_alt" at bounding box center [837, 405] width 149 height 32
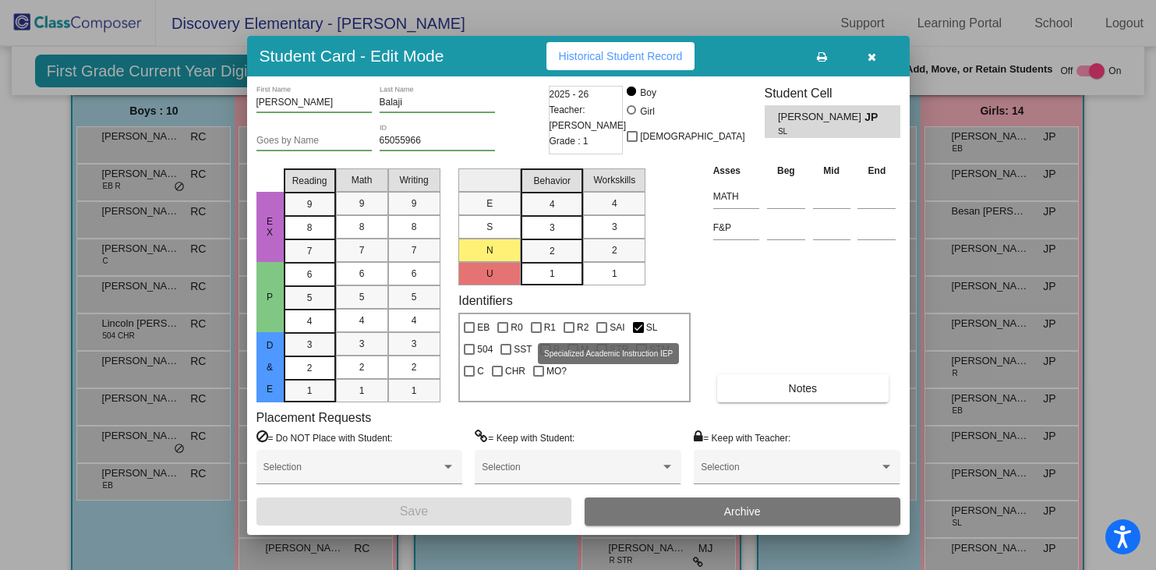
click at [602, 325] on div at bounding box center [601, 327] width 11 height 11
click at [602, 333] on input "SAI" at bounding box center [601, 333] width 1 height 1
checkbox input "true"
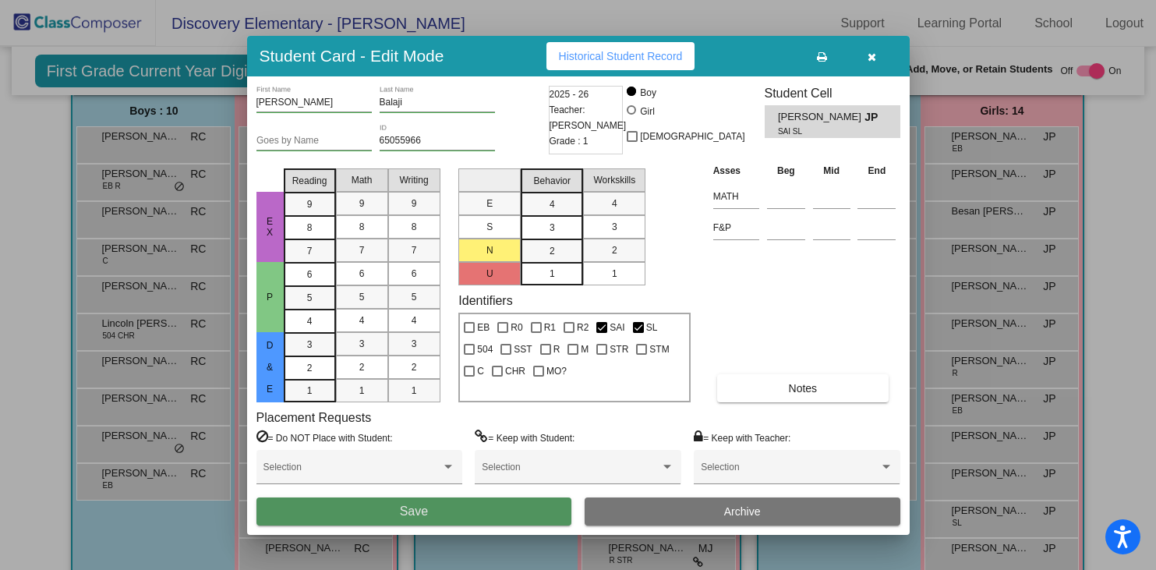
click at [452, 512] on button "Save" at bounding box center [414, 511] width 316 height 28
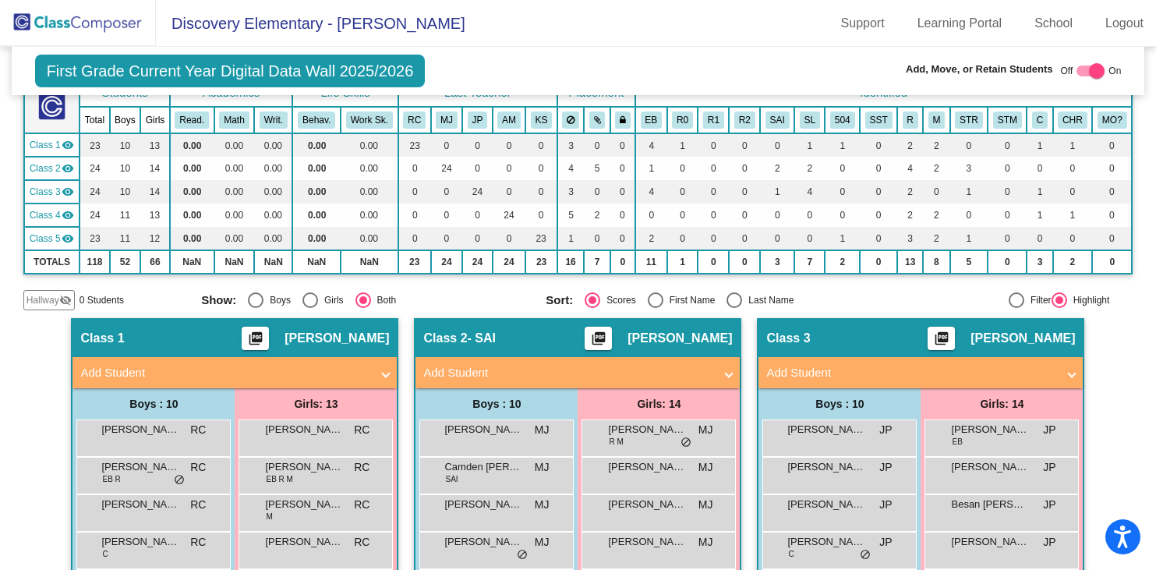
scroll to position [60, 0]
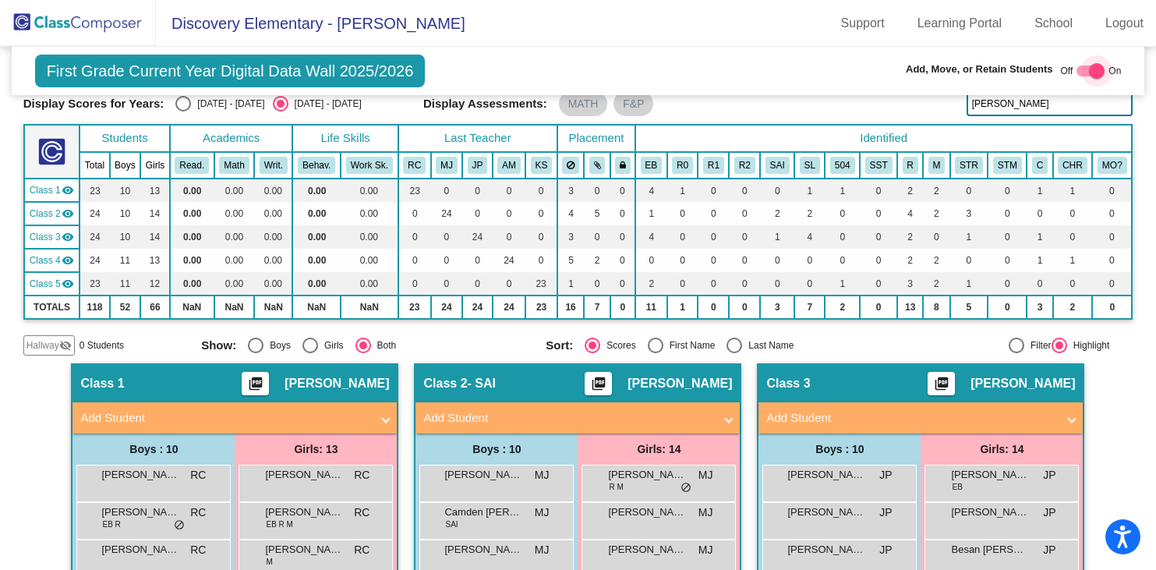
click at [1090, 71] on div at bounding box center [1097, 71] width 16 height 16
checkbox input "false"
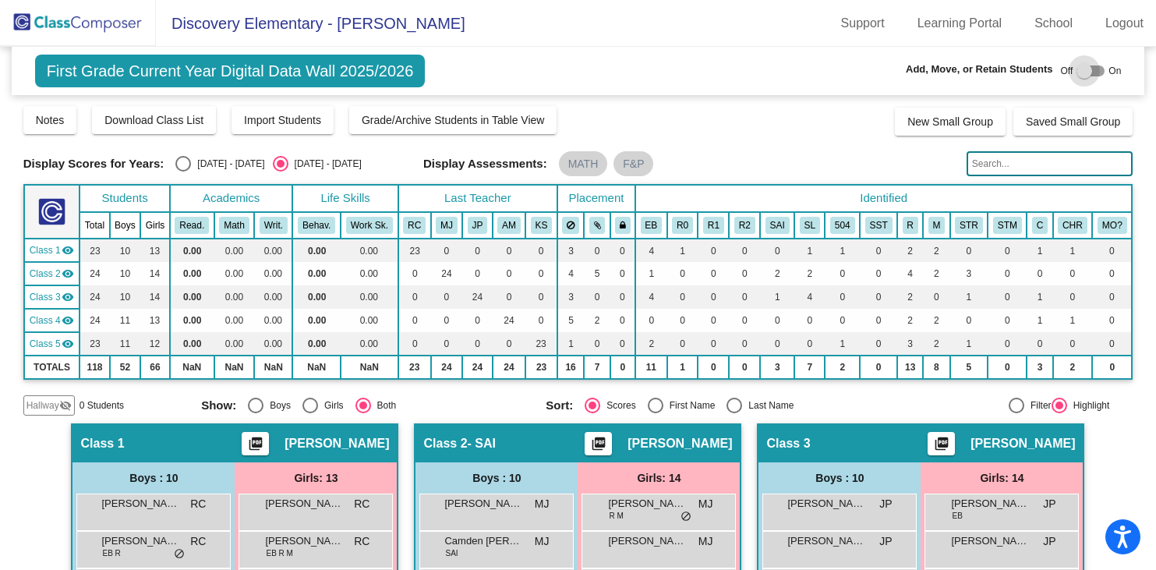
click at [1081, 69] on div at bounding box center [1084, 71] width 16 height 16
checkbox input "true"
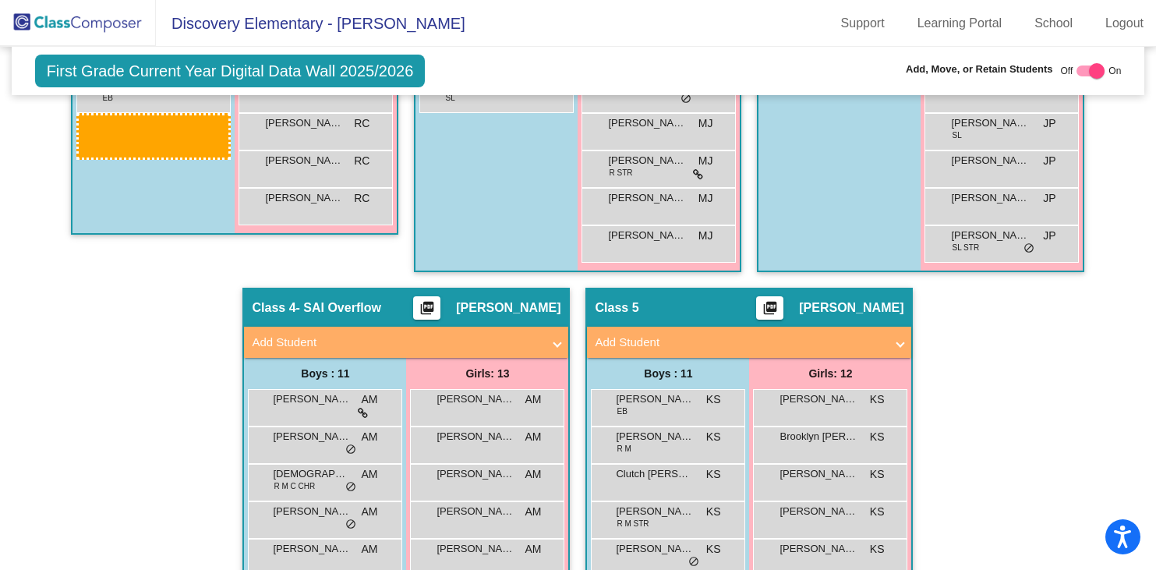
scroll to position [801, 0]
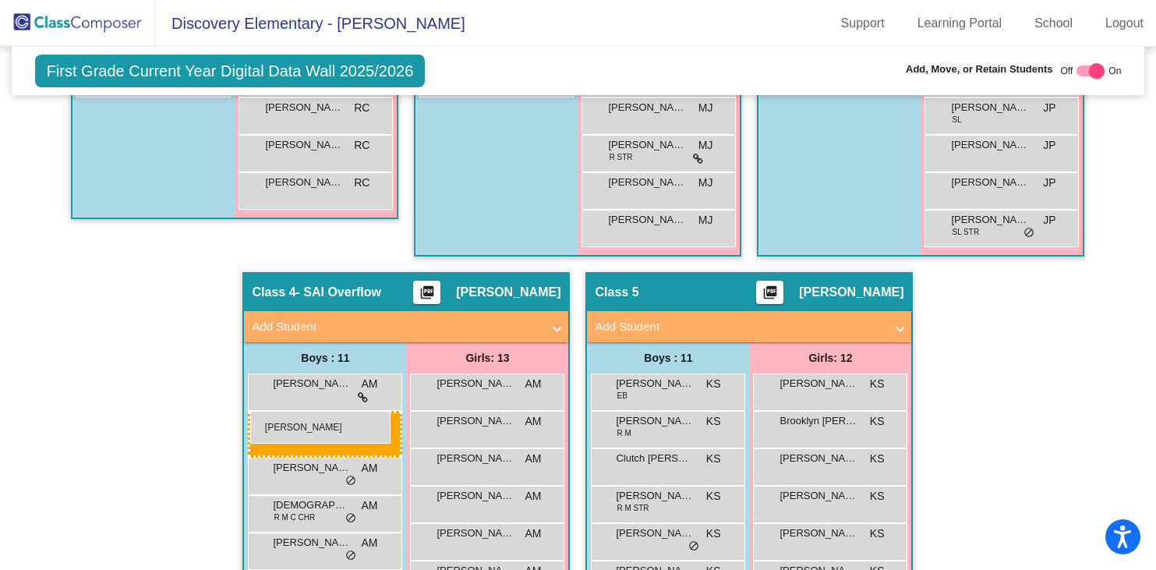
drag, startPoint x: 817, startPoint y: 392, endPoint x: 250, endPoint y: 411, distance: 567.0
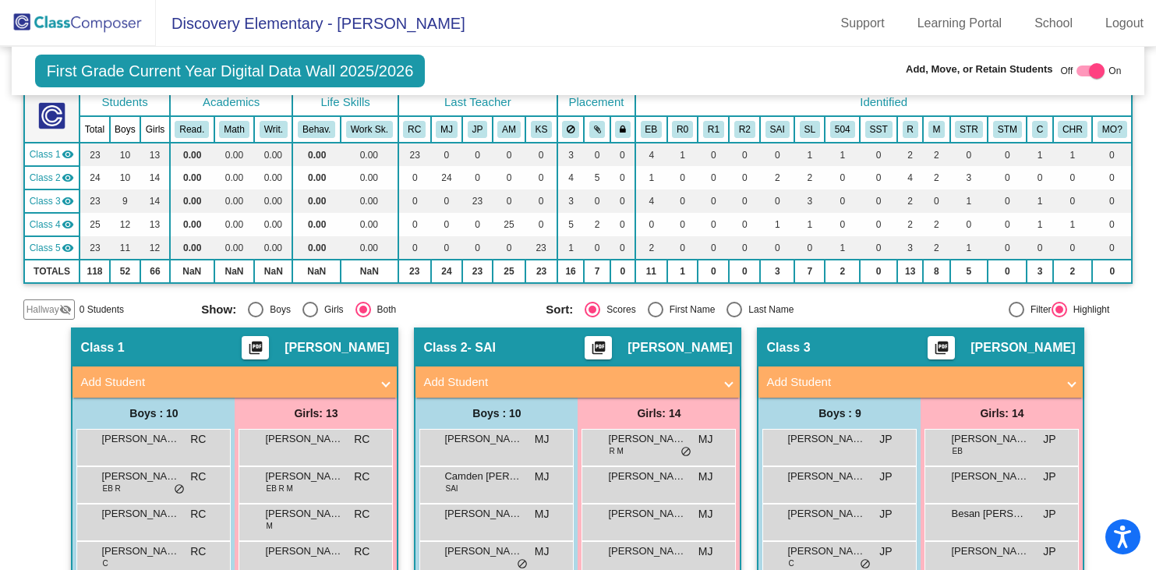
scroll to position [0, 0]
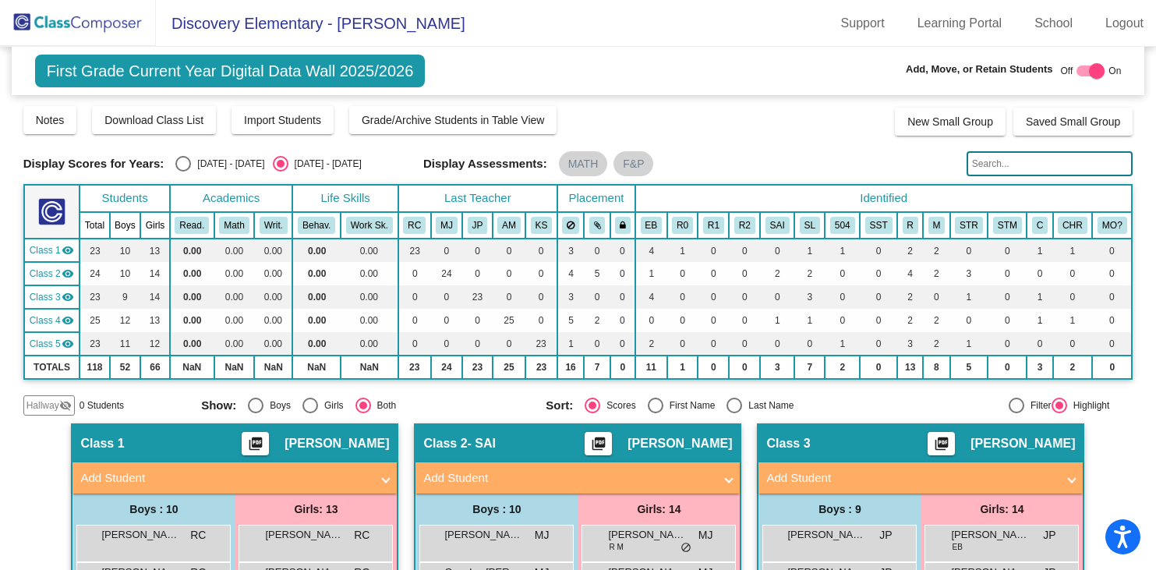
click at [182, 164] on div "Select an option" at bounding box center [183, 164] width 16 height 16
click at [182, 171] on input "[DATE] - [DATE]" at bounding box center [182, 171] width 1 height 1
radio input "true"
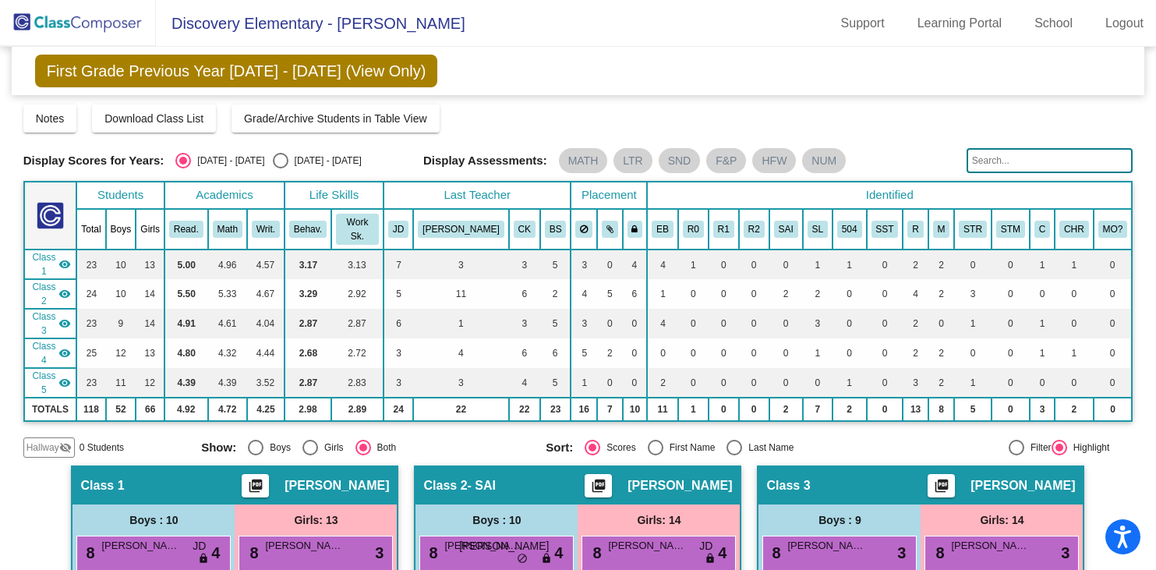
click at [273, 158] on div "Select an option" at bounding box center [281, 161] width 16 height 16
click at [280, 168] on input "[DATE] - [DATE]" at bounding box center [280, 168] width 1 height 1
radio input "true"
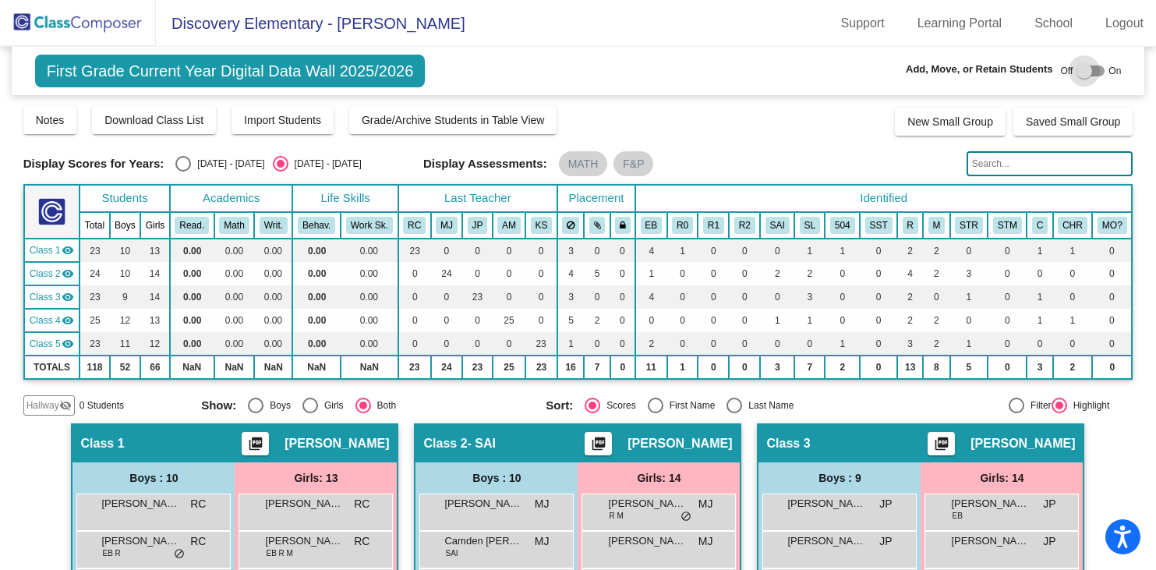
click at [1081, 69] on div at bounding box center [1084, 71] width 16 height 16
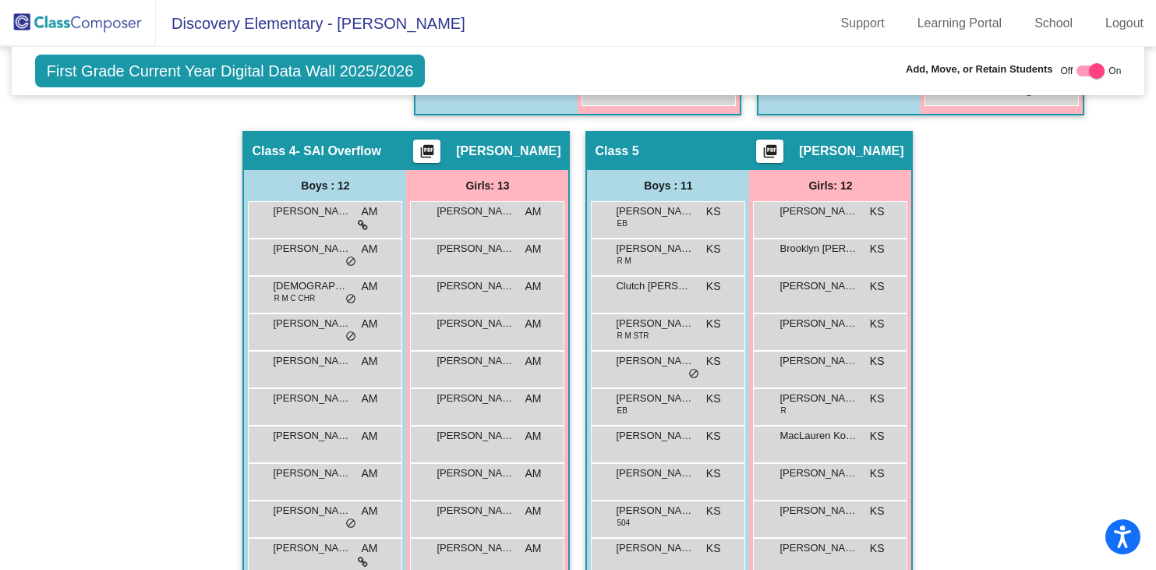
scroll to position [907, 0]
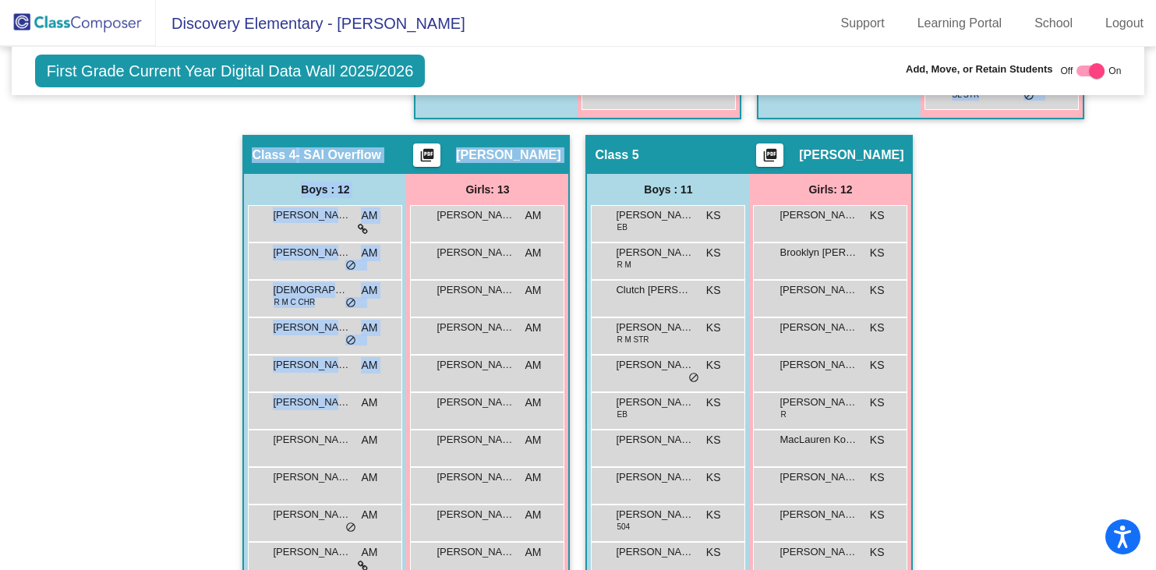
drag, startPoint x: 321, startPoint y: 406, endPoint x: 853, endPoint y: 132, distance: 598.2
click at [853, 131] on div "Hallway - Hallway Class picture_as_pdf Add Student First Name Last Name Student…" at bounding box center [578, 116] width 1110 height 1200
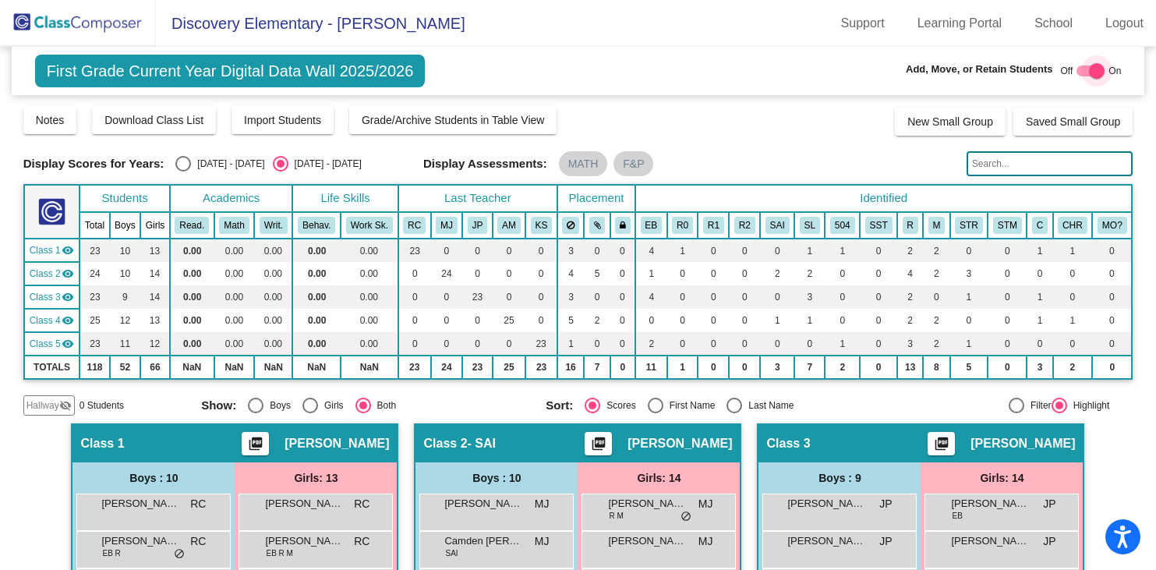
click at [1089, 74] on div at bounding box center [1097, 71] width 16 height 16
checkbox input "false"
click at [1076, 71] on div at bounding box center [1084, 71] width 16 height 16
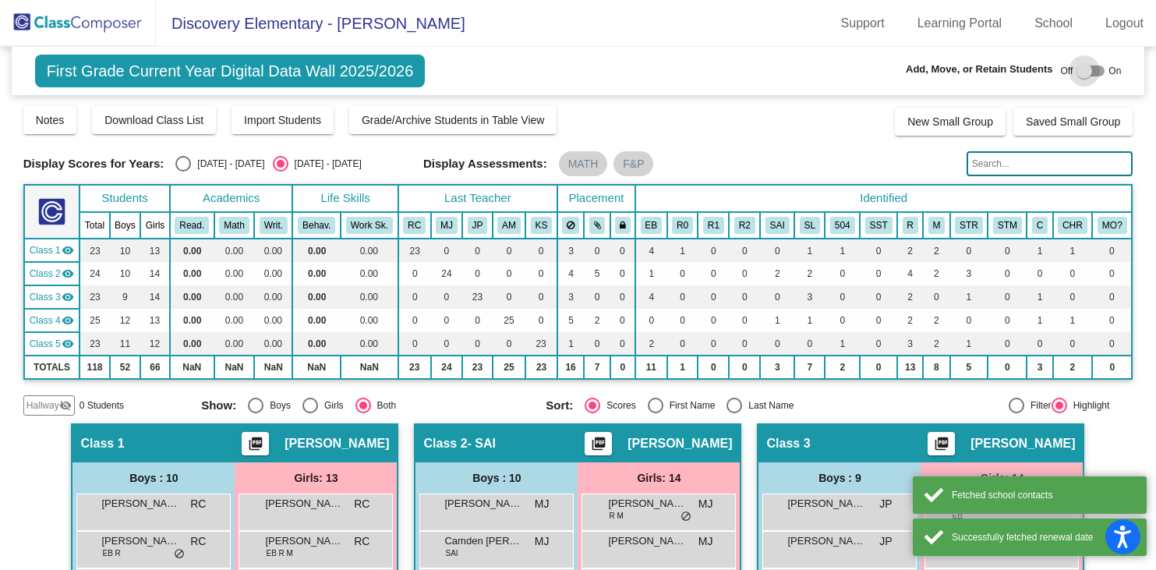
checkbox input "true"
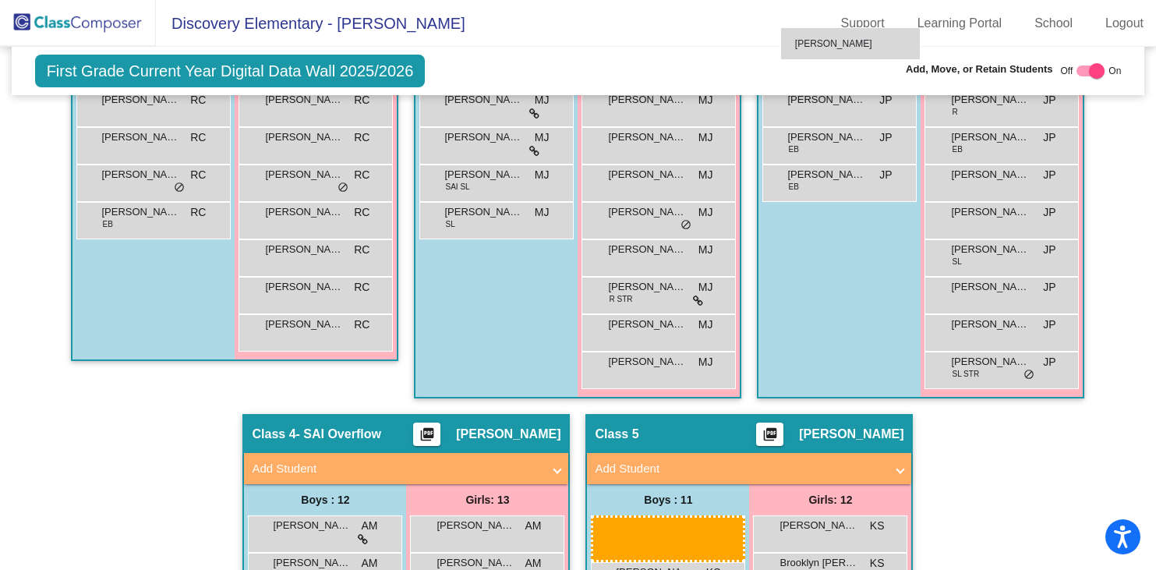
scroll to position [606, 0]
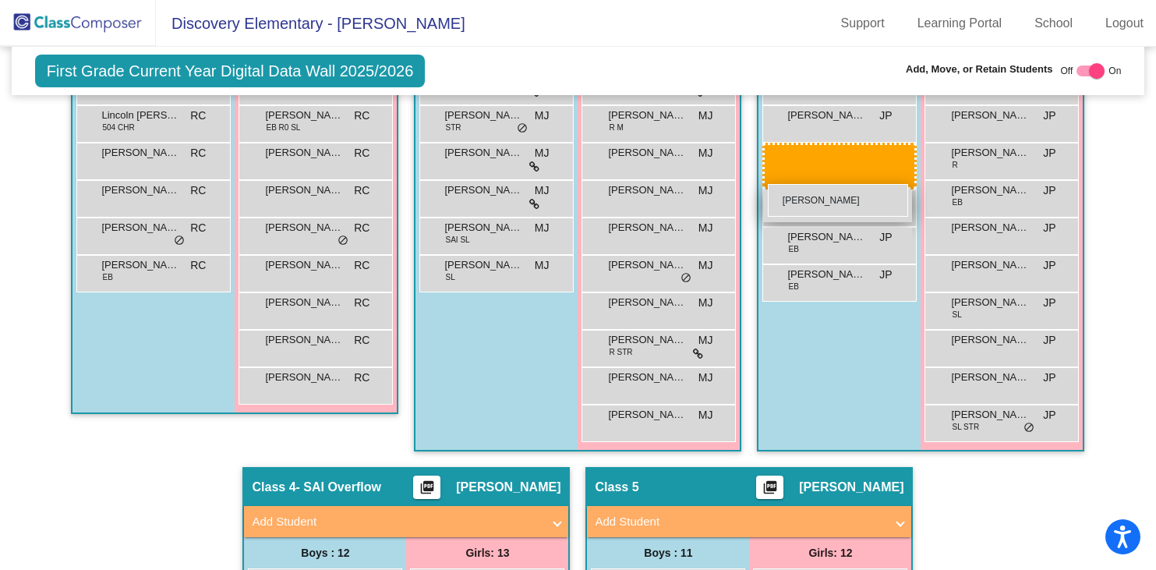
drag, startPoint x: 320, startPoint y: 397, endPoint x: 770, endPoint y: 182, distance: 498.9
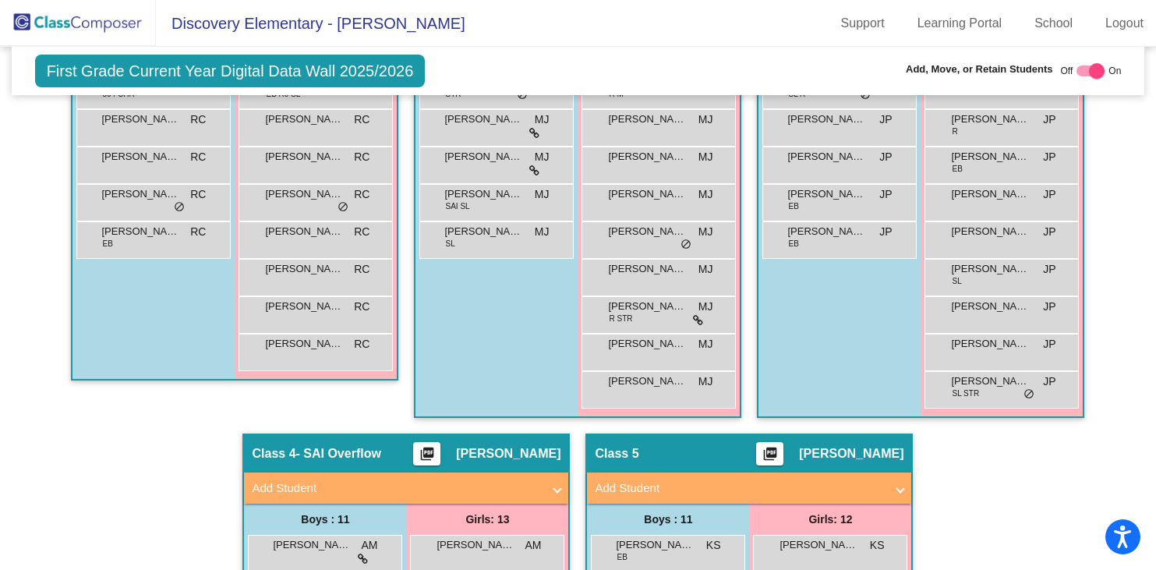
scroll to position [0, 0]
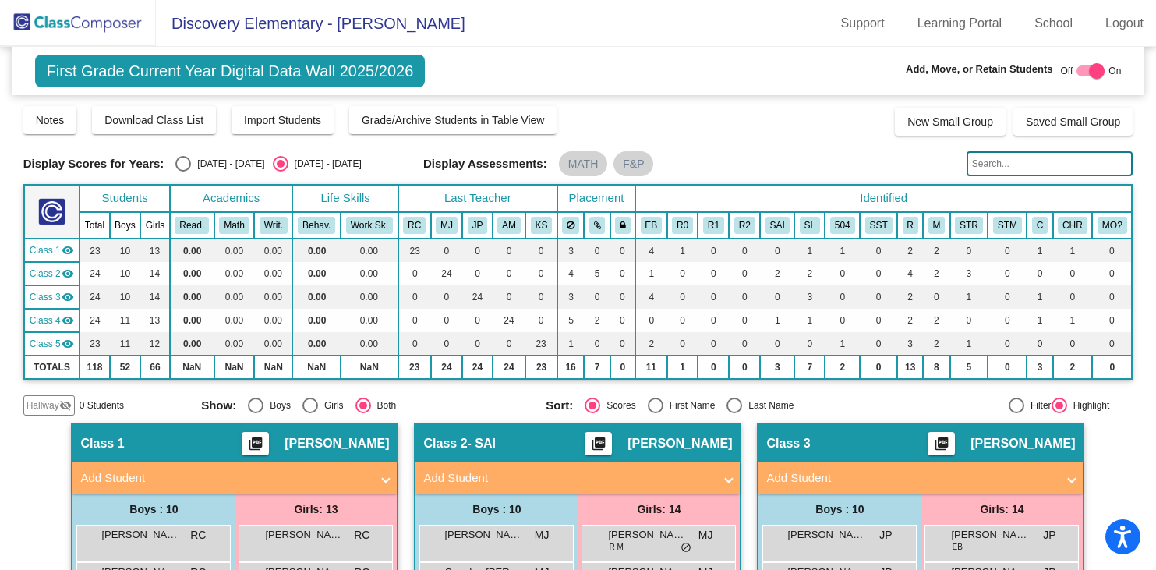
click at [82, 23] on img at bounding box center [78, 23] width 156 height 46
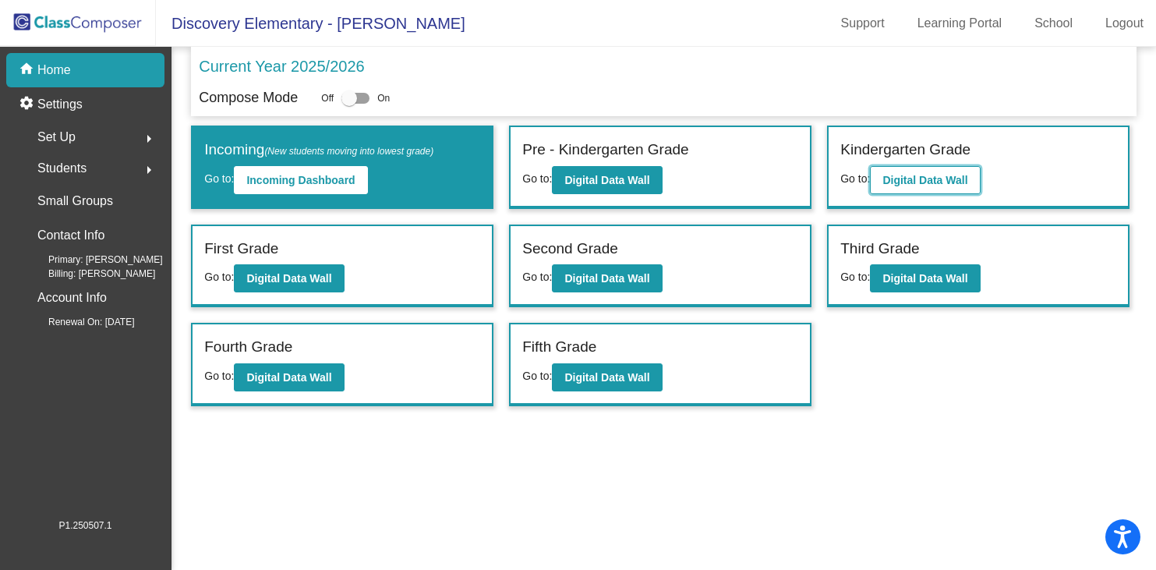
click at [948, 181] on b "Digital Data Wall" at bounding box center [924, 180] width 85 height 12
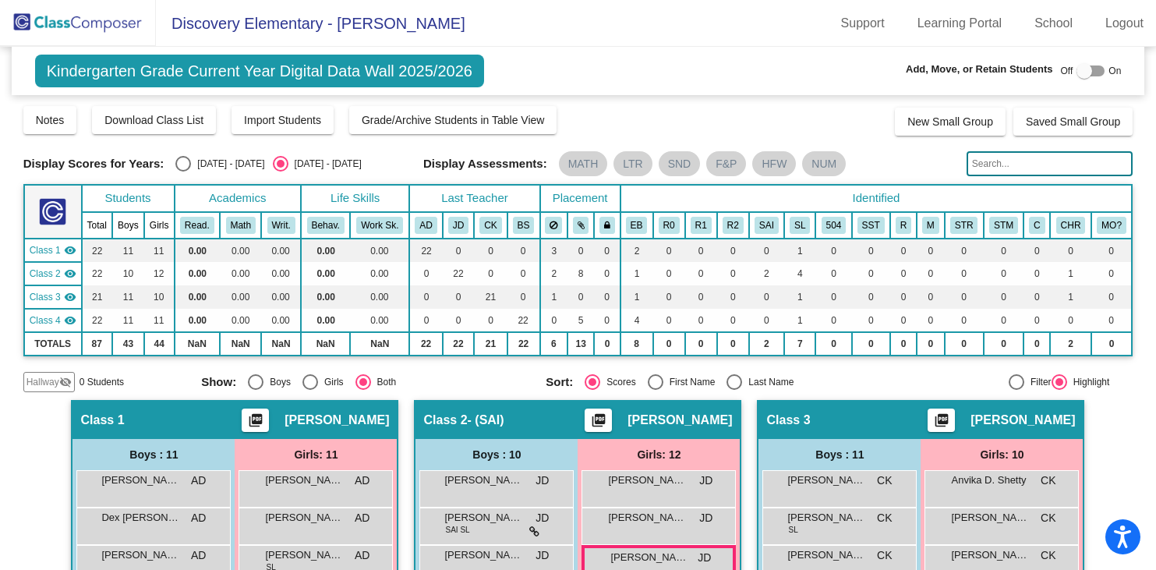
click at [97, 23] on img at bounding box center [78, 23] width 156 height 46
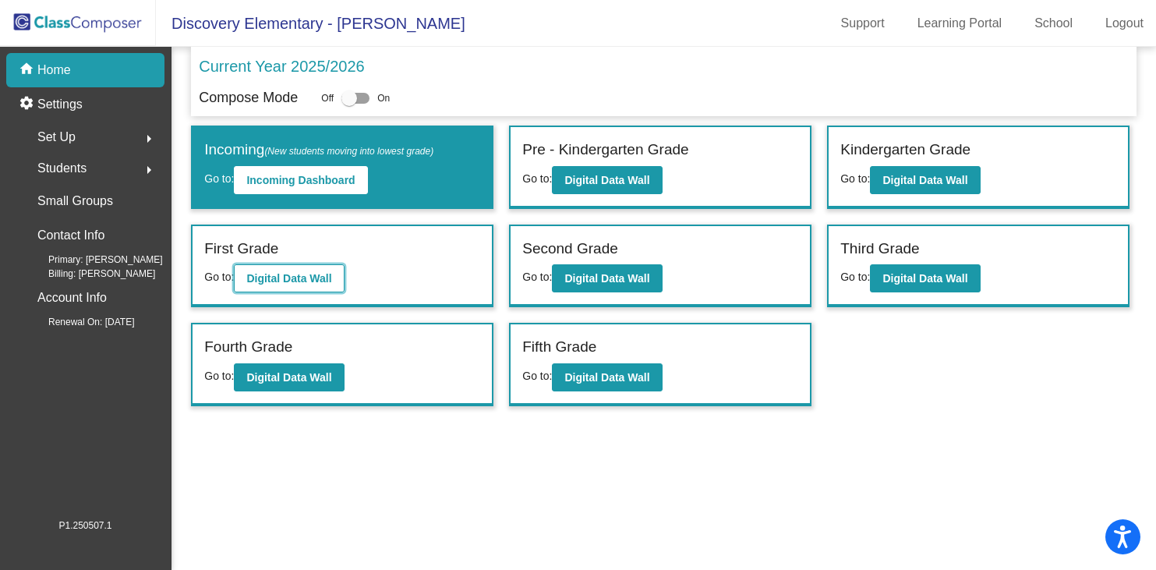
click at [276, 277] on b "Digital Data Wall" at bounding box center [288, 278] width 85 height 12
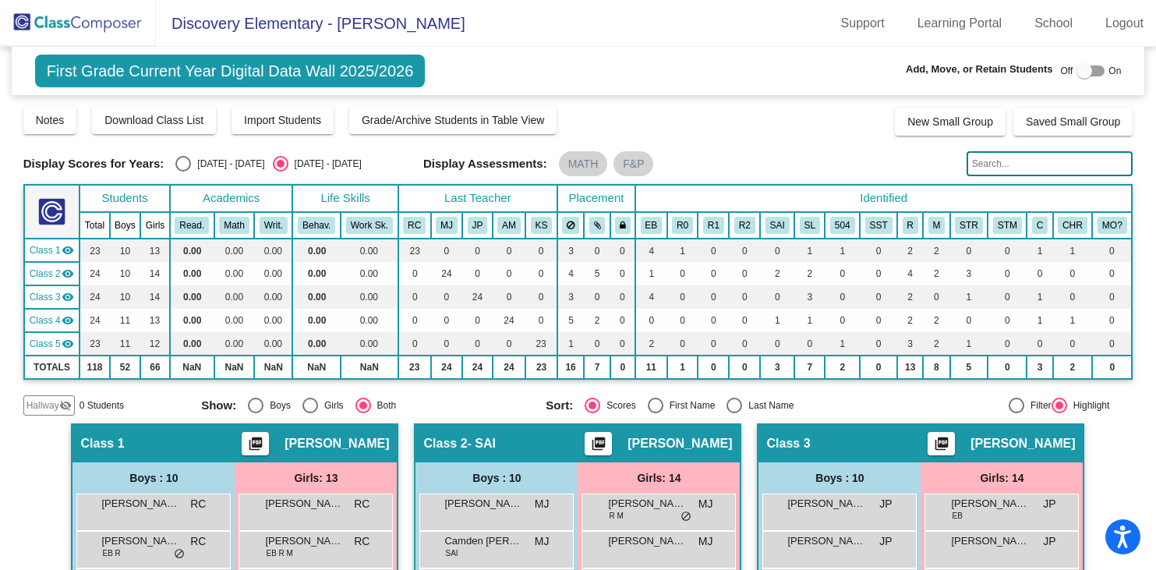
click at [179, 165] on div "Select an option" at bounding box center [183, 164] width 16 height 16
click at [182, 171] on input "[DATE] - [DATE]" at bounding box center [182, 171] width 1 height 1
radio input "true"
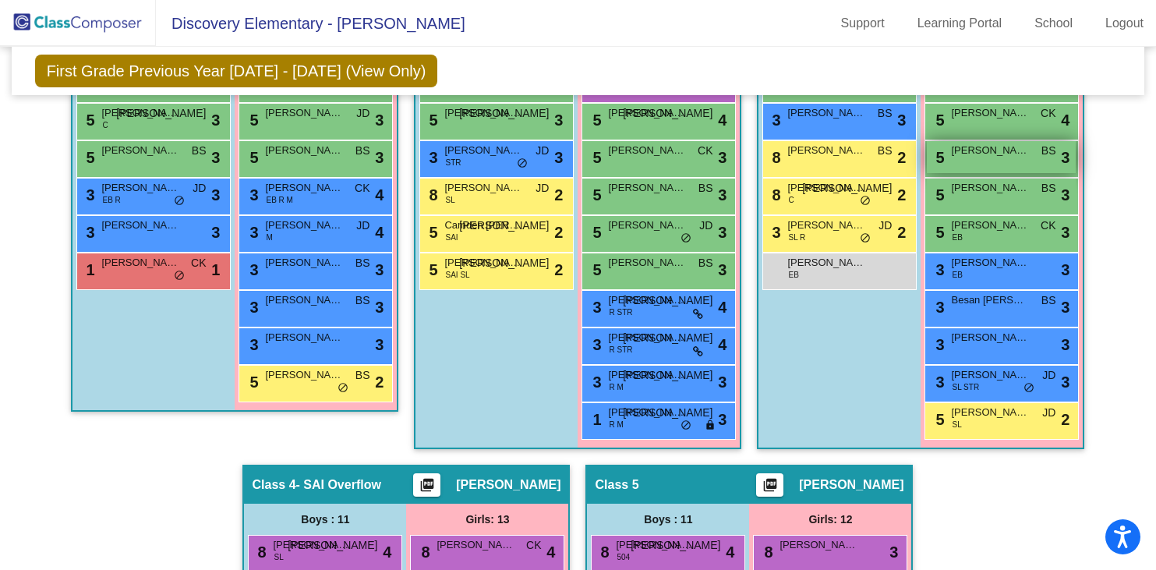
scroll to position [617, 0]
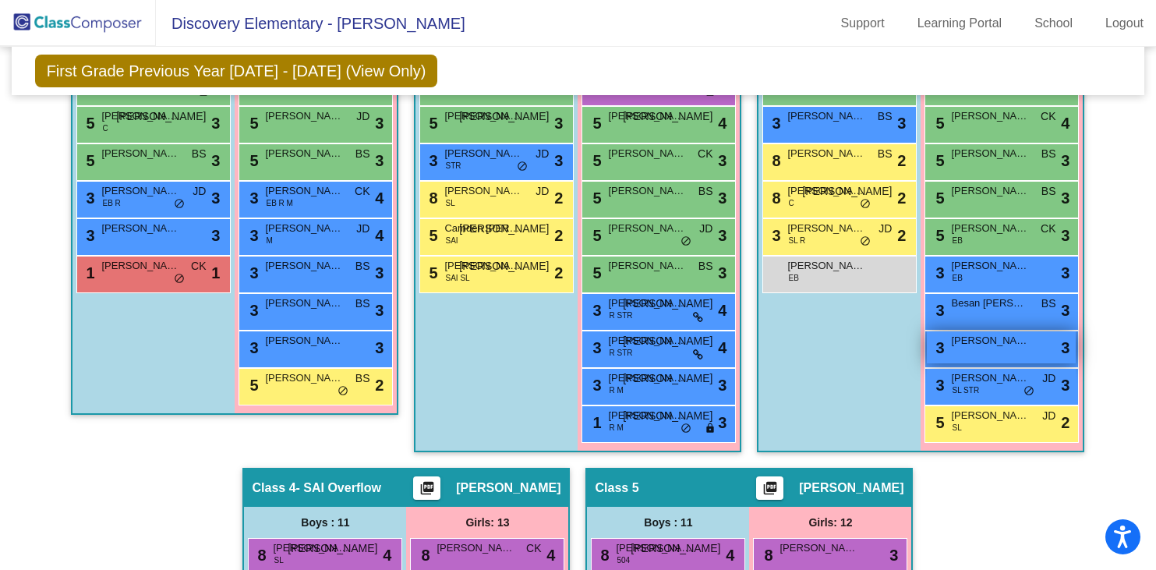
click at [989, 331] on div "3 [PERSON_NAME] lock do_not_disturb_alt 3" at bounding box center [1001, 347] width 149 height 32
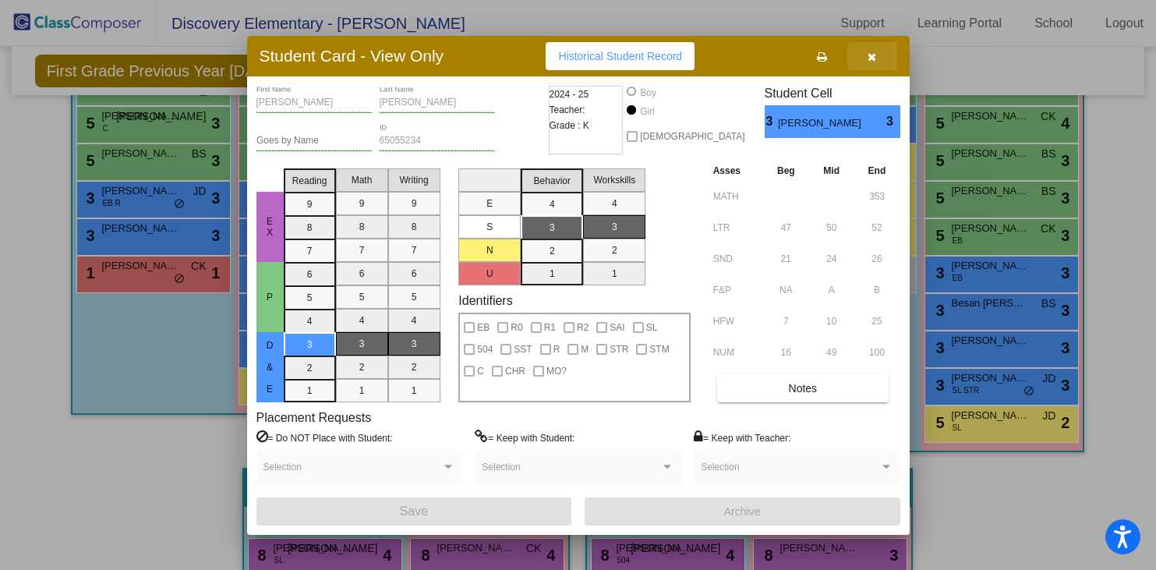
click at [874, 55] on icon "button" at bounding box center [872, 56] width 9 height 11
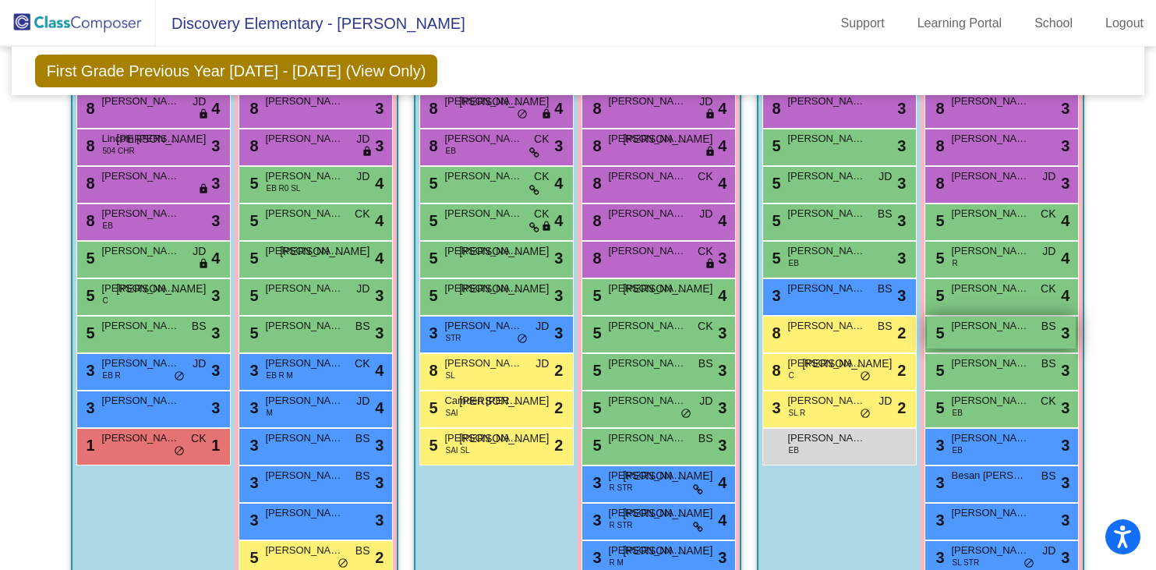
scroll to position [0, 0]
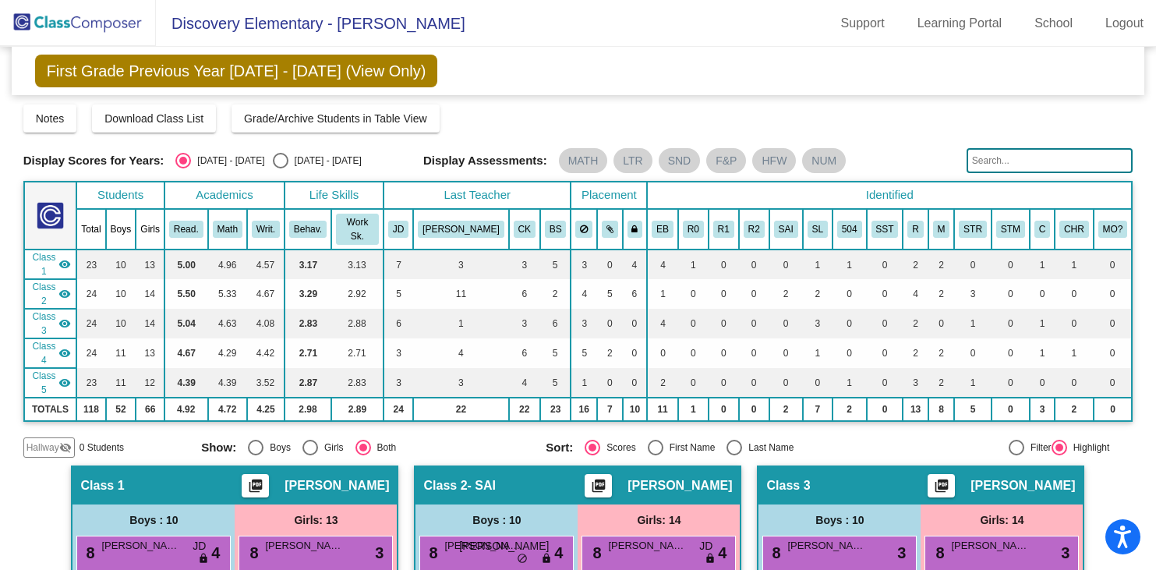
click at [273, 158] on div "Select an option" at bounding box center [281, 161] width 16 height 16
click at [280, 168] on input "[DATE] - [DATE]" at bounding box center [280, 168] width 1 height 1
radio input "true"
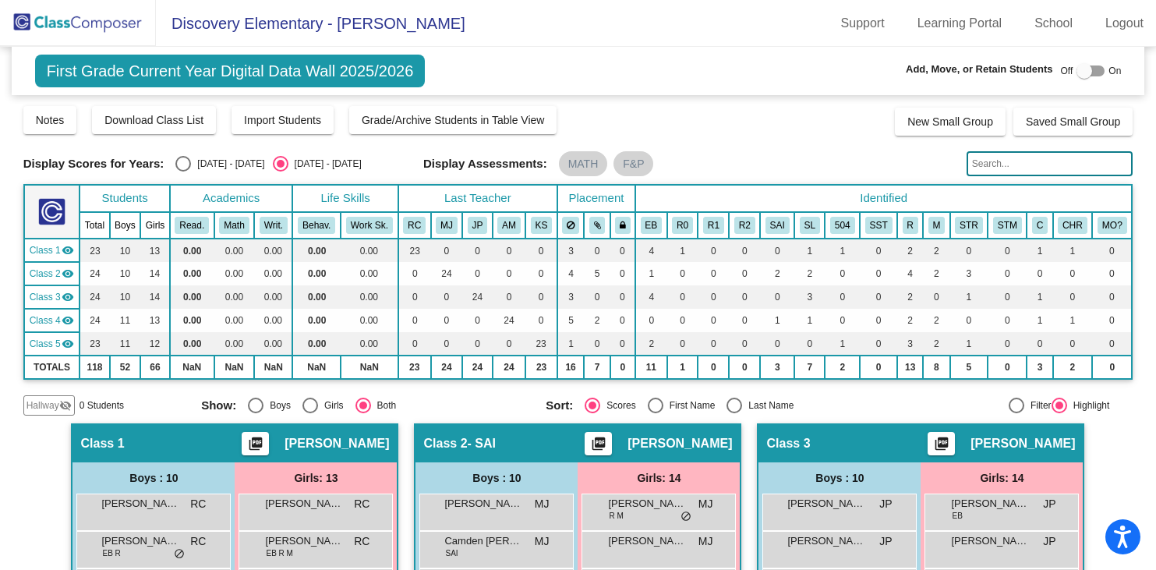
click at [1083, 72] on div at bounding box center [1084, 71] width 16 height 16
checkbox input "true"
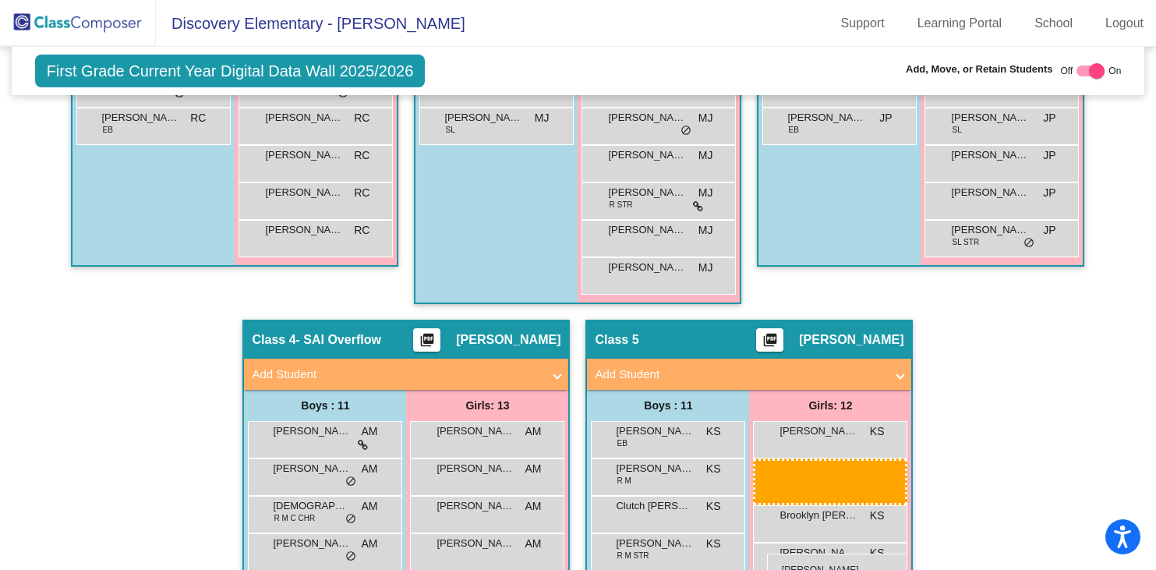
scroll to position [772, 0]
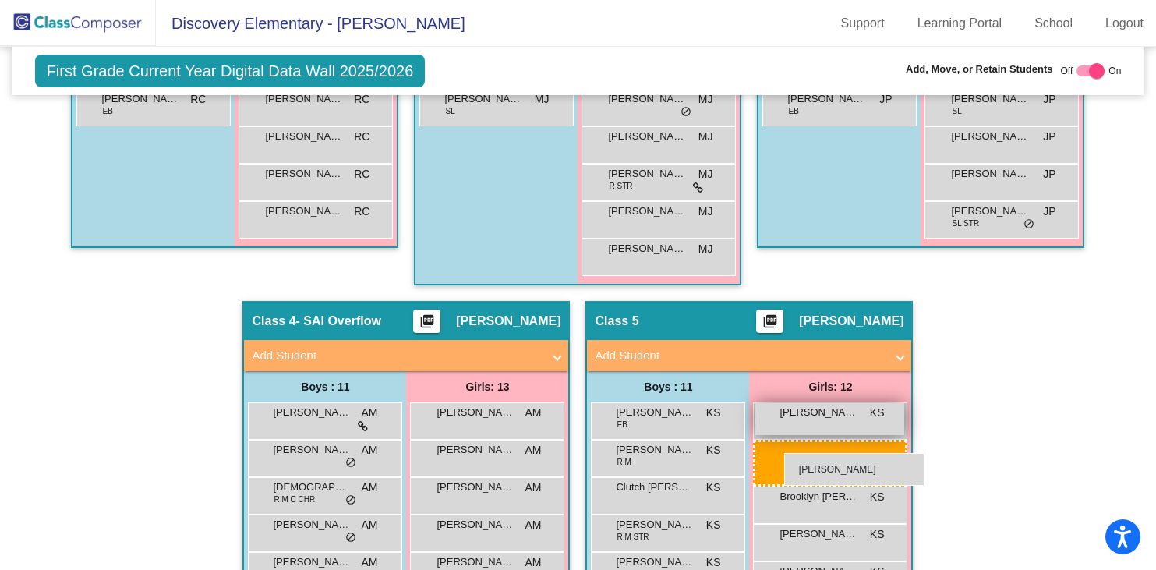
drag, startPoint x: 1002, startPoint y: 157, endPoint x: 781, endPoint y: 454, distance: 369.9
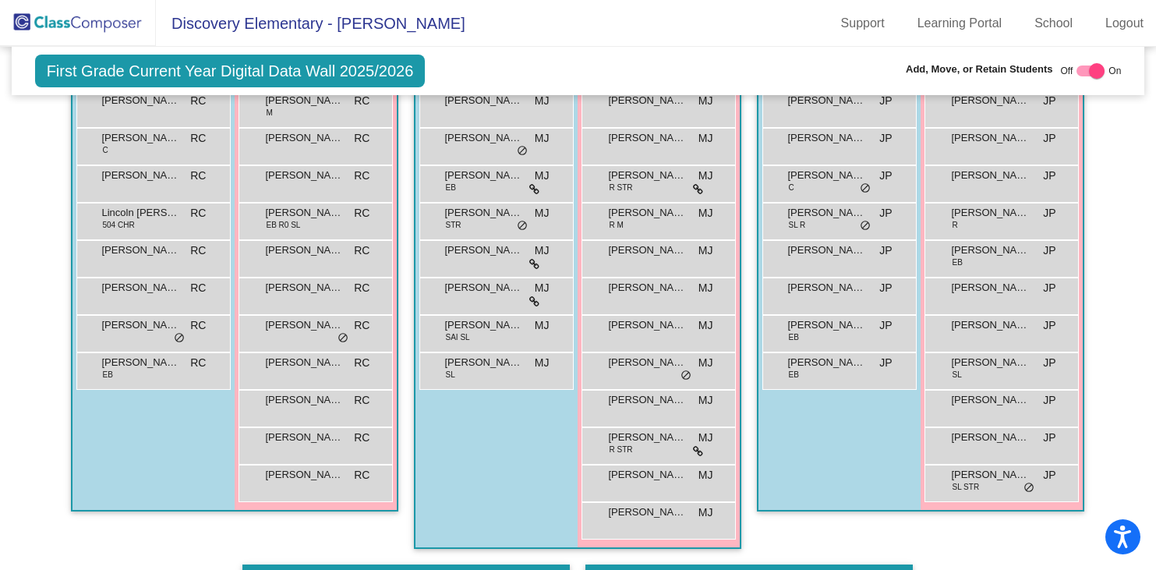
scroll to position [0, 0]
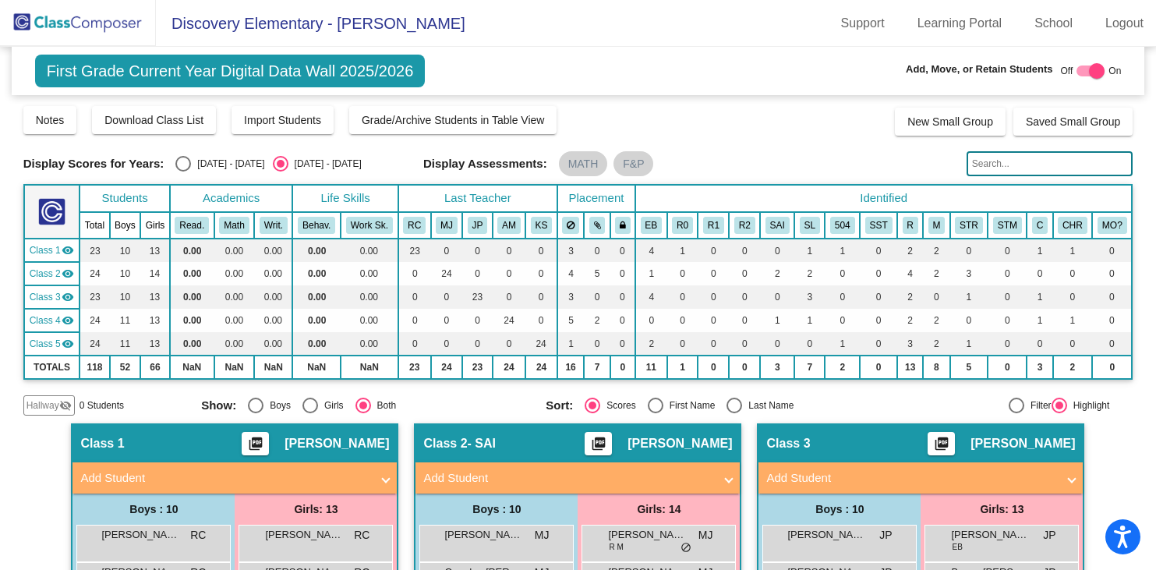
click at [96, 27] on img at bounding box center [78, 23] width 156 height 46
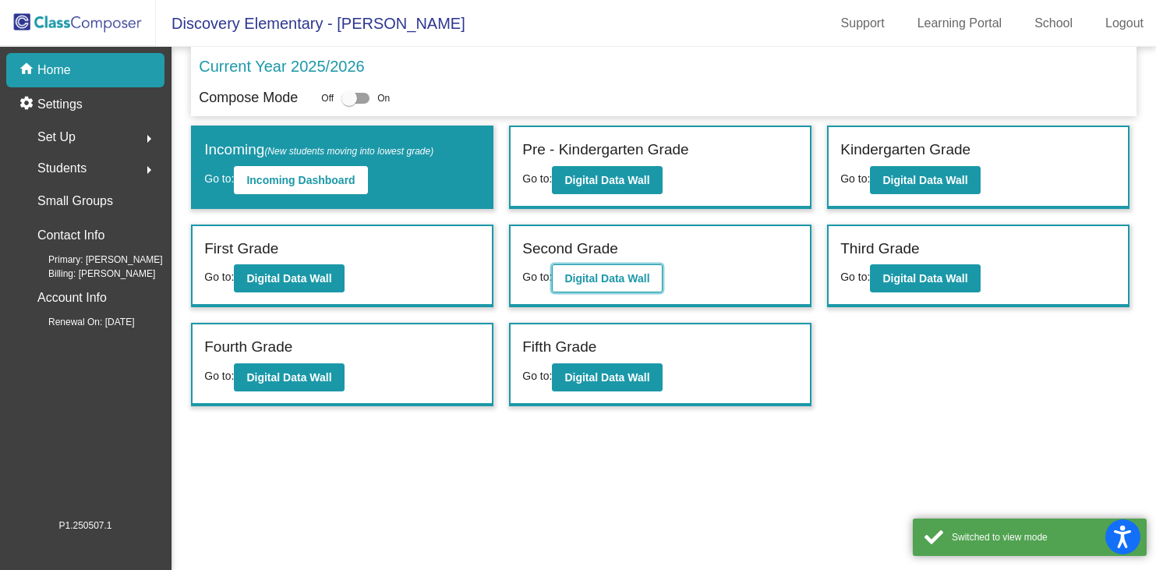
click at [627, 272] on b "Digital Data Wall" at bounding box center [606, 278] width 85 height 12
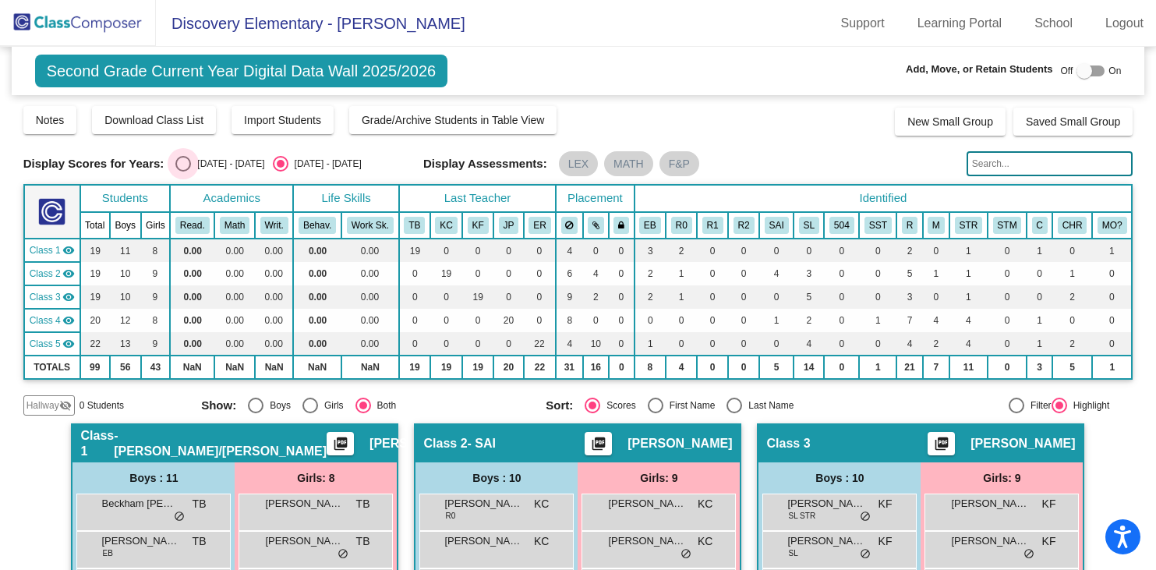
click at [187, 164] on div "Select an option" at bounding box center [183, 164] width 16 height 16
click at [183, 171] on input "[DATE] - [DATE]" at bounding box center [182, 171] width 1 height 1
radio input "true"
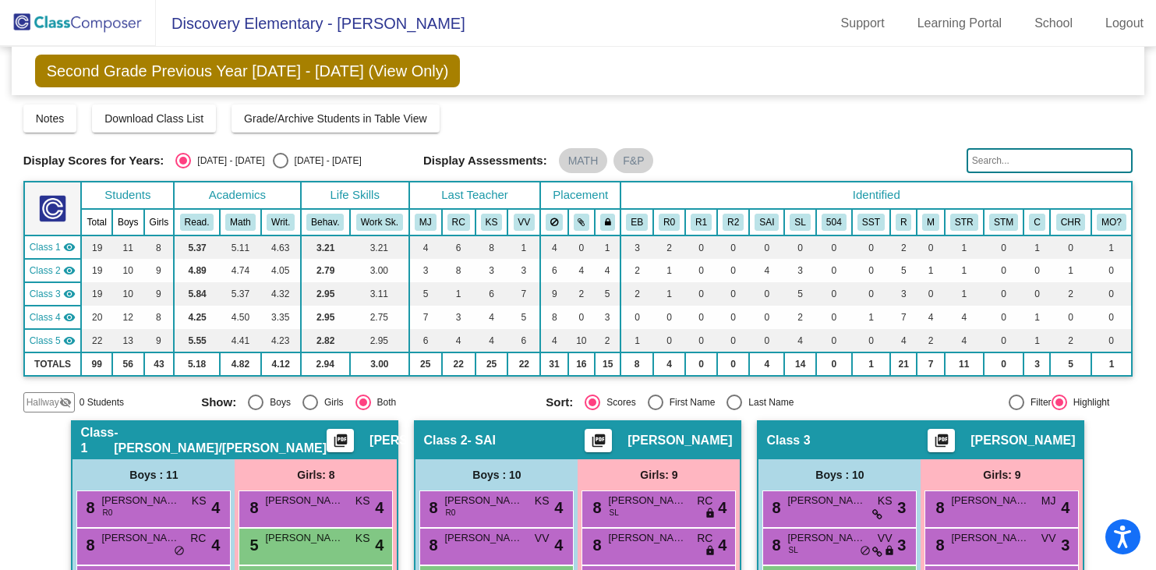
click at [273, 161] on div "Select an option" at bounding box center [281, 161] width 16 height 16
click at [280, 168] on input "[DATE] - [DATE]" at bounding box center [280, 168] width 1 height 1
radio input "true"
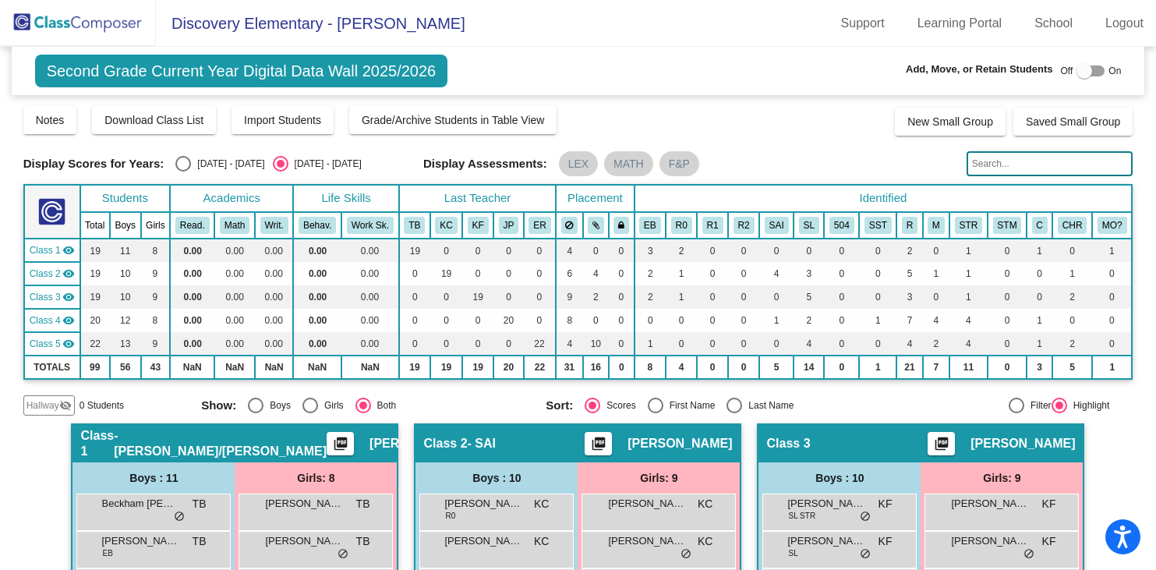
click at [1083, 69] on div at bounding box center [1084, 71] width 16 height 16
checkbox input "true"
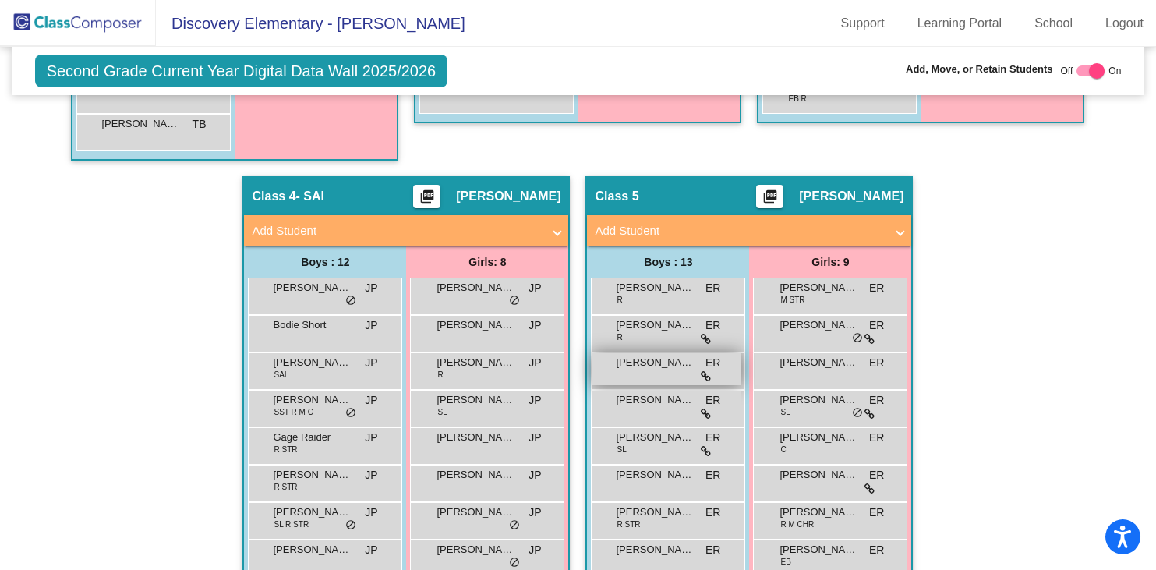
scroll to position [780, 0]
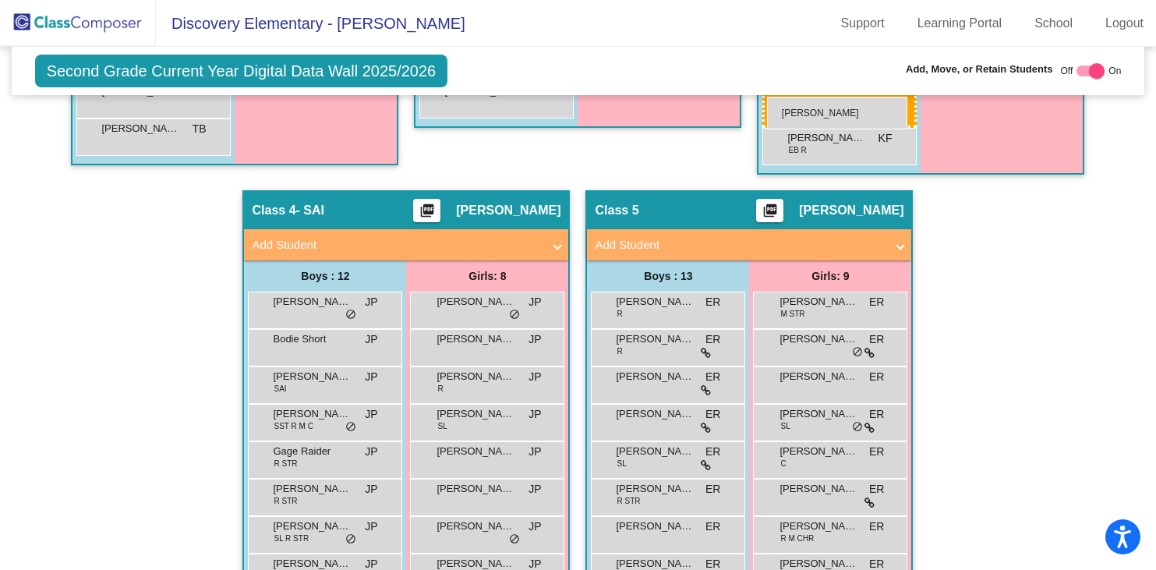
drag, startPoint x: 654, startPoint y: 493, endPoint x: 767, endPoint y: 97, distance: 411.8
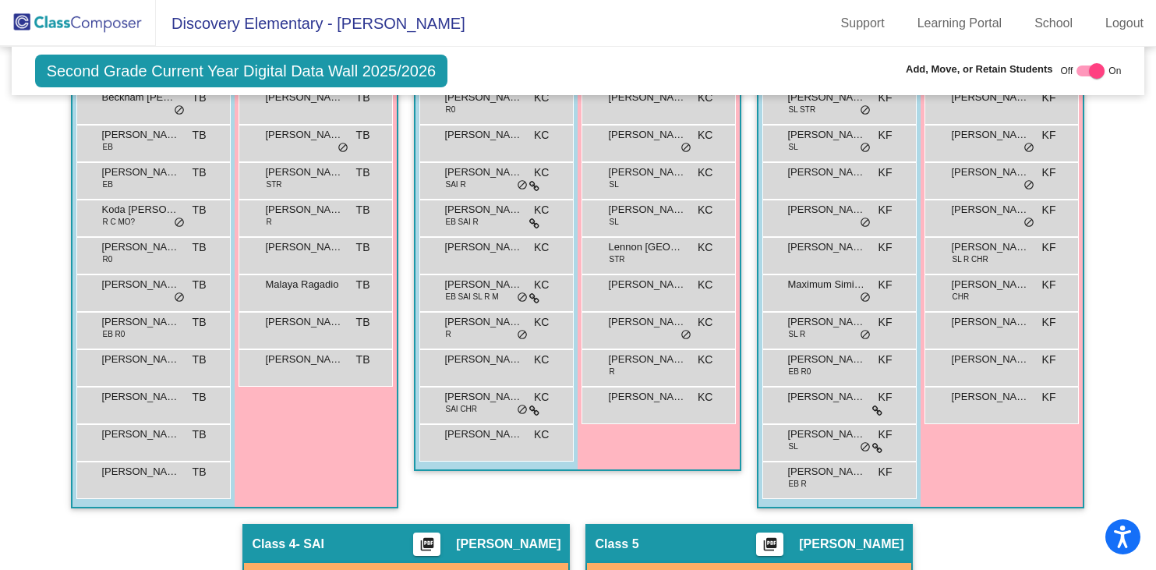
scroll to position [0, 0]
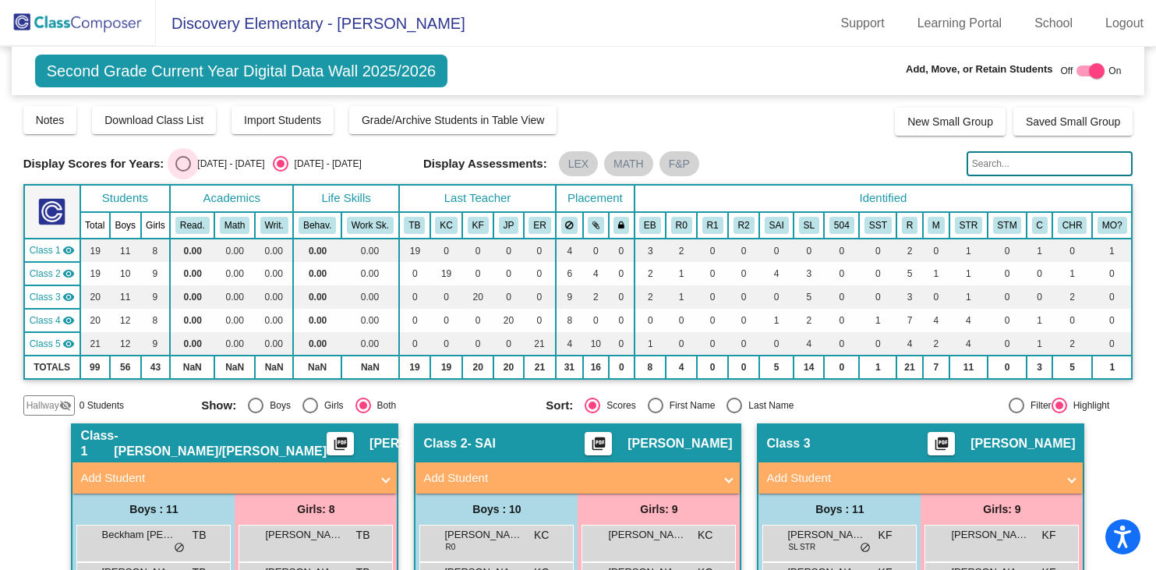
click at [186, 160] on div "Select an option" at bounding box center [183, 164] width 16 height 16
click at [183, 171] on input "[DATE] - [DATE]" at bounding box center [182, 171] width 1 height 1
radio input "true"
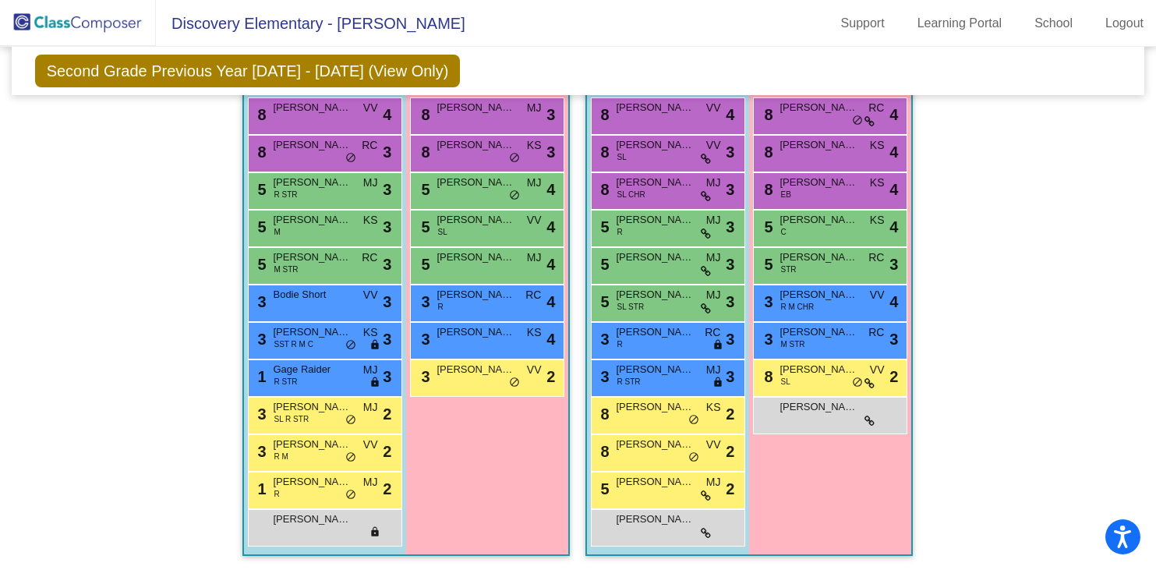
scroll to position [899, 0]
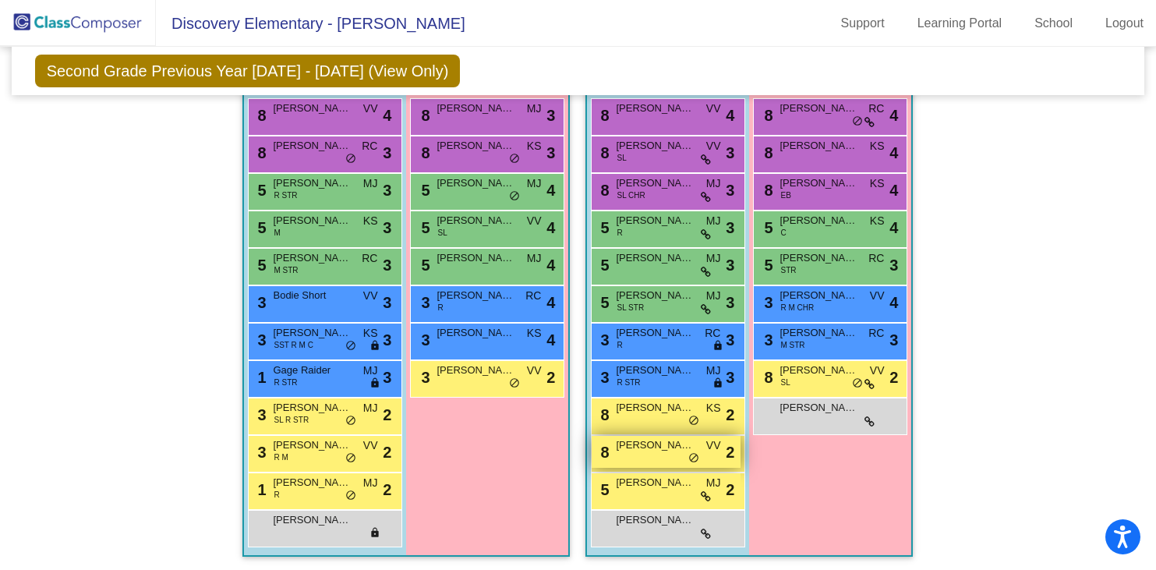
click at [648, 451] on span "[PERSON_NAME]" at bounding box center [655, 445] width 78 height 16
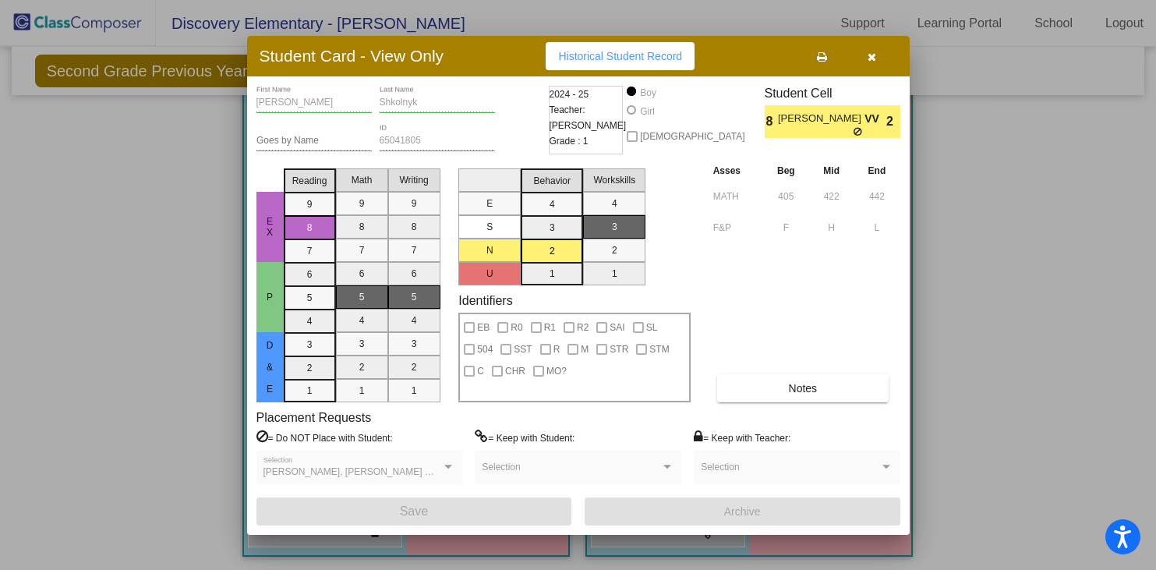
click at [870, 57] on icon "button" at bounding box center [872, 56] width 9 height 11
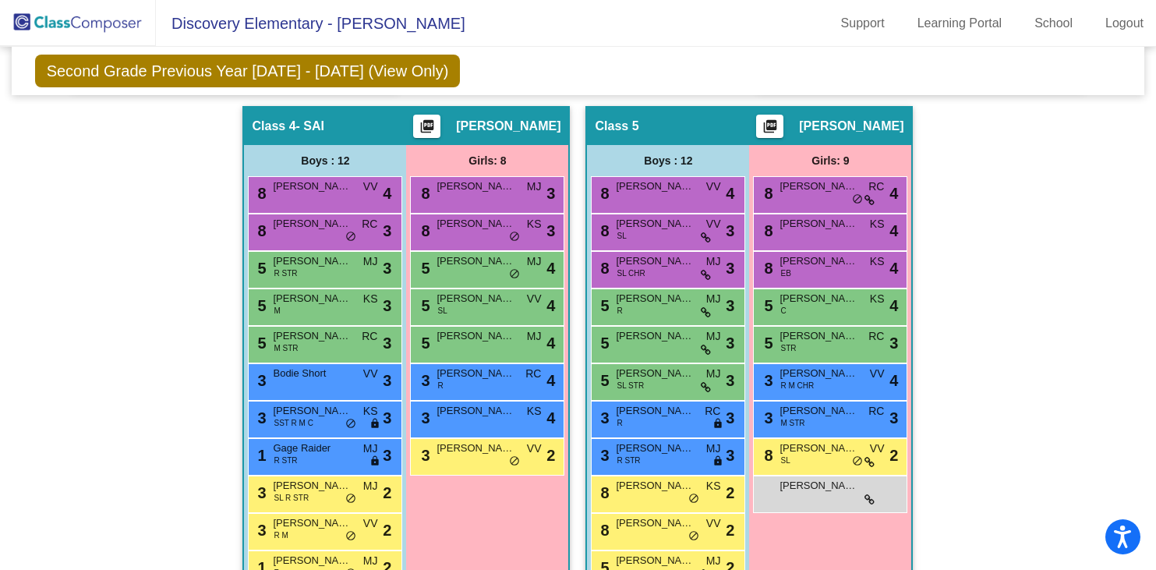
scroll to position [806, 0]
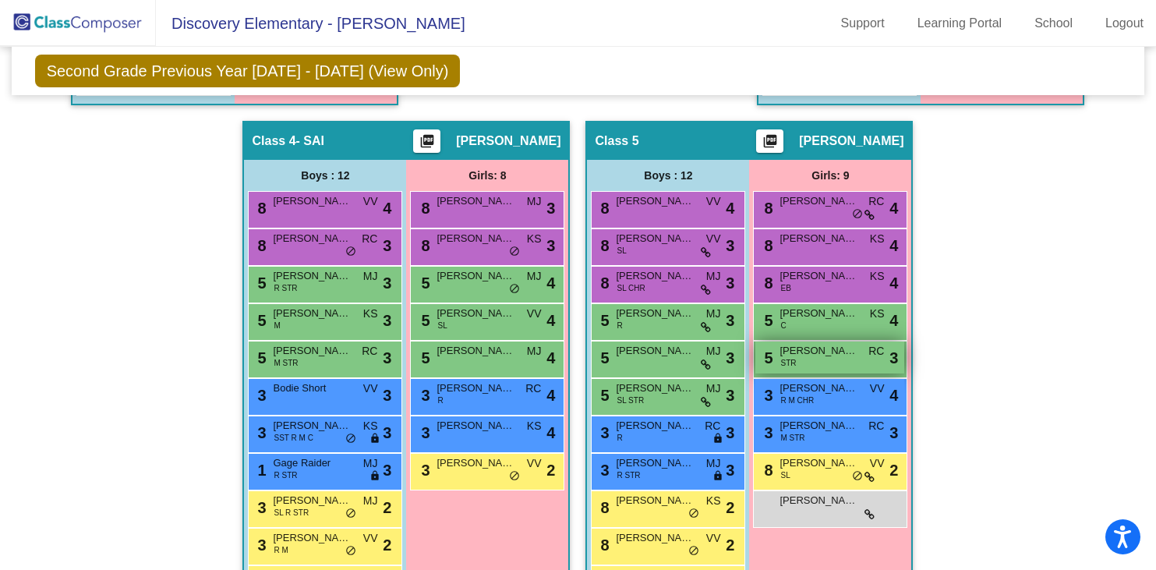
click at [797, 352] on span "[PERSON_NAME]" at bounding box center [818, 351] width 78 height 16
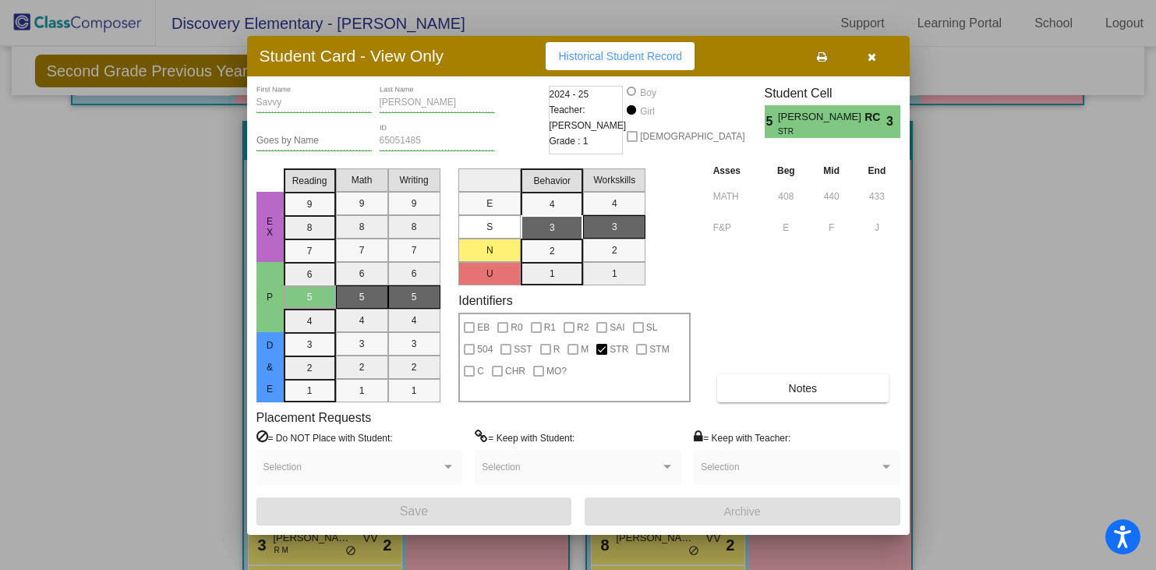
click at [871, 60] on icon "button" at bounding box center [872, 56] width 9 height 11
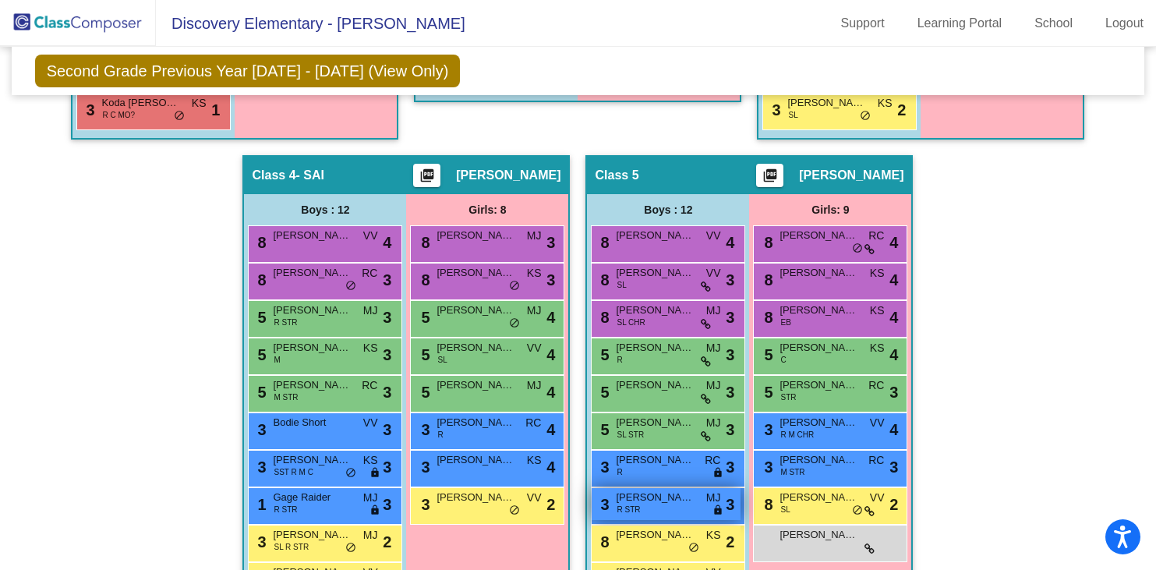
scroll to position [759, 0]
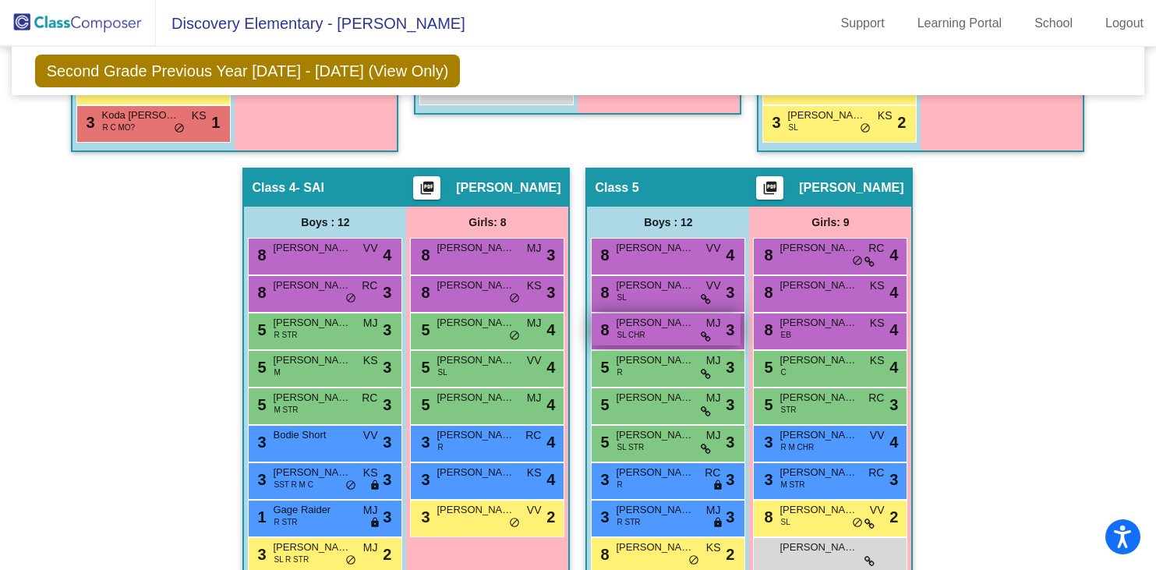
click at [643, 335] on div "8 [PERSON_NAME] CHR MJ lock do_not_disturb_alt 3" at bounding box center [666, 329] width 149 height 32
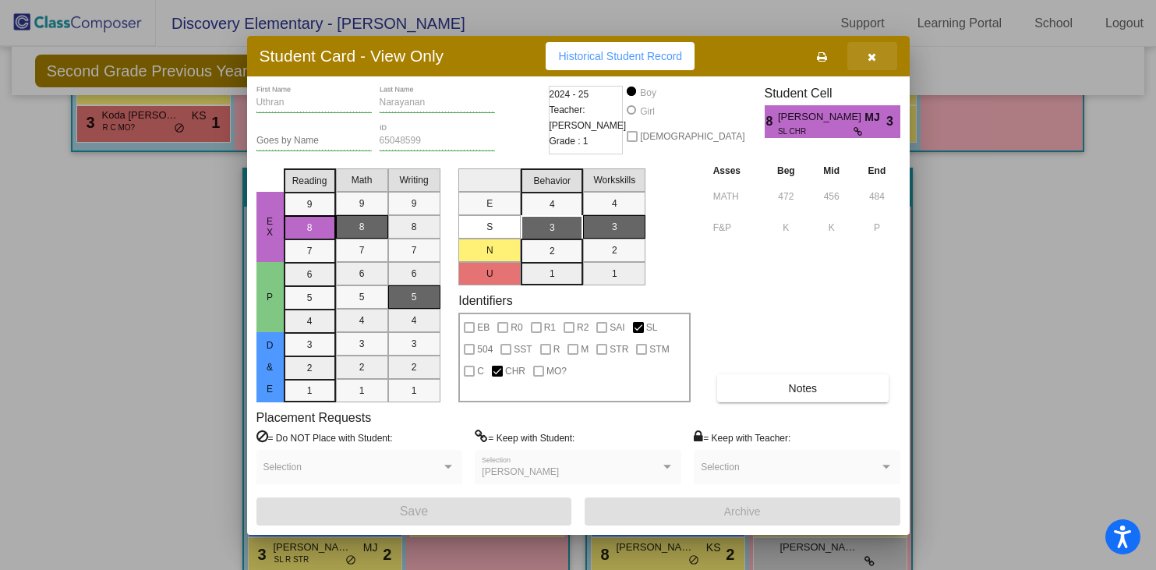
click at [871, 57] on icon "button" at bounding box center [872, 56] width 9 height 11
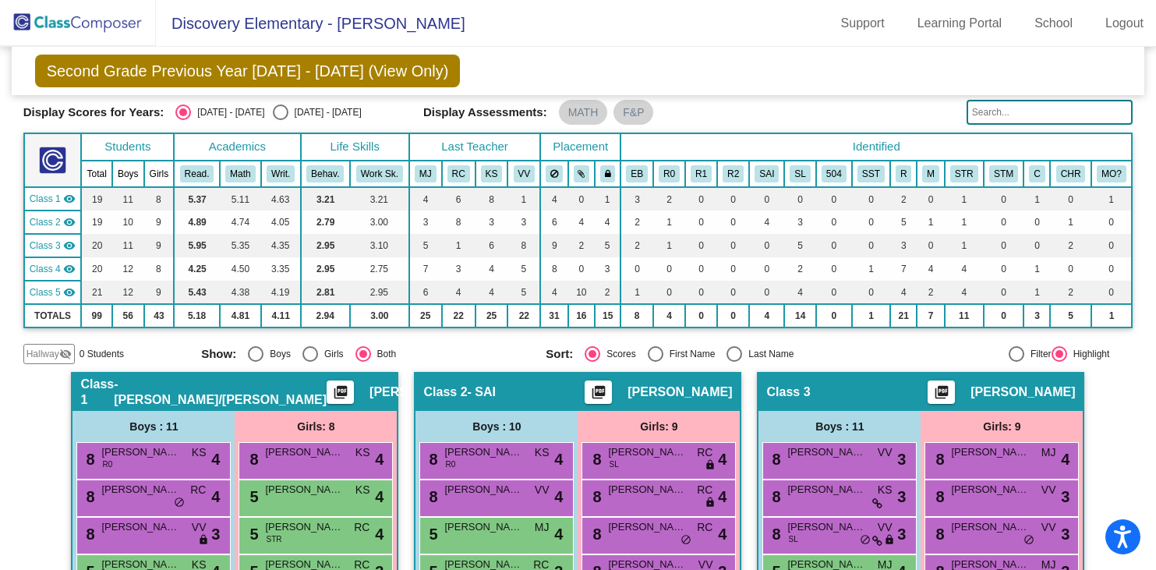
scroll to position [0, 0]
